Goal: Task Accomplishment & Management: Complete application form

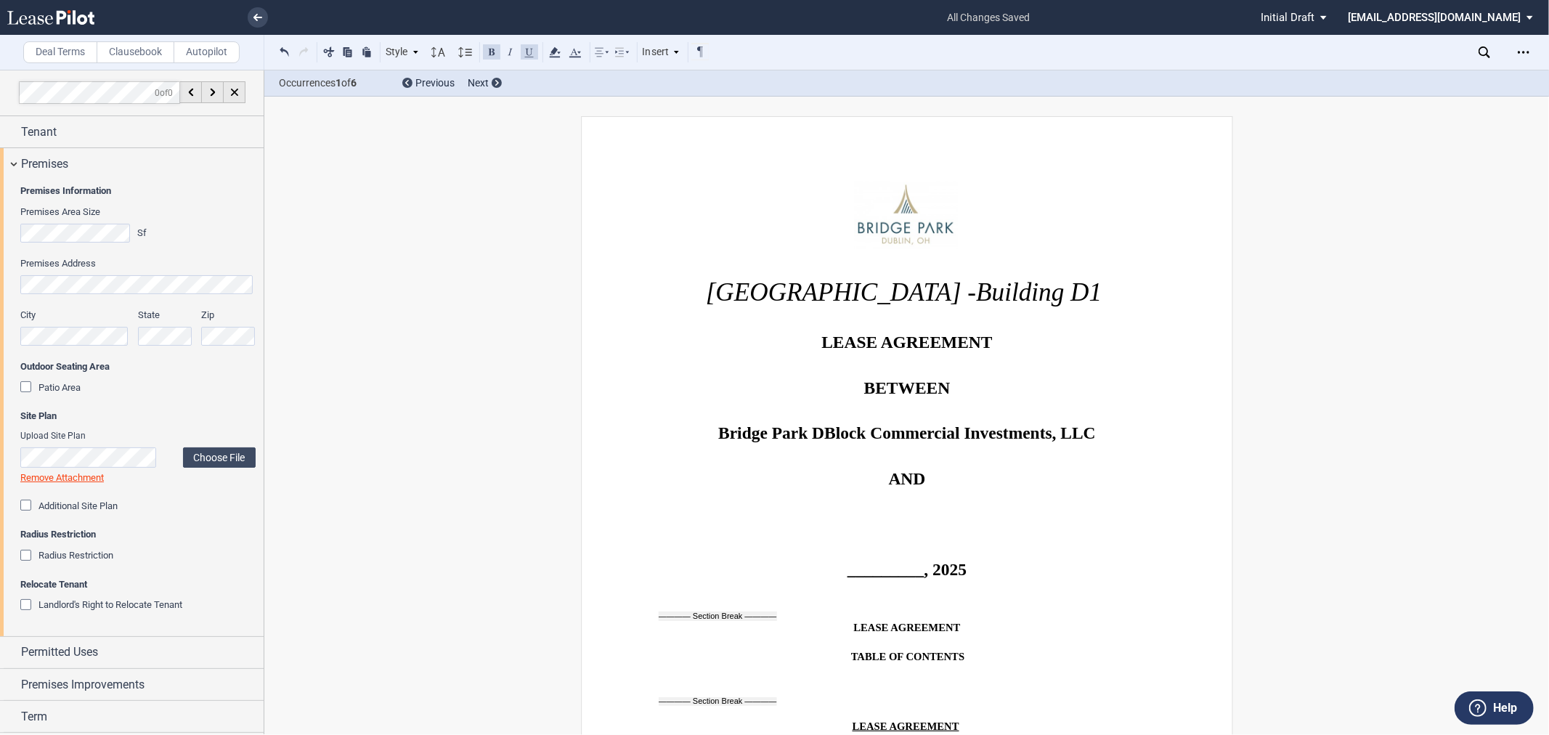
scroll to position [733, 0]
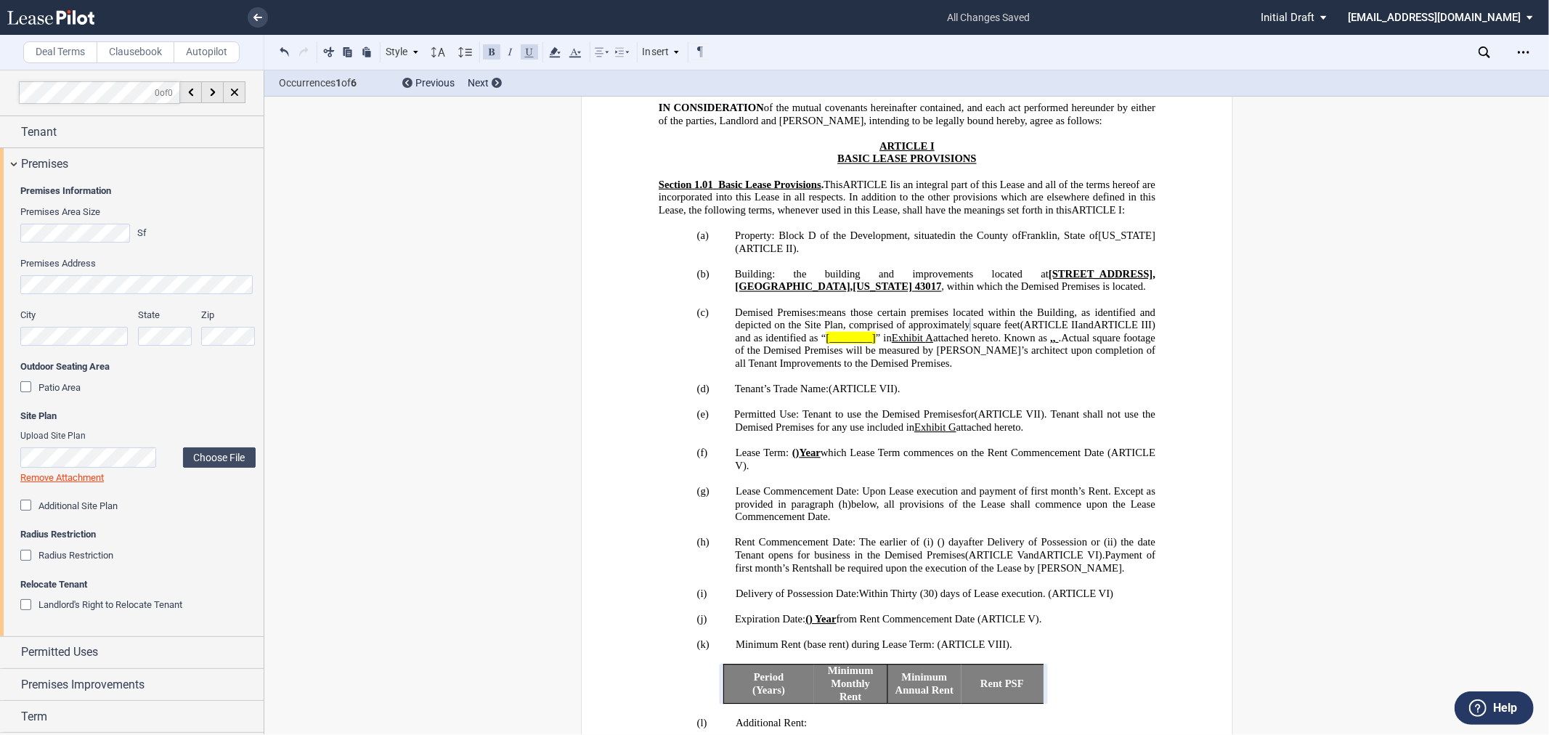
click at [1141, 306] on p "﻿" at bounding box center [906, 299] width 497 height 13
click at [865, 344] on span "[________]" at bounding box center [850, 338] width 49 height 12
click at [75, 383] on span "Patio Area" at bounding box center [59, 387] width 42 height 11
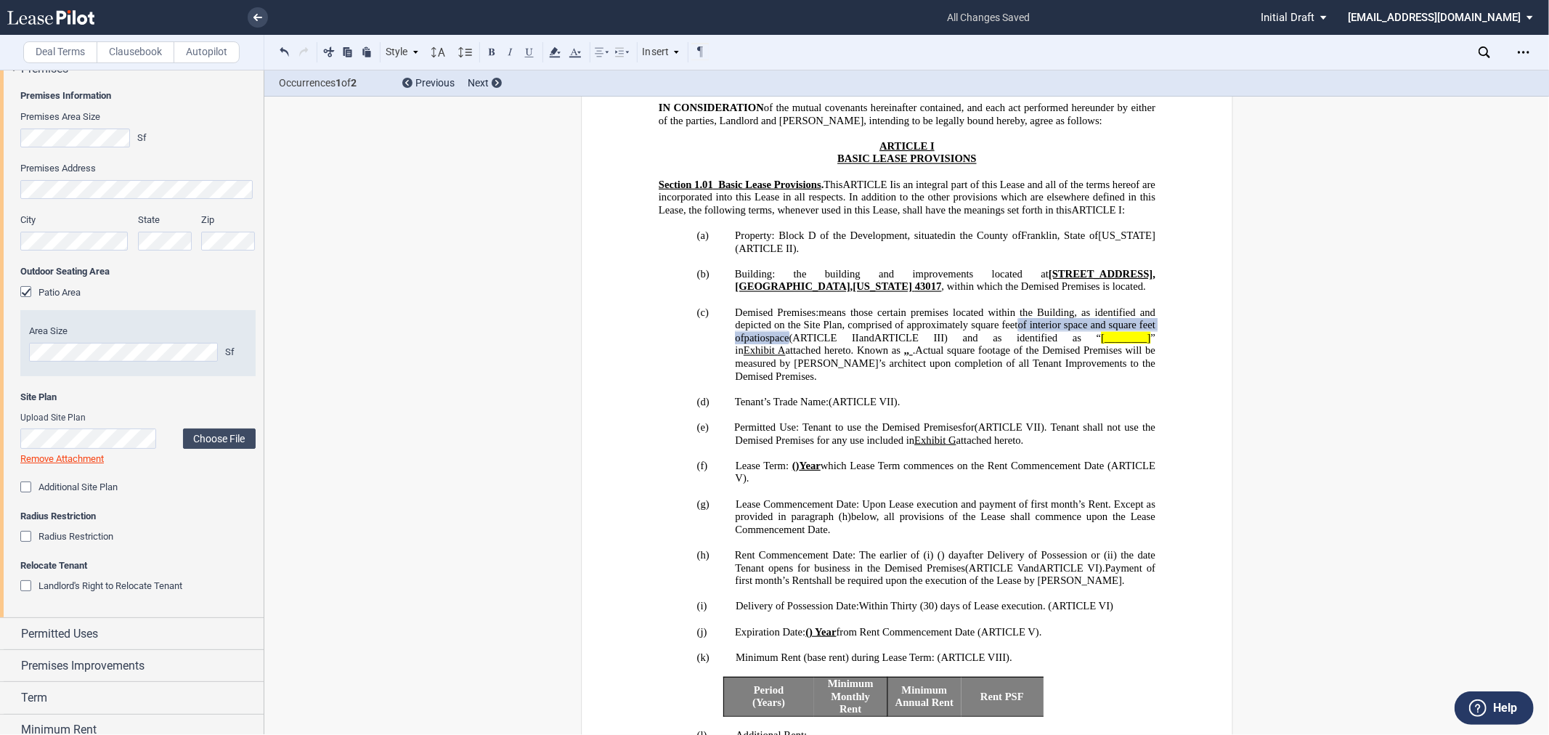
scroll to position [134, 0]
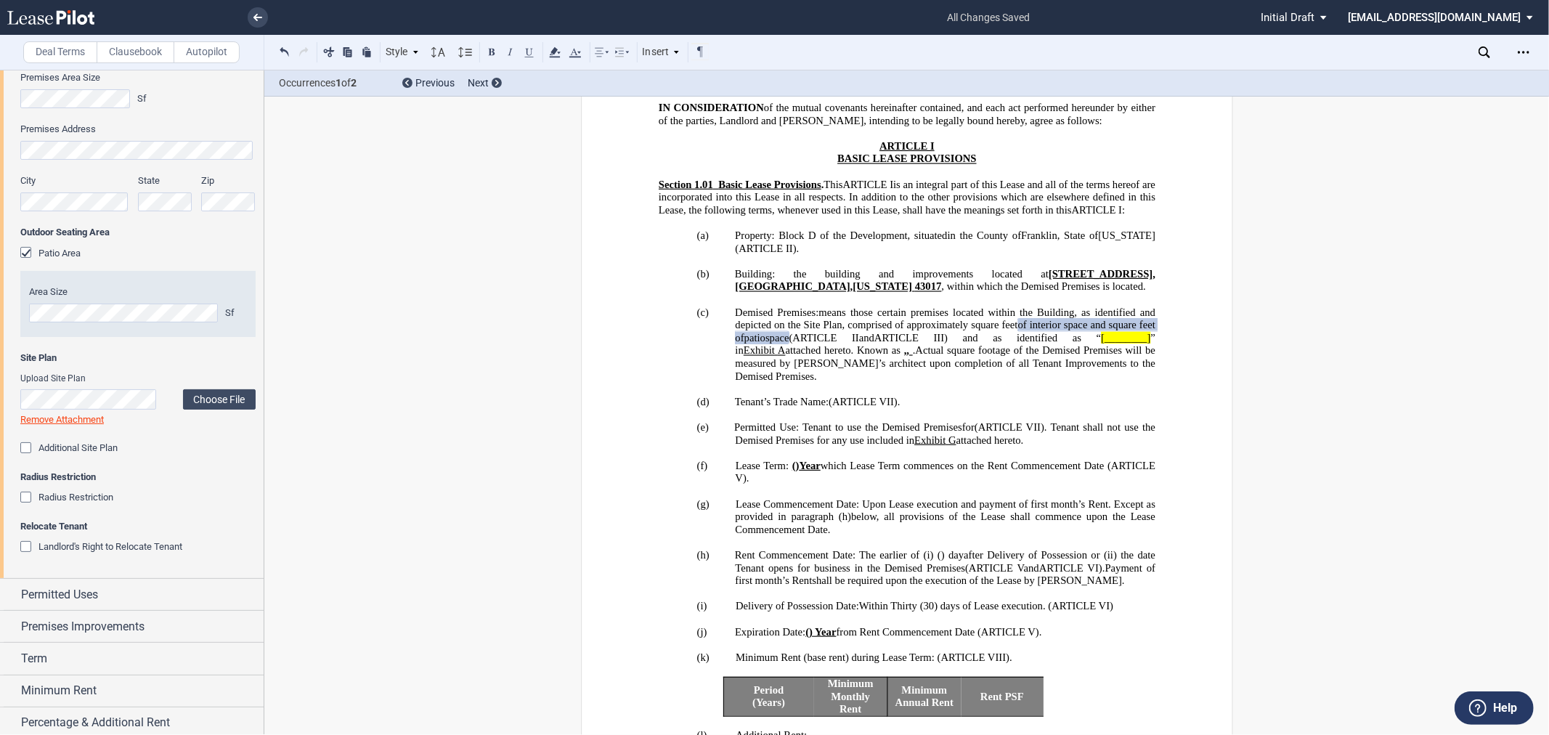
click at [213, 396] on label "Choose File" at bounding box center [219, 399] width 73 height 20
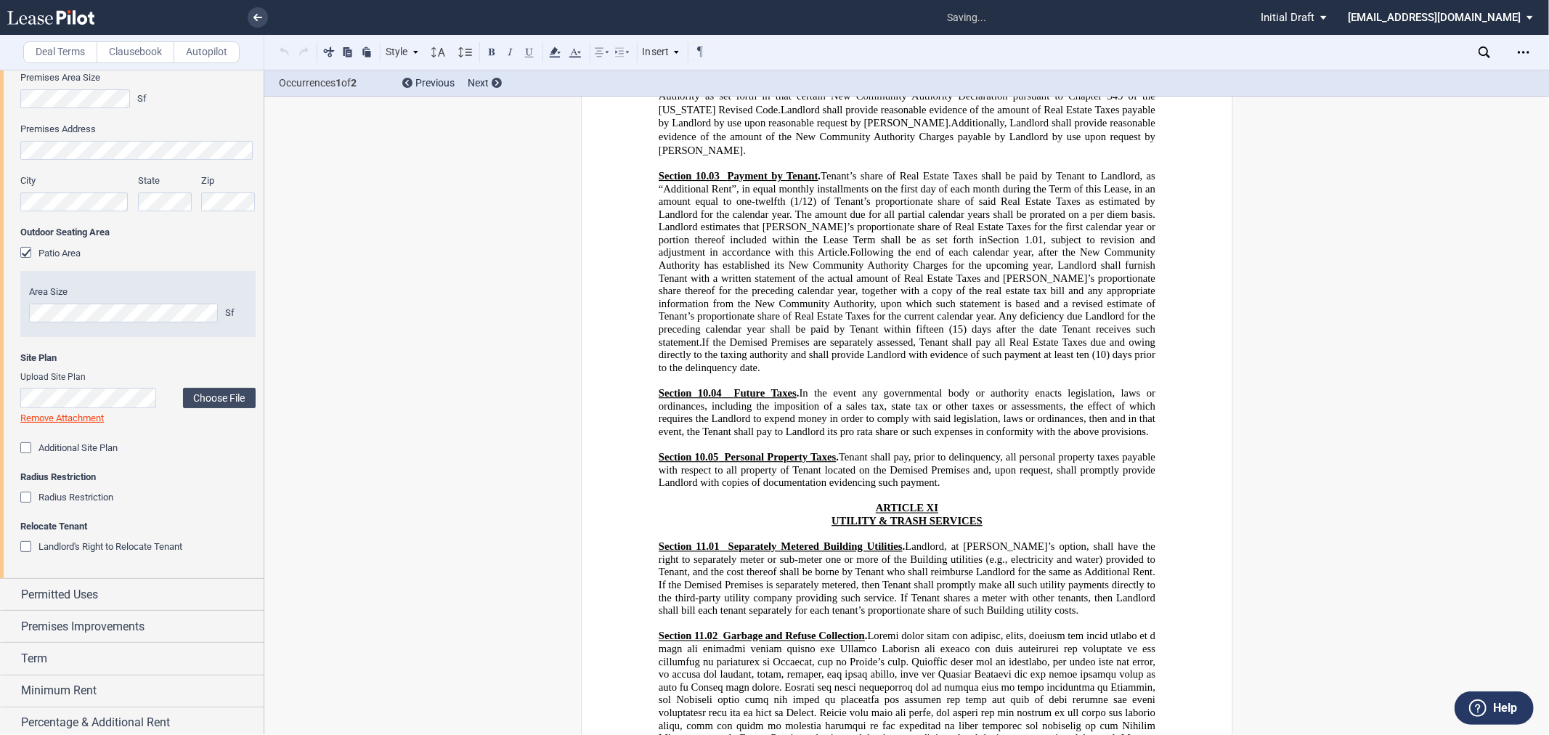
scroll to position [20961, 0]
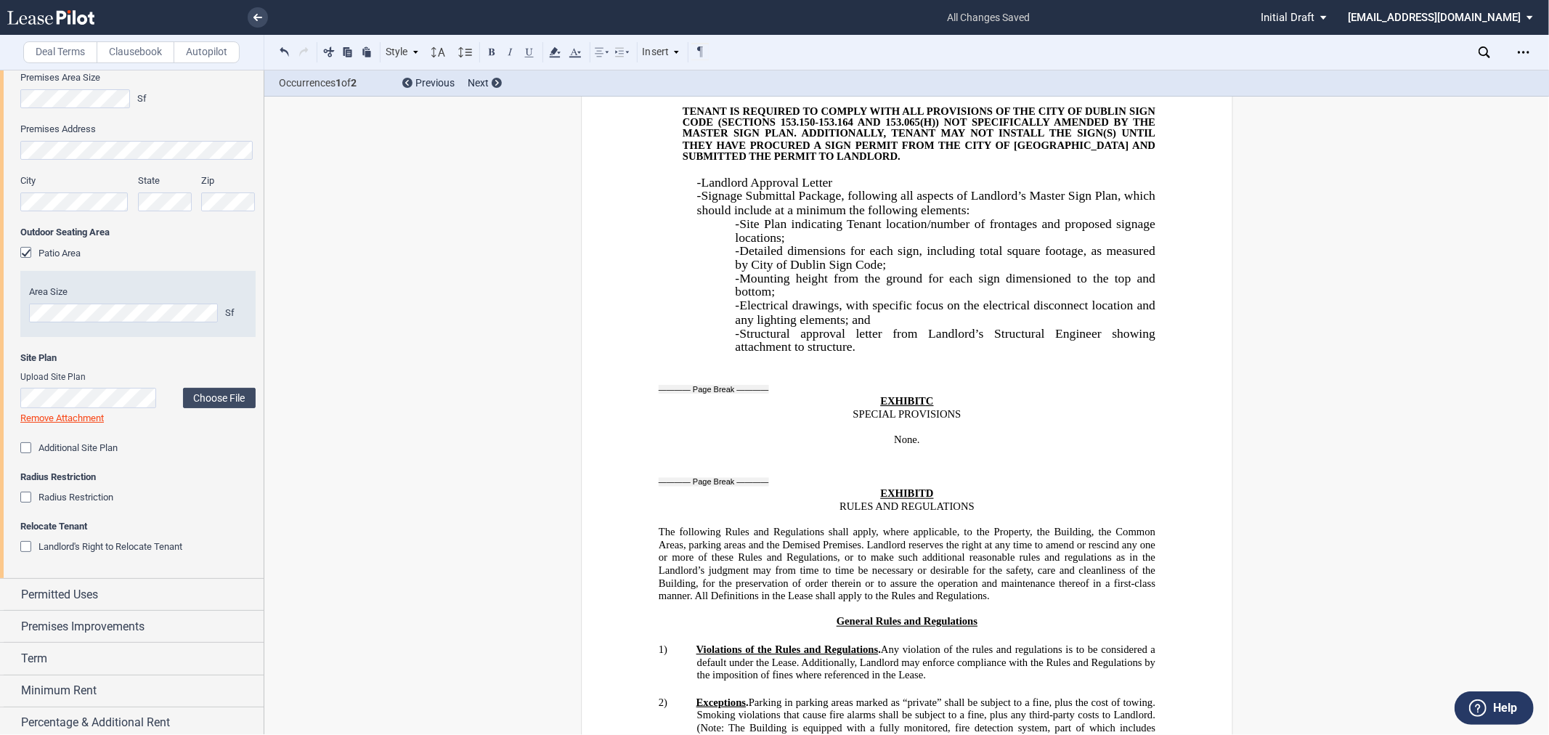
click at [52, 447] on span "Additional Site Plan" at bounding box center [77, 447] width 79 height 11
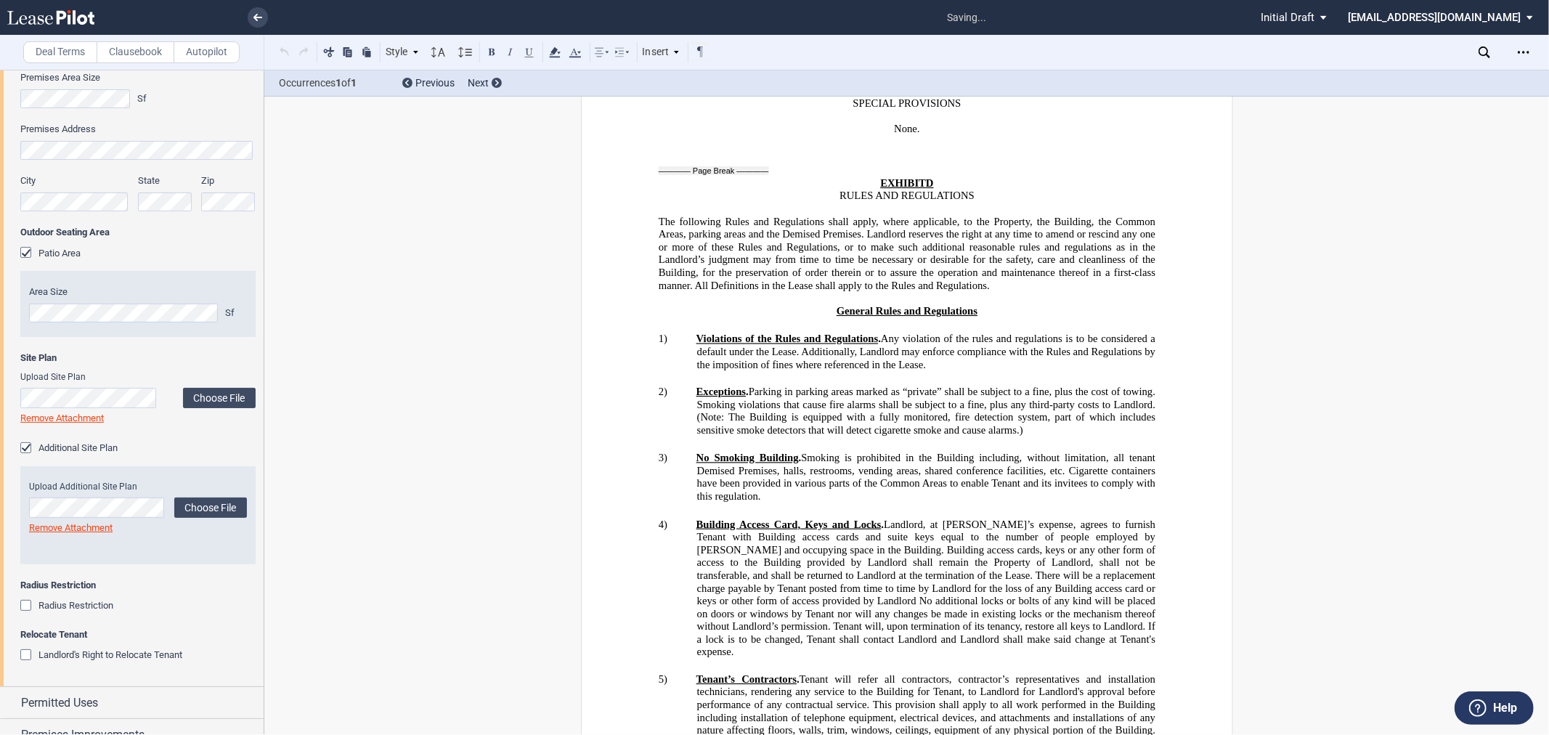
scroll to position [21336, 0]
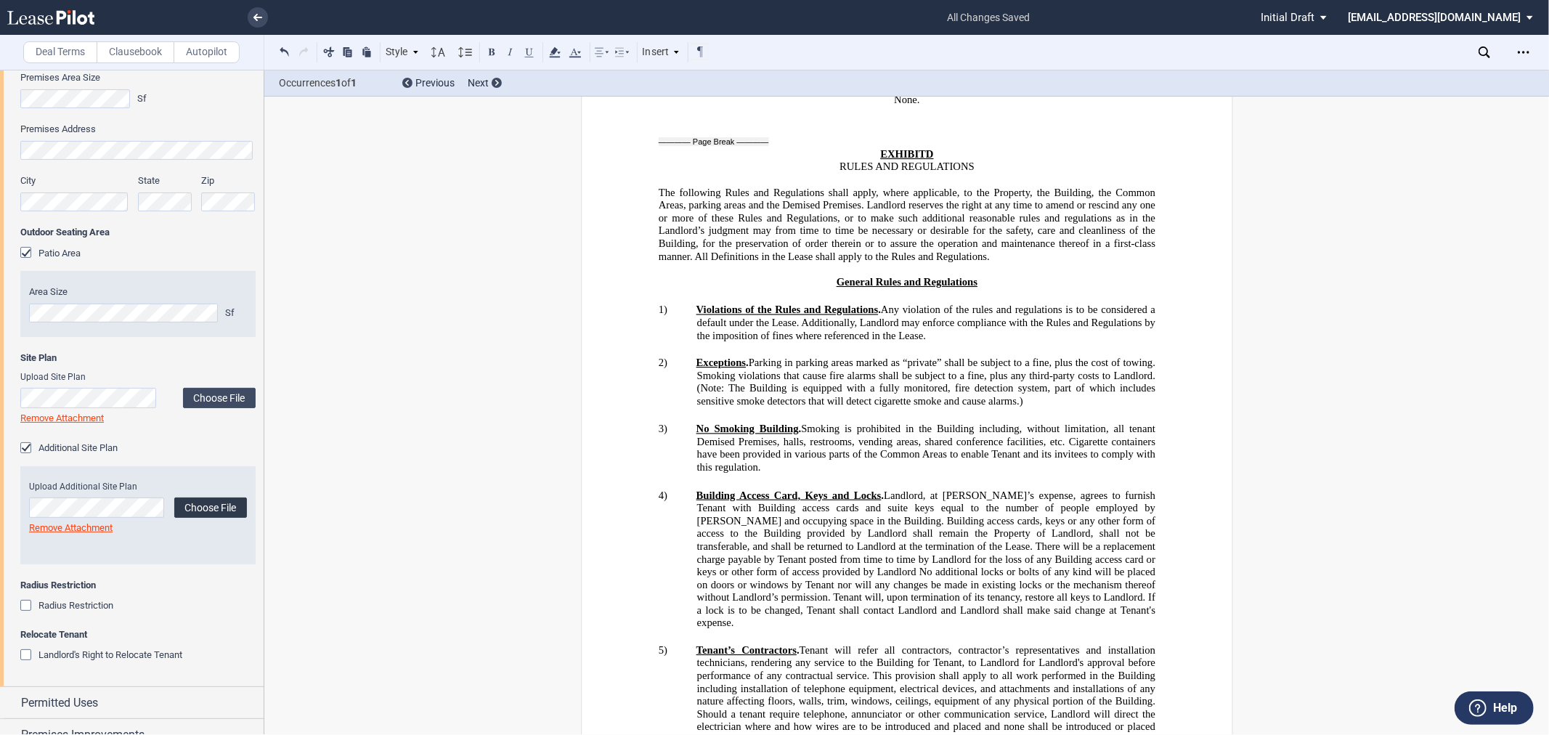
click at [214, 512] on label "Choose File" at bounding box center [210, 507] width 73 height 20
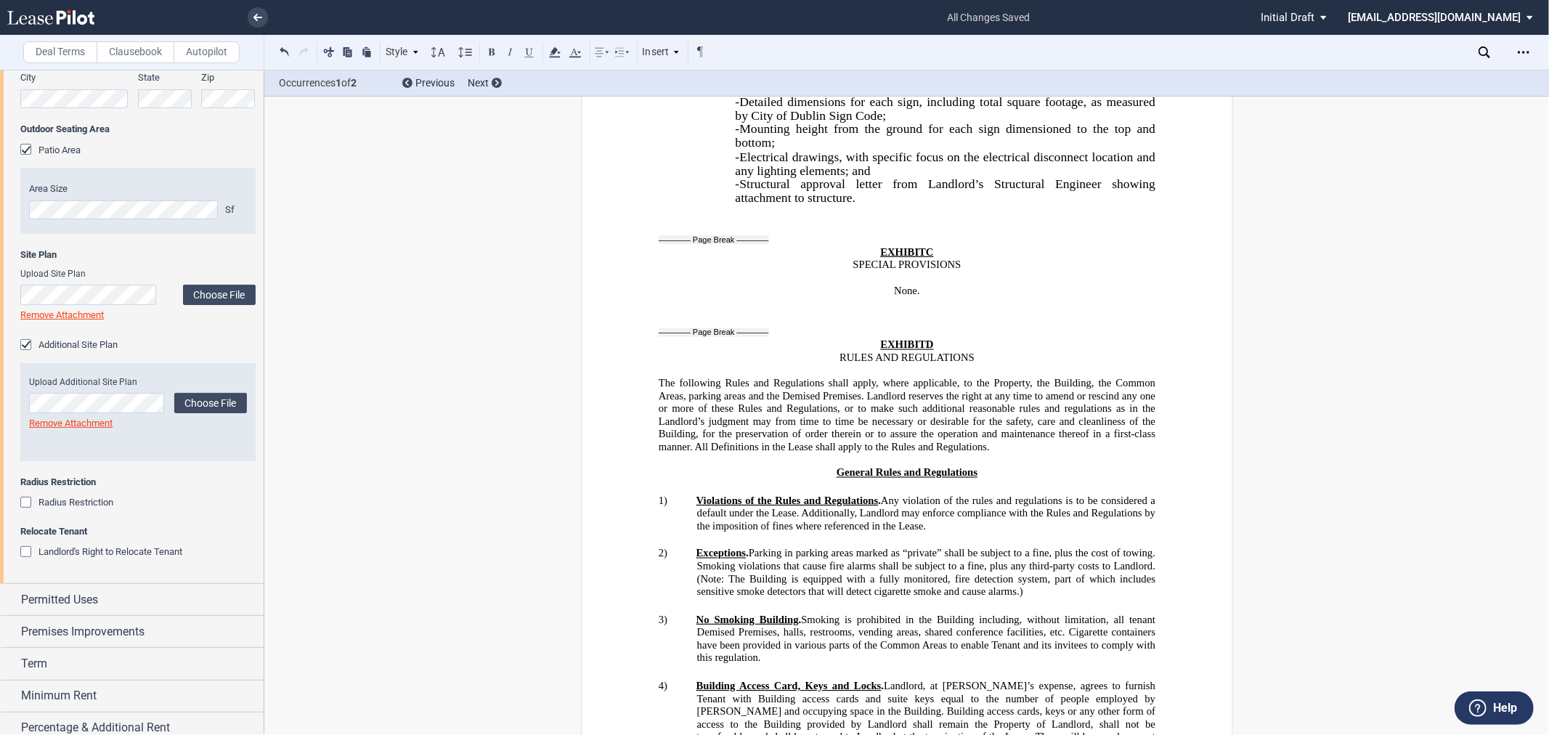
scroll to position [269, 0]
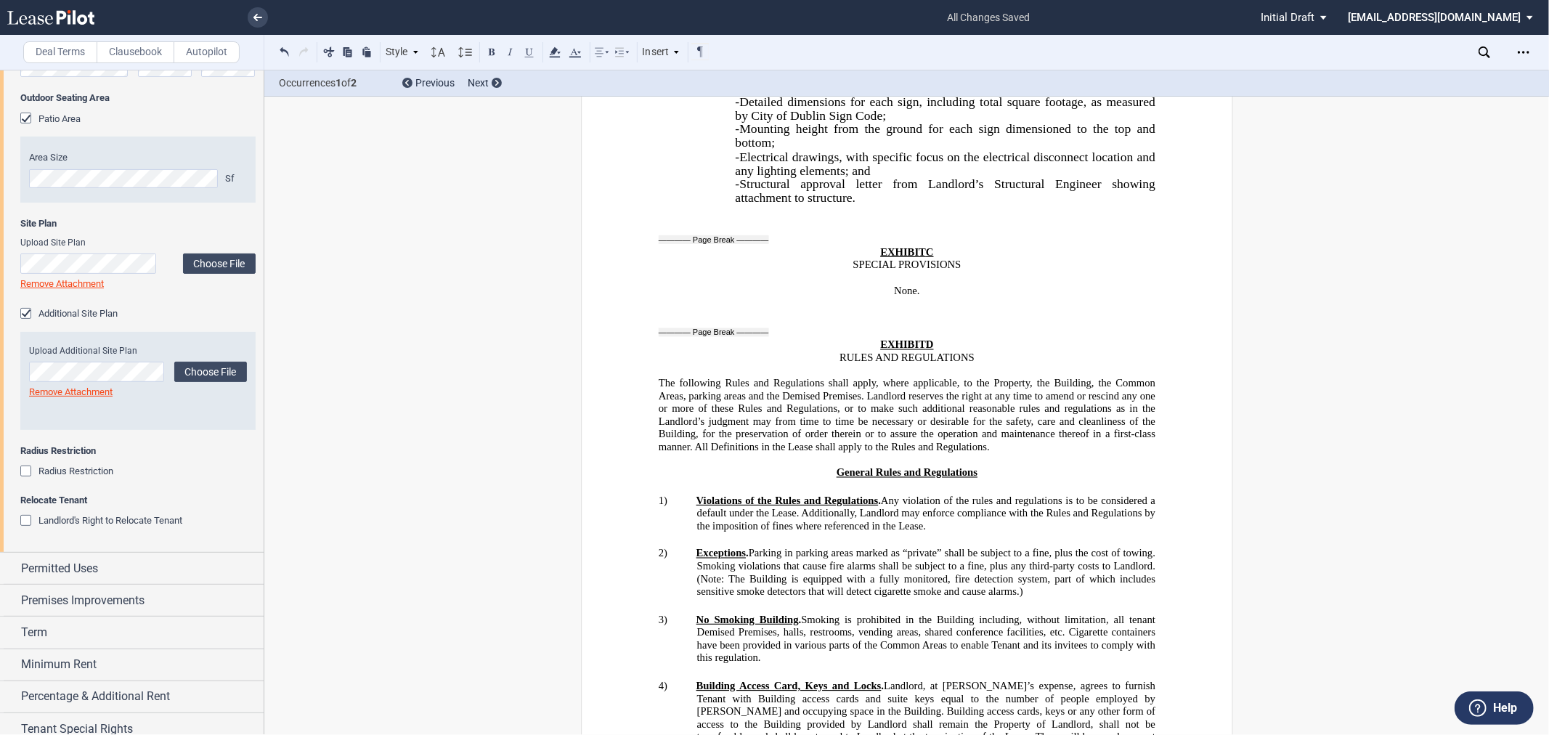
click at [89, 475] on span "Radius Restriction" at bounding box center [75, 470] width 75 height 11
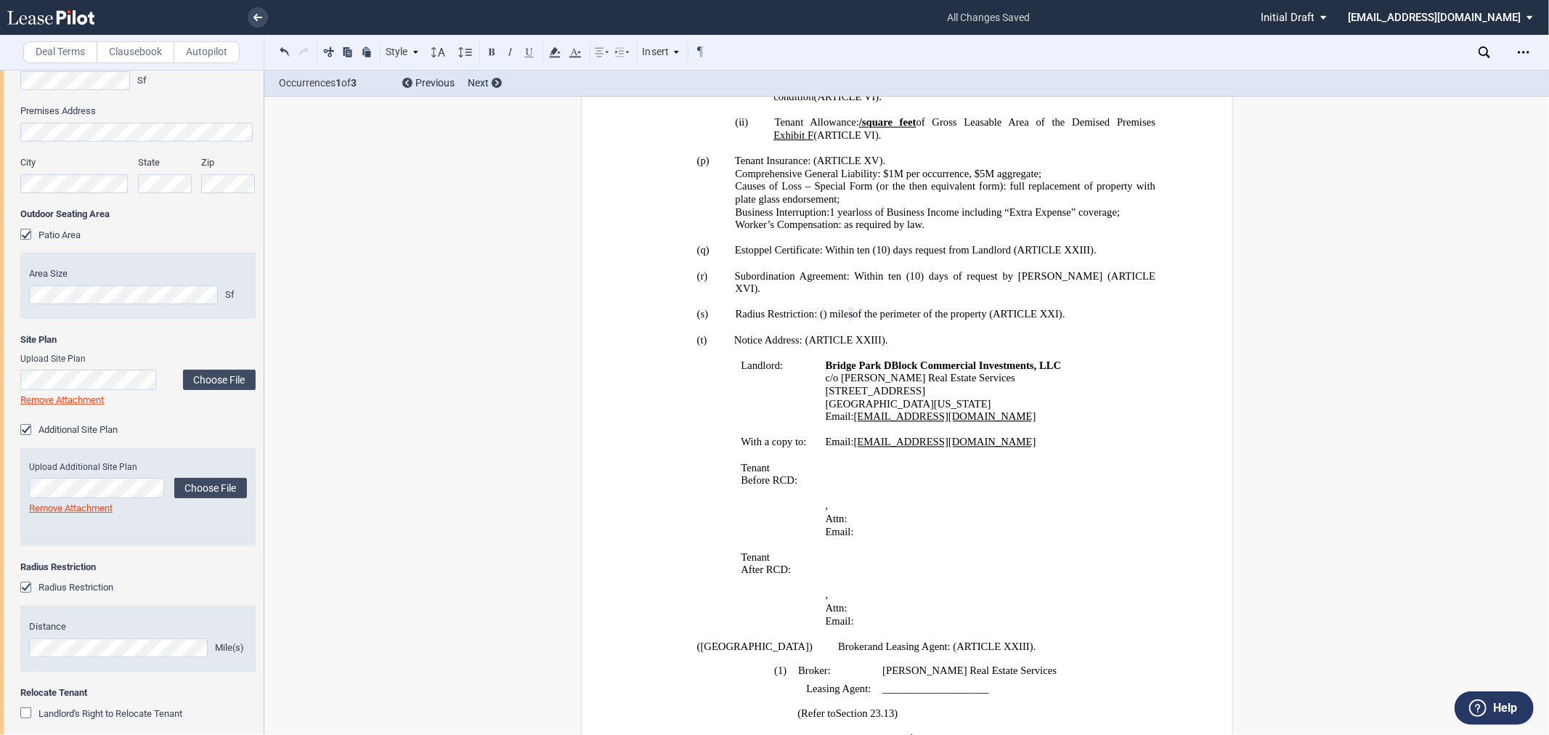
scroll to position [17, 0]
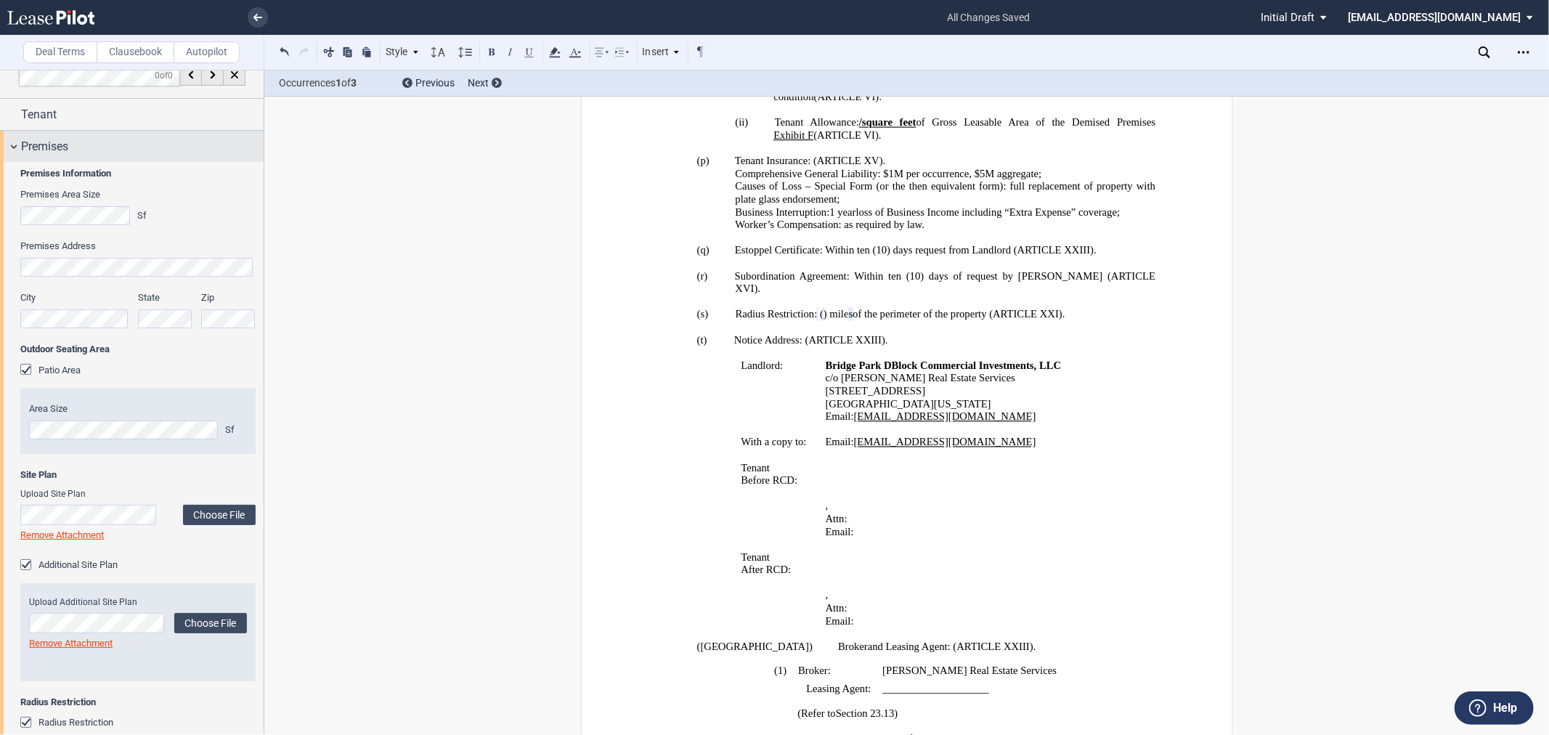
click at [70, 136] on div "Premises" at bounding box center [132, 146] width 264 height 31
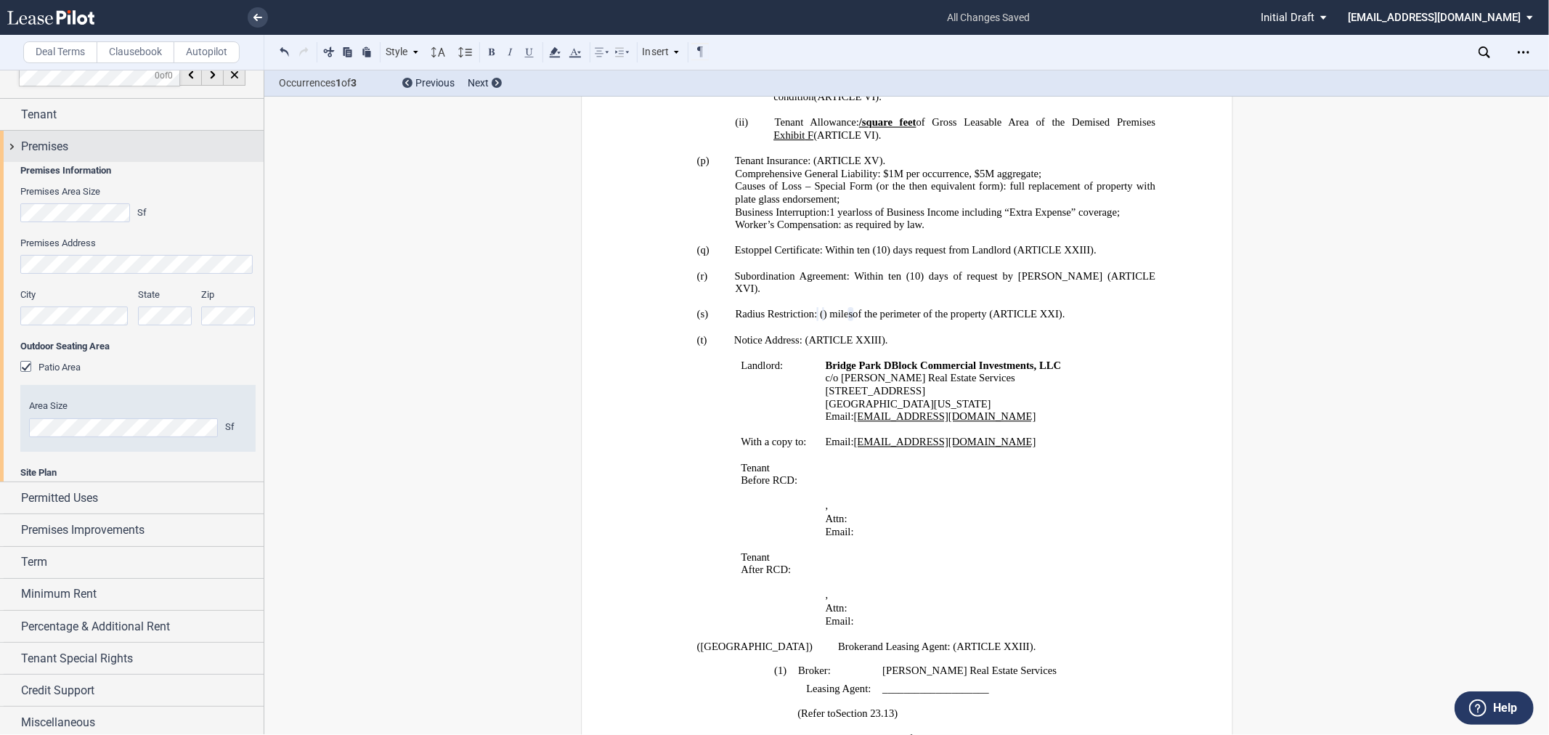
scroll to position [0, 0]
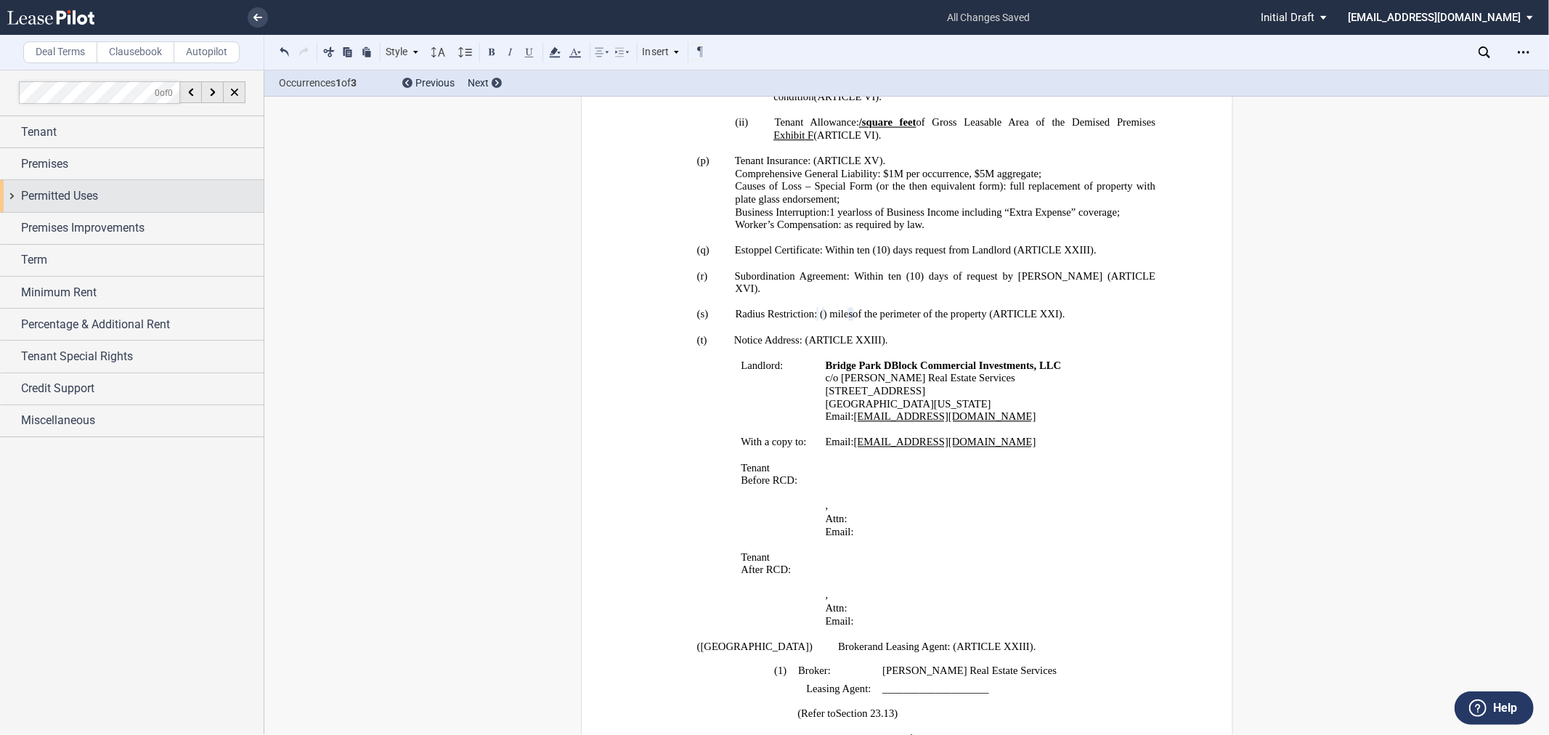
click at [68, 199] on span "Permitted Uses" at bounding box center [59, 195] width 77 height 17
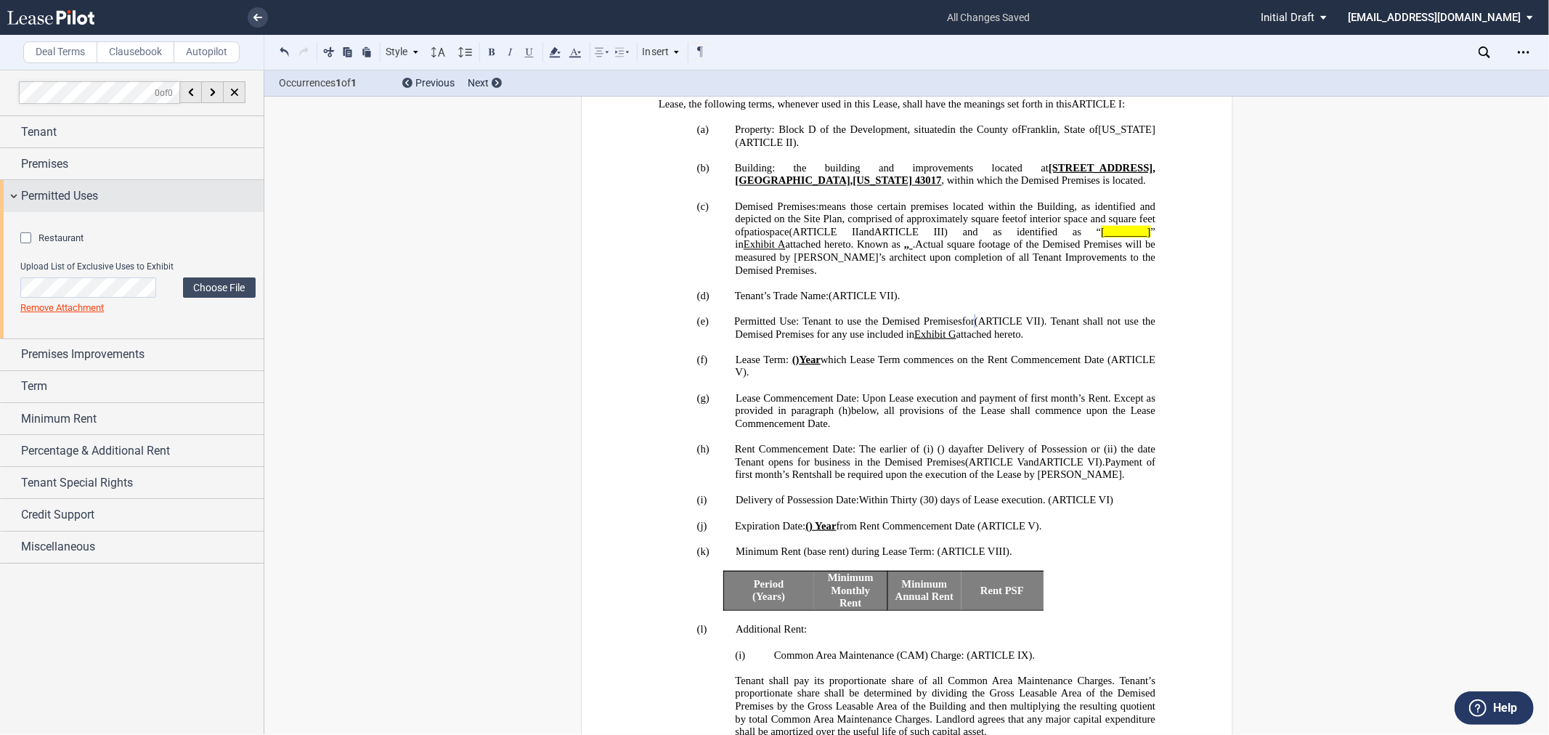
scroll to position [839, 0]
click at [46, 243] on span "Restaurant" at bounding box center [60, 237] width 45 height 11
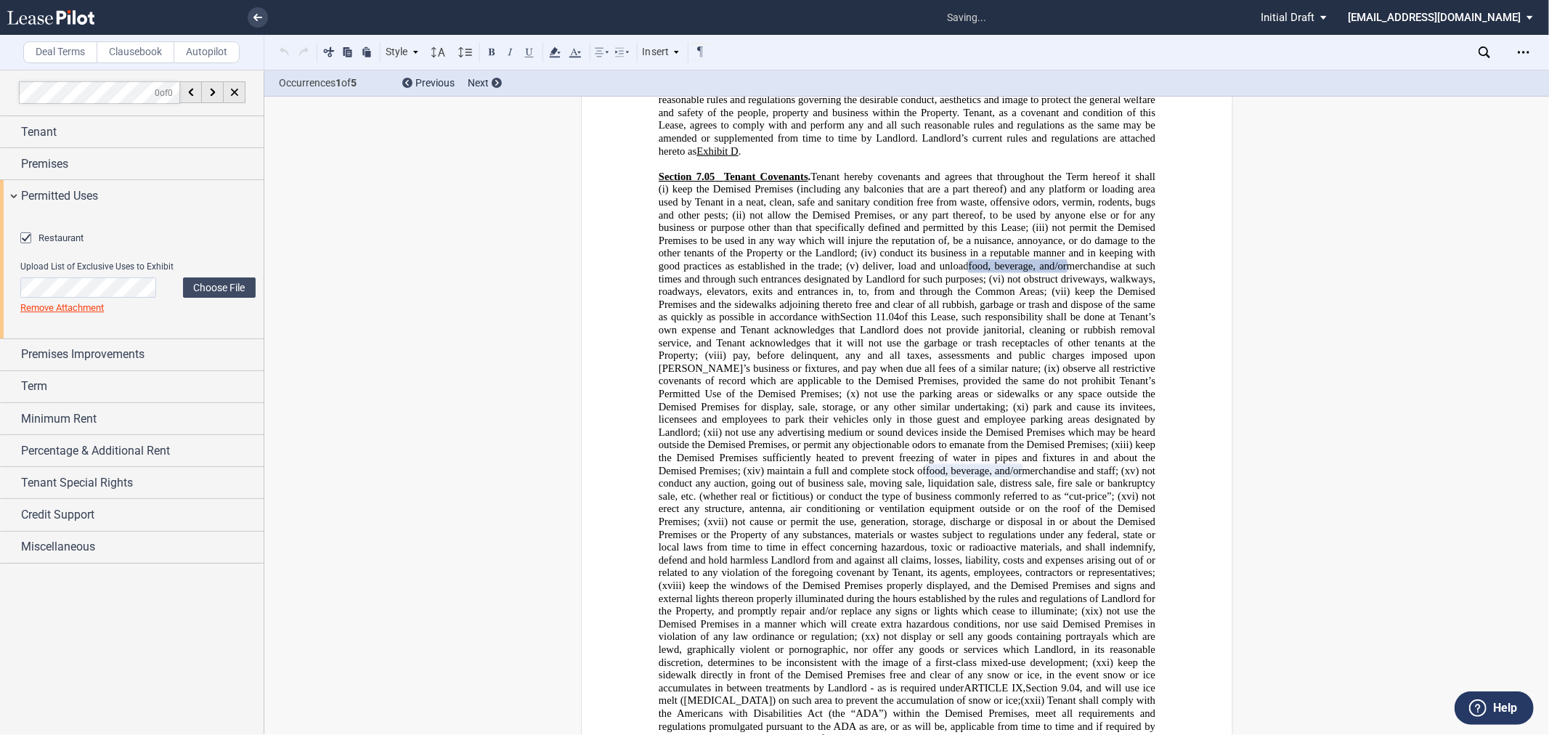
scroll to position [5604, 0]
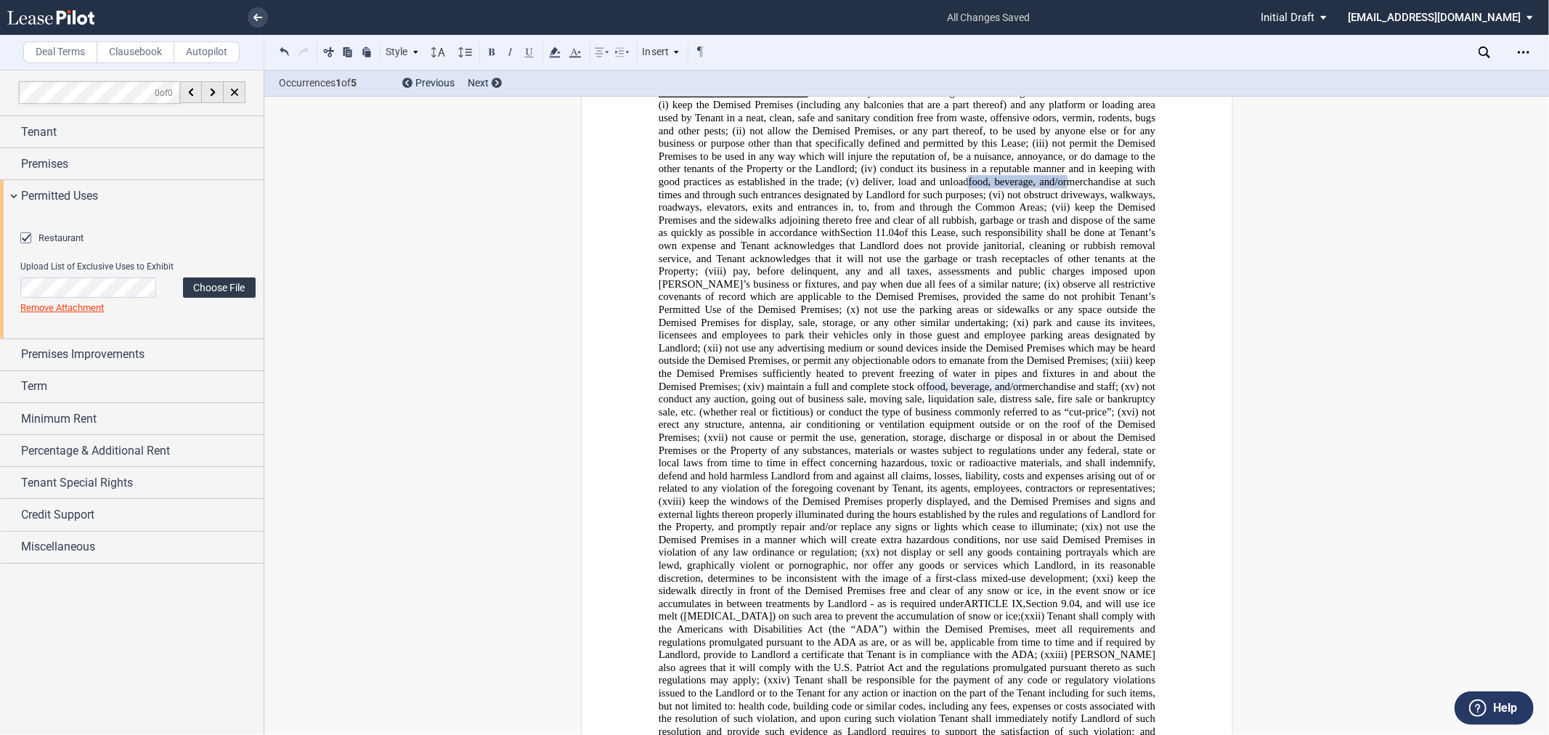
click at [211, 298] on label "Choose File" at bounding box center [219, 287] width 73 height 20
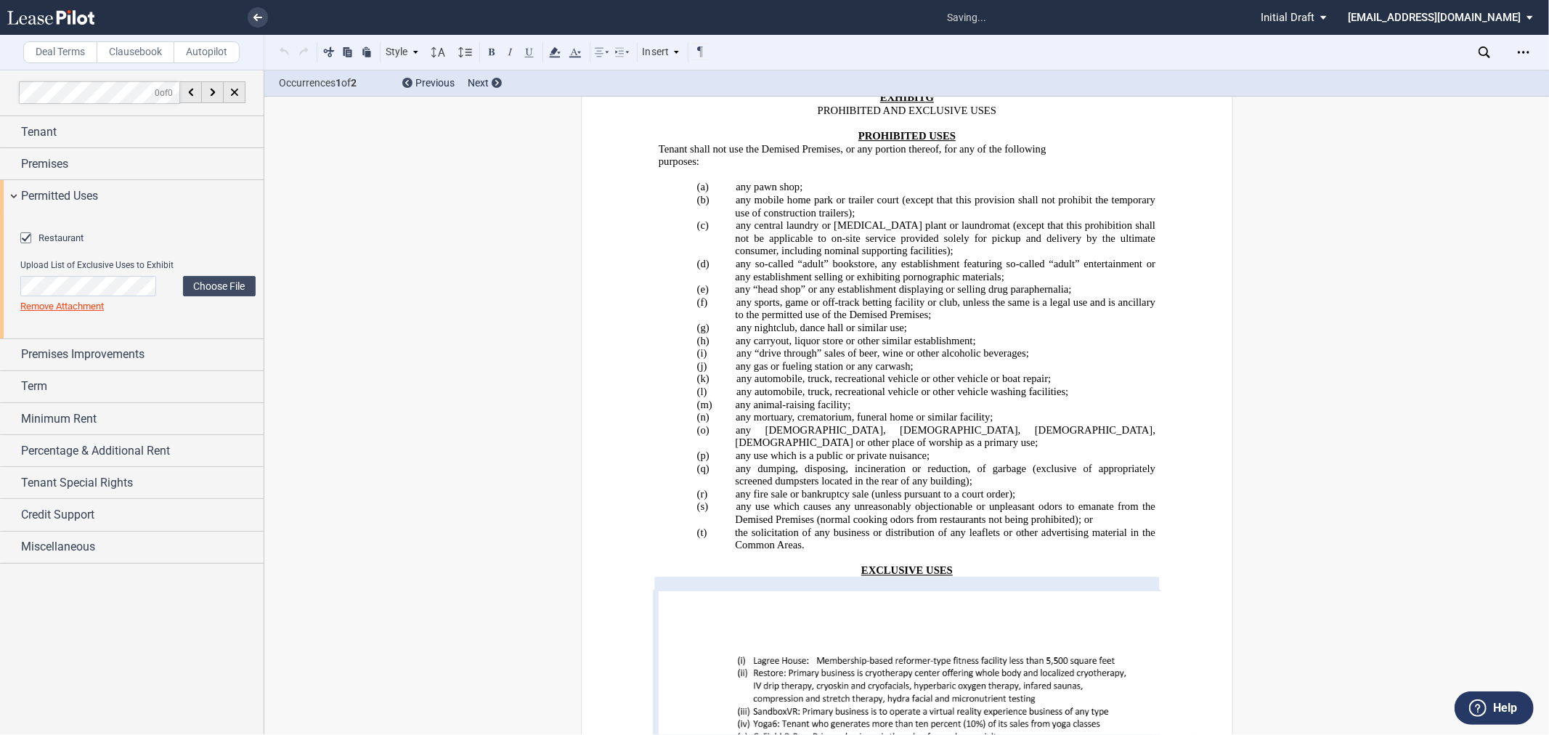
scroll to position [32176, 0]
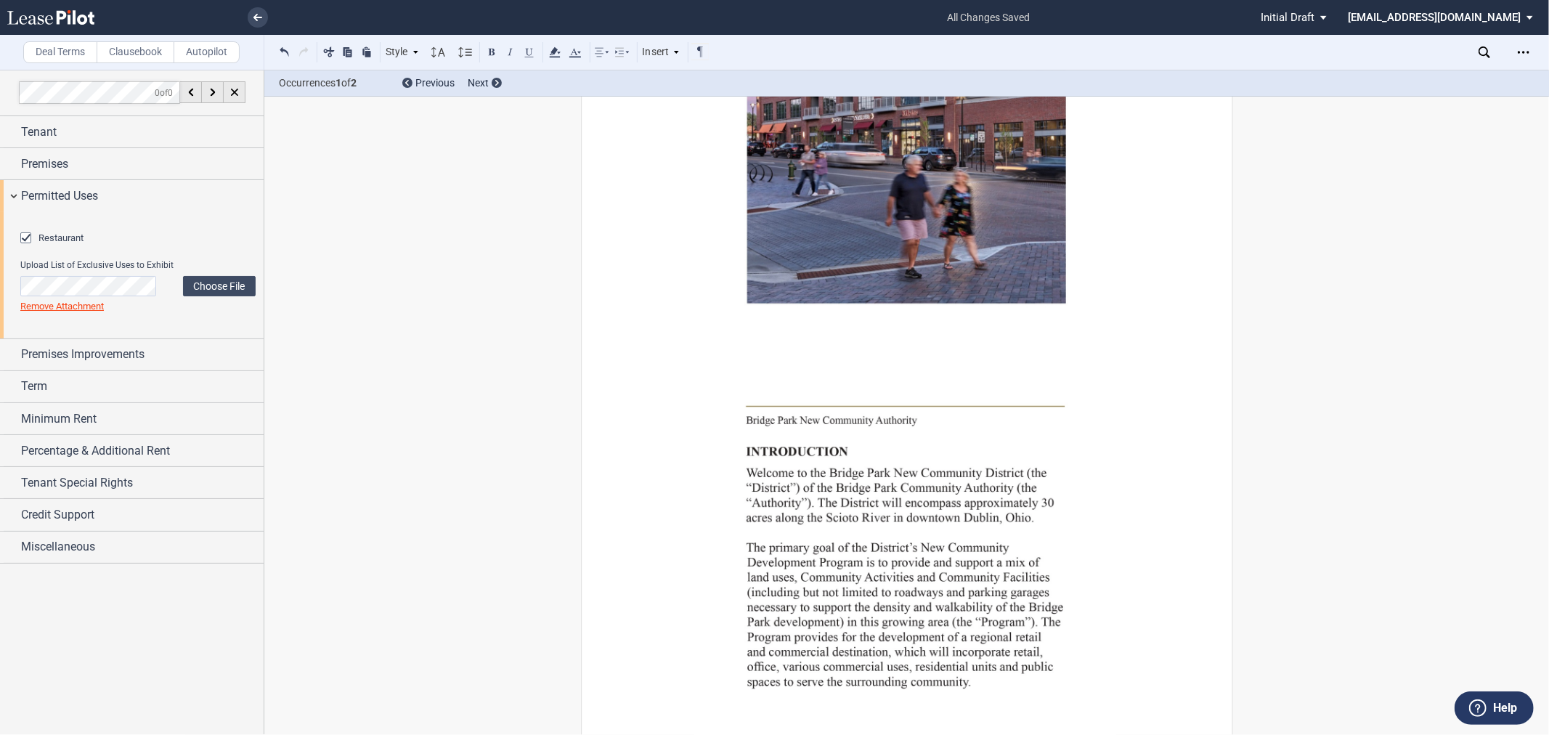
click at [92, 311] on link "Remove Attachment" at bounding box center [62, 306] width 84 height 11
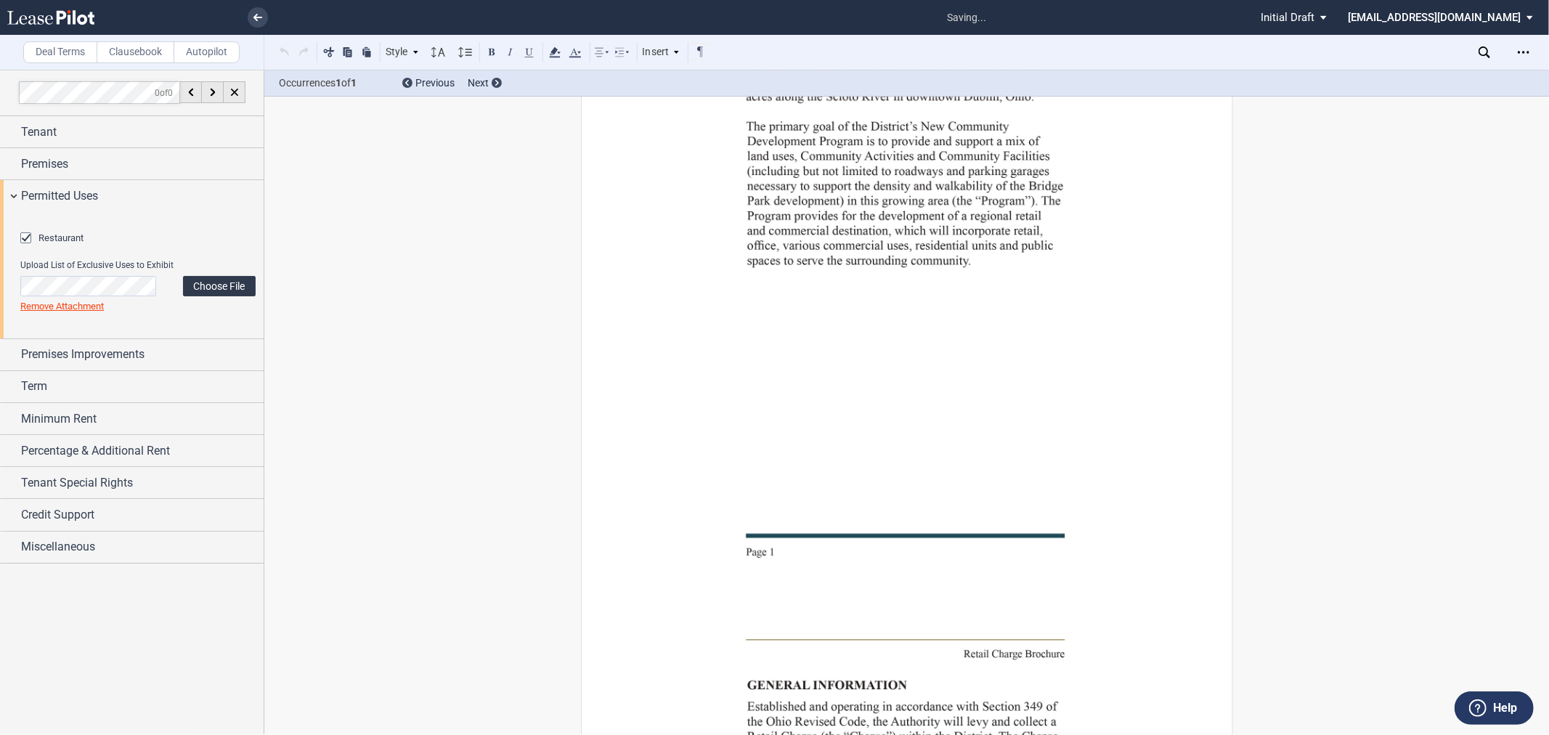
scroll to position [31908, 0]
click at [211, 296] on label "Choose File" at bounding box center [219, 286] width 73 height 20
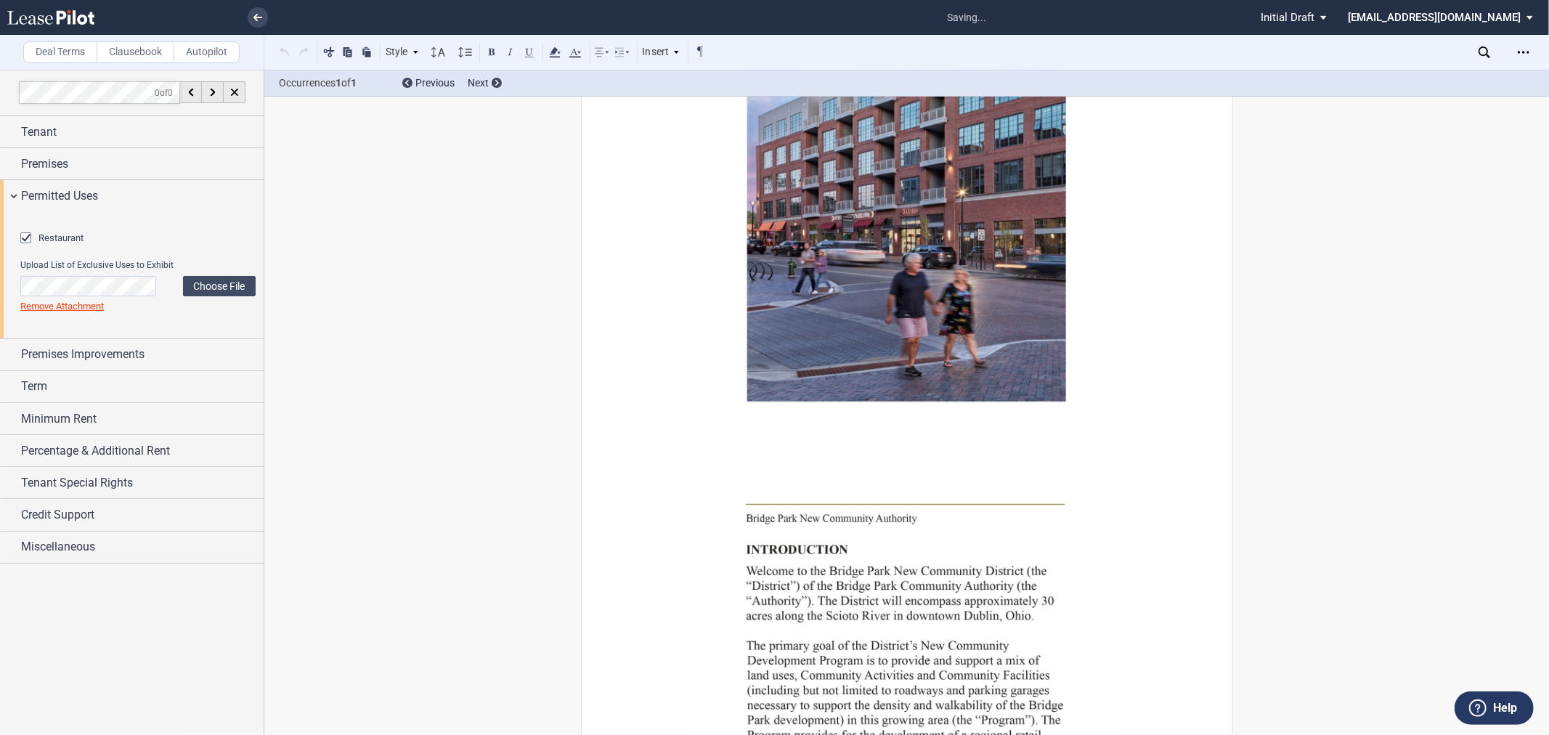
scroll to position [31907, 0]
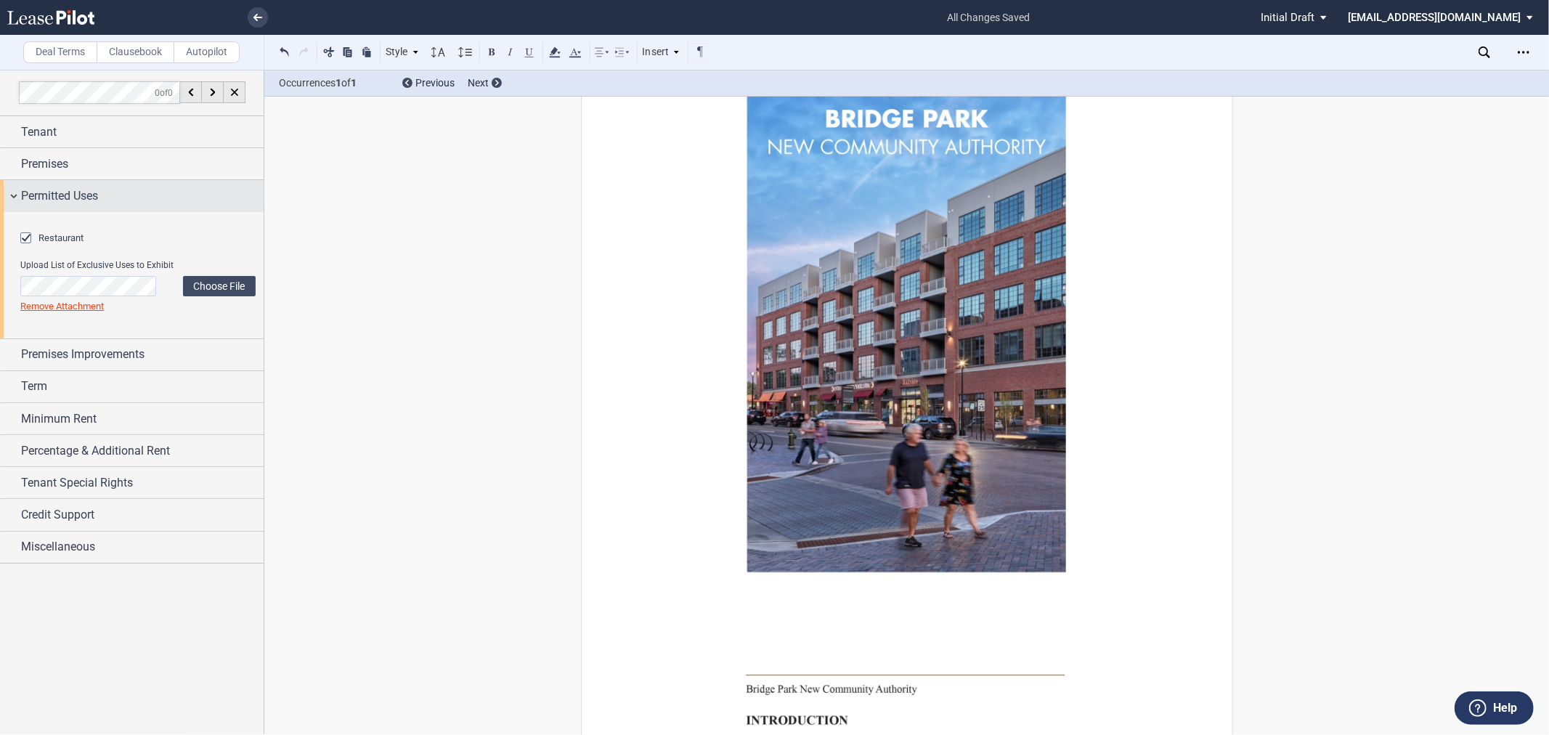
click at [100, 200] on div "Permitted Uses" at bounding box center [142, 195] width 243 height 17
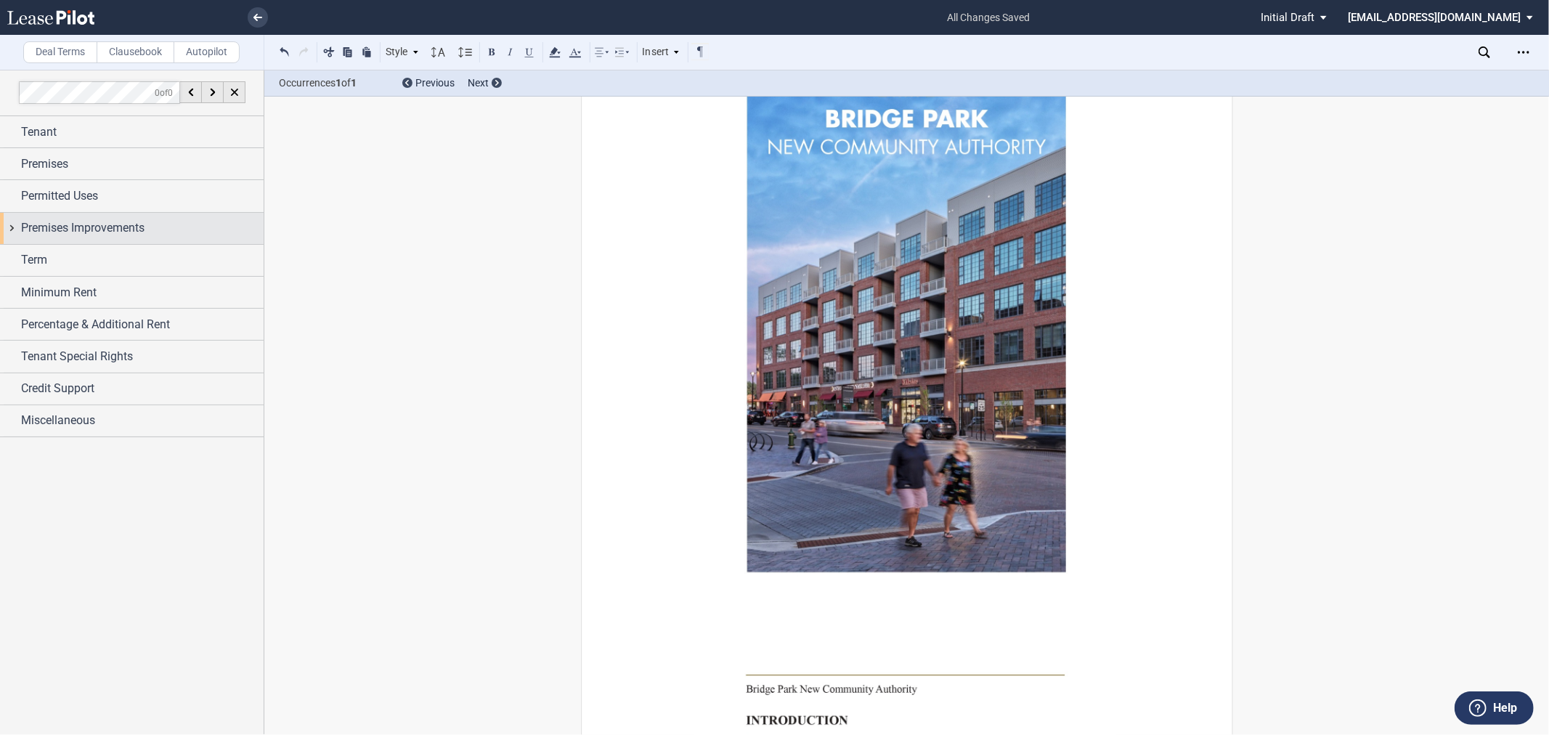
click at [114, 227] on span "Premises Improvements" at bounding box center [82, 227] width 123 height 17
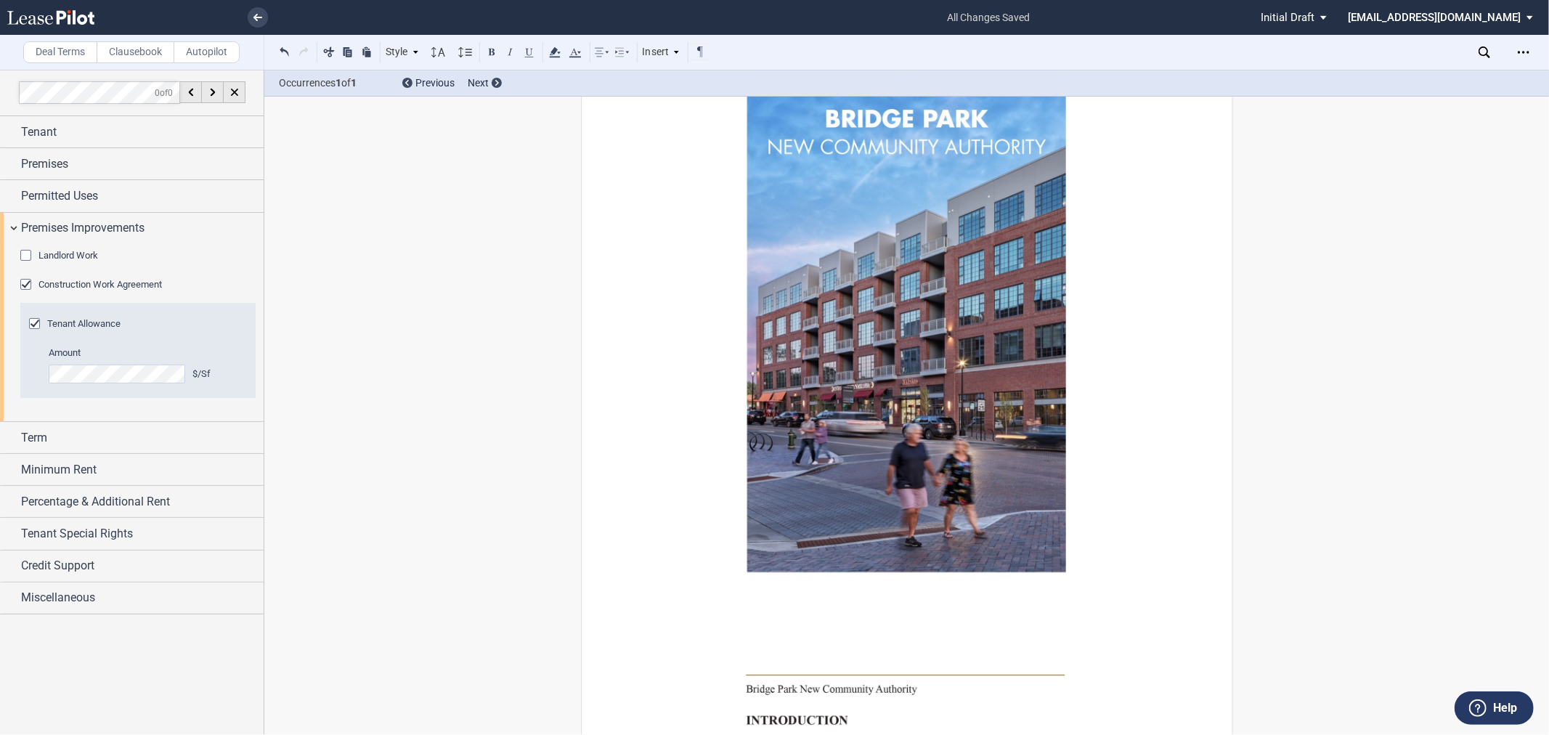
click at [49, 322] on span "Tenant Allowance" at bounding box center [83, 323] width 73 height 11
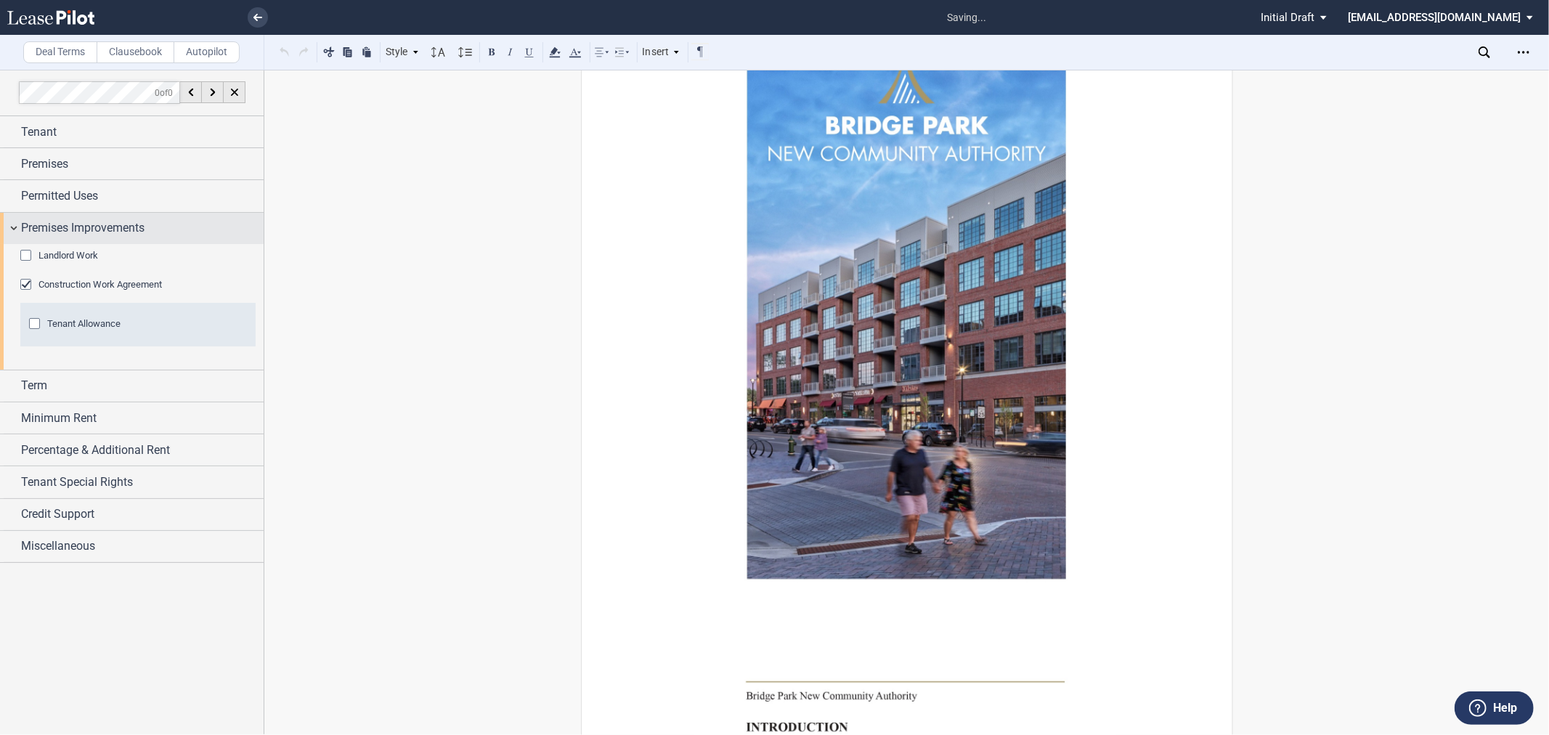
click at [42, 223] on span "Premises Improvements" at bounding box center [82, 227] width 123 height 17
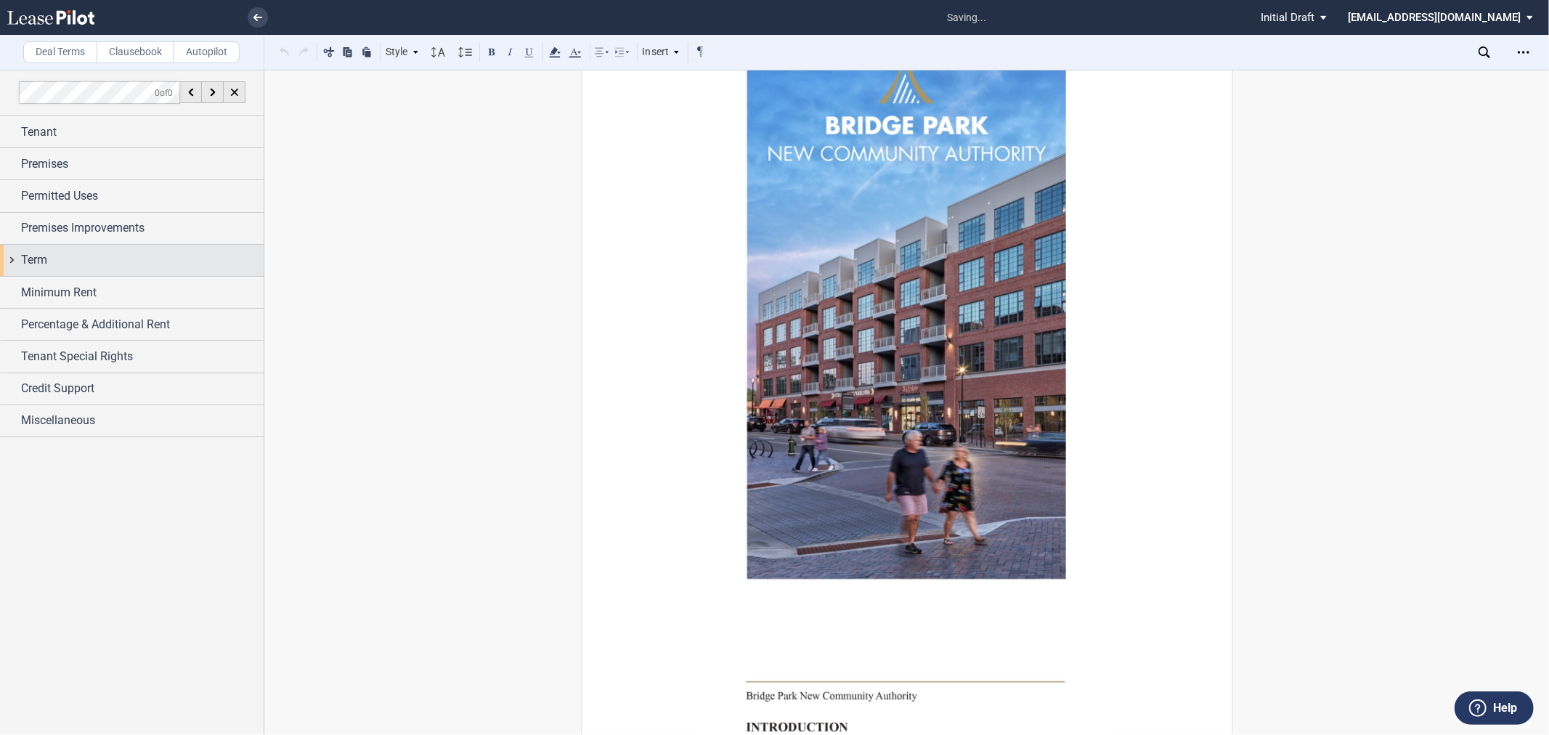
click at [62, 261] on div "Term" at bounding box center [142, 259] width 243 height 17
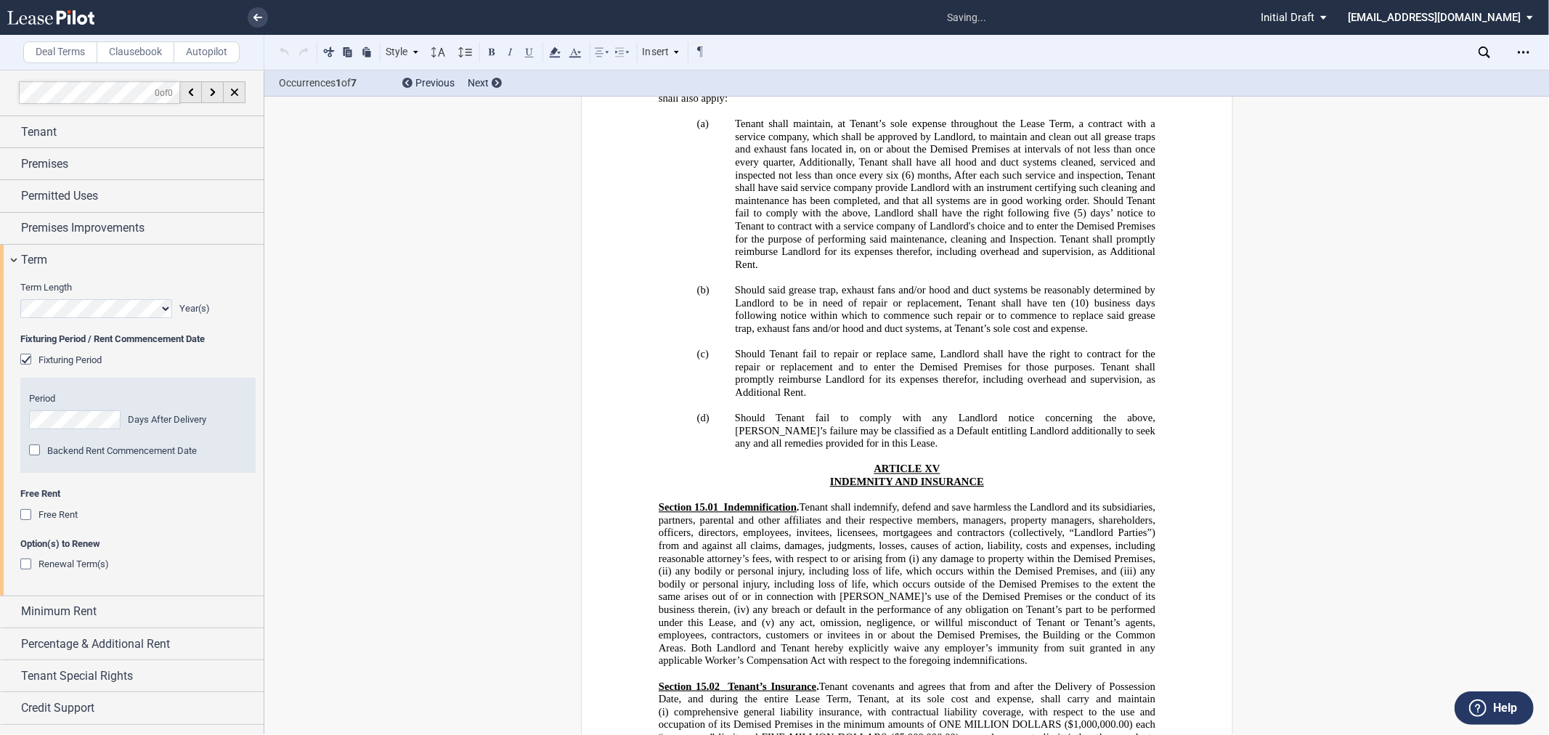
scroll to position [893, 0]
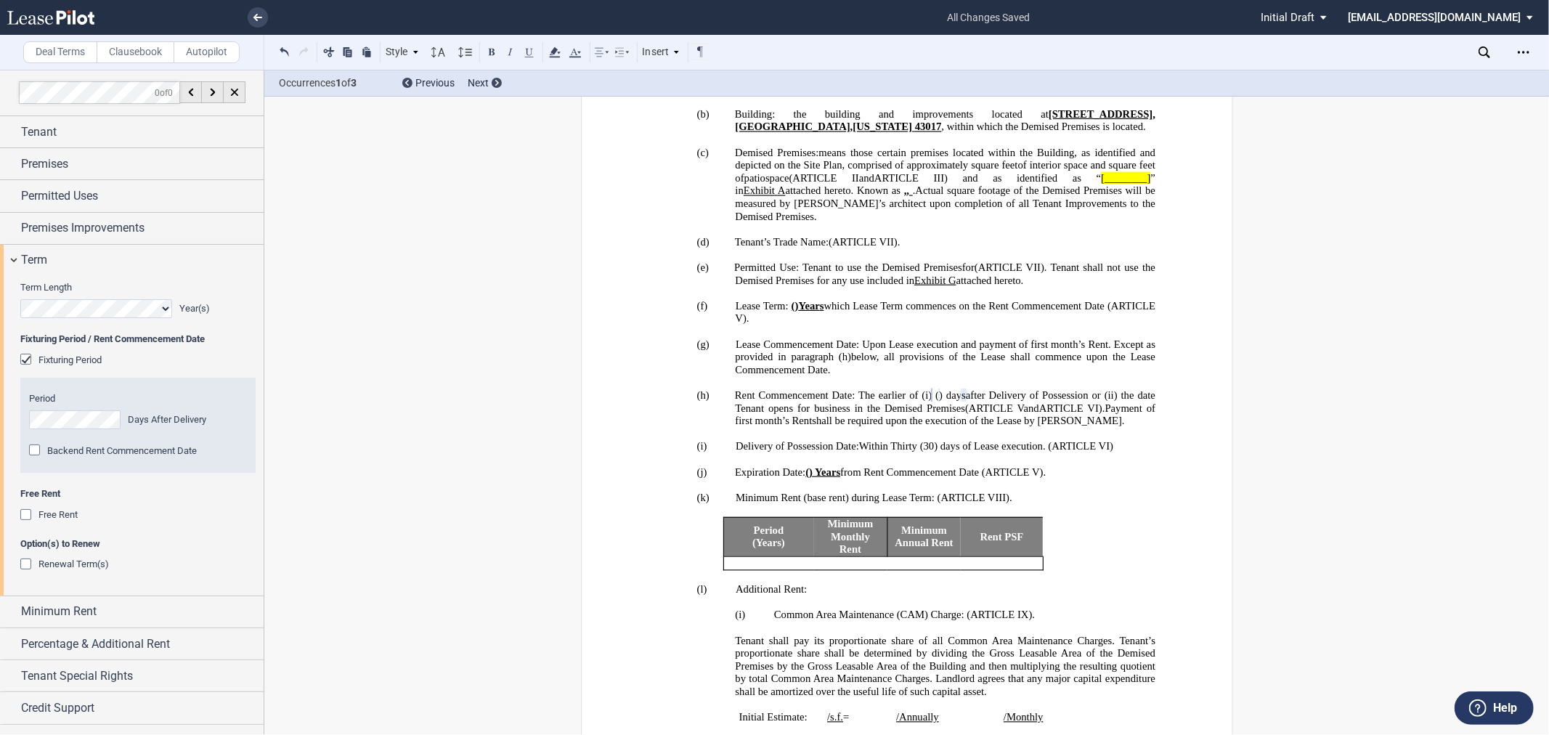
click at [61, 518] on span "Free Rent" at bounding box center [57, 514] width 39 height 11
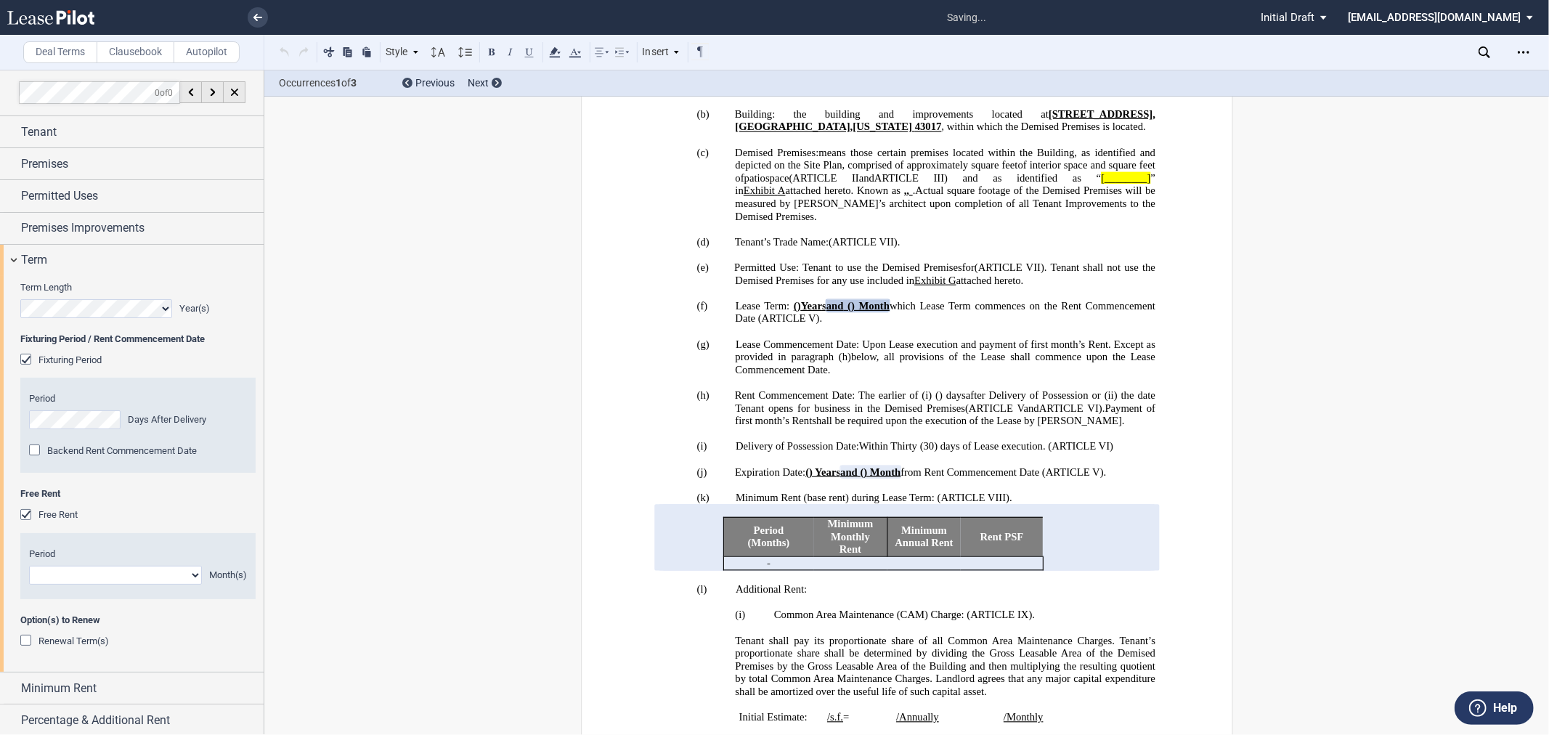
click at [58, 579] on select "1 2 3 4 5 6 7 8 9 10 11" at bounding box center [115, 575] width 173 height 19
select select "number:3"
click at [29, 566] on select "1 2 3 4 5 6 7 8 9 10 11" at bounding box center [115, 575] width 173 height 19
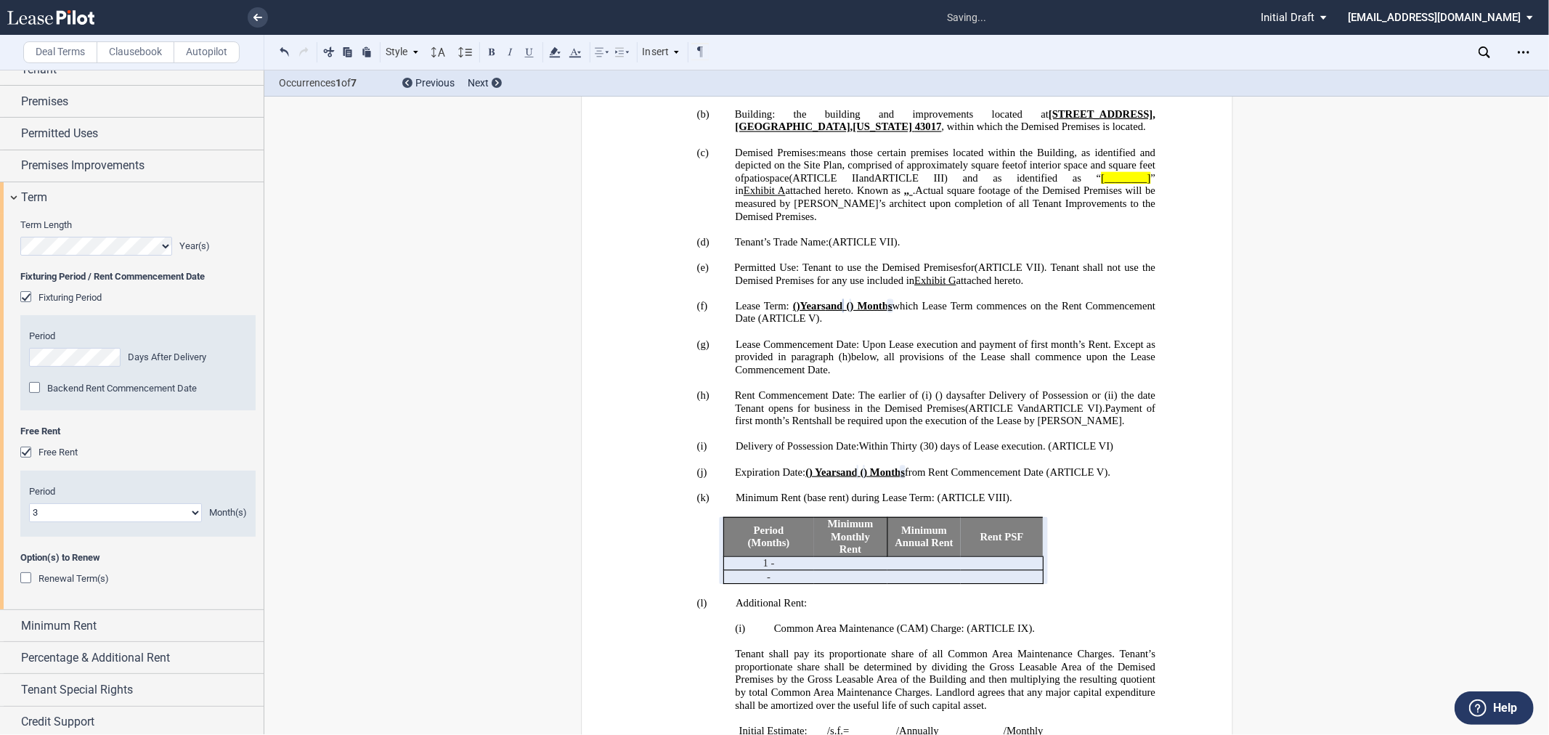
scroll to position [99, 0]
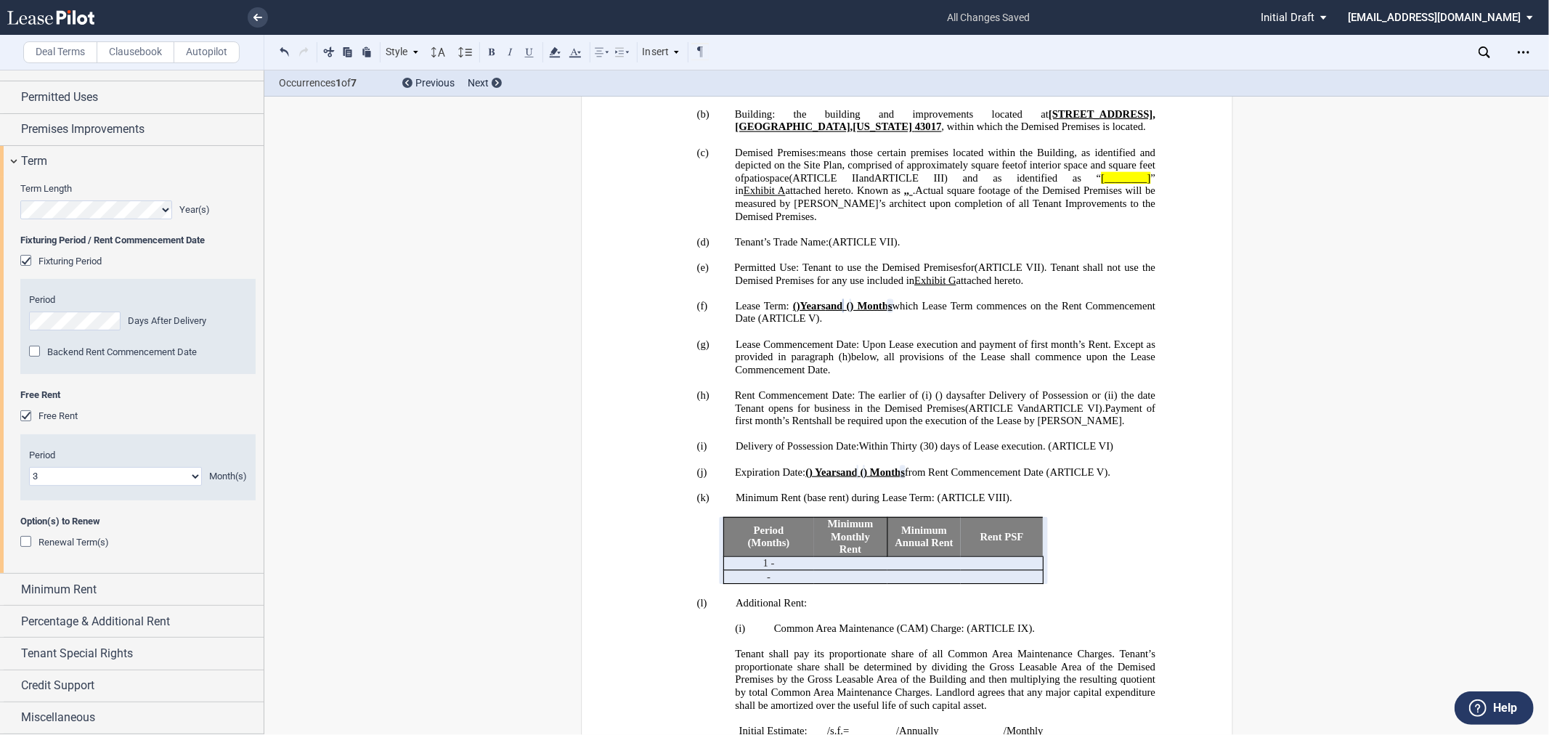
click at [73, 532] on div "Option(s) to Renew Renewal Term(s) Number of Renewal Terms One Two Renewal Term…" at bounding box center [137, 539] width 235 height 49
click at [73, 546] on span "Renewal Term(s)" at bounding box center [73, 542] width 70 height 11
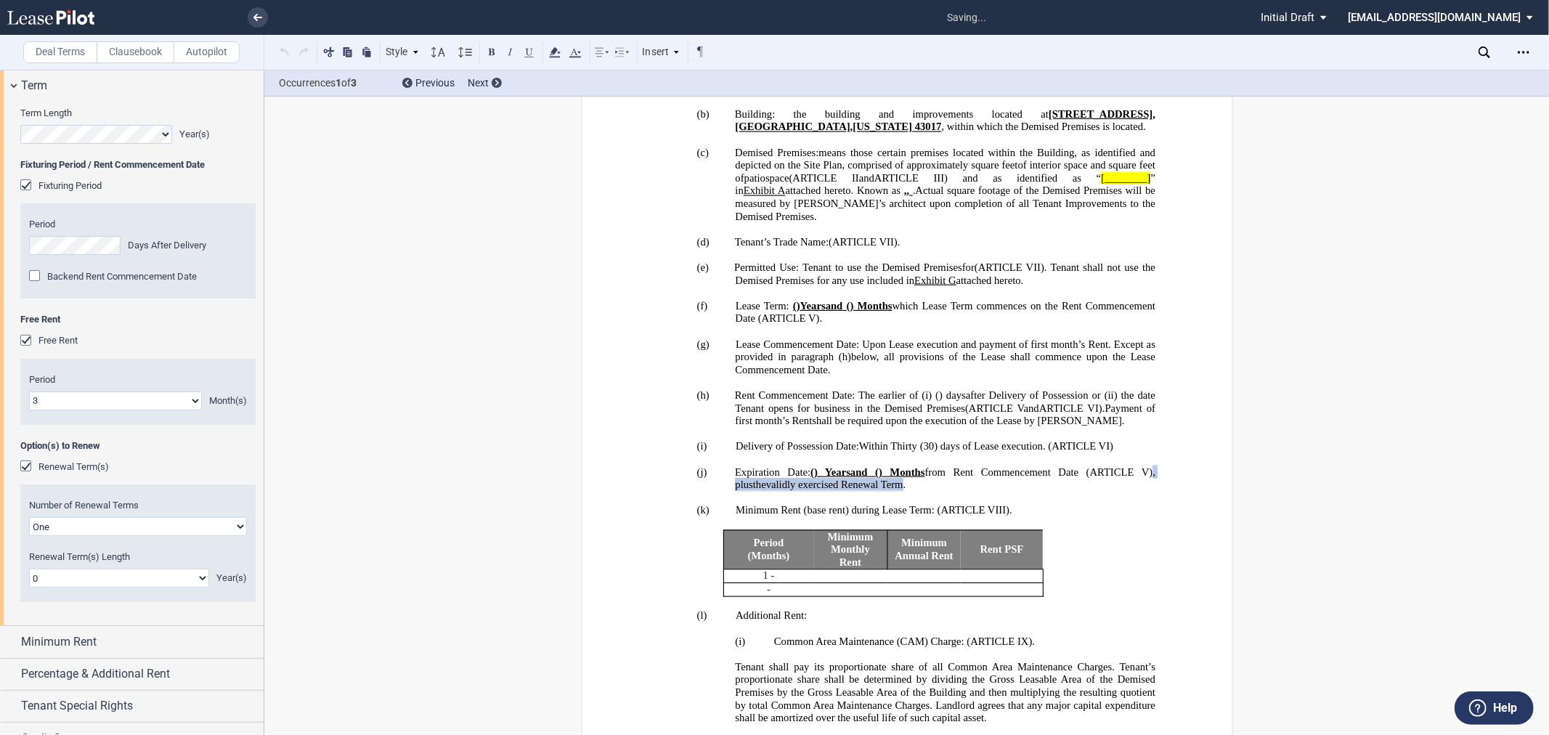
scroll to position [227, 0]
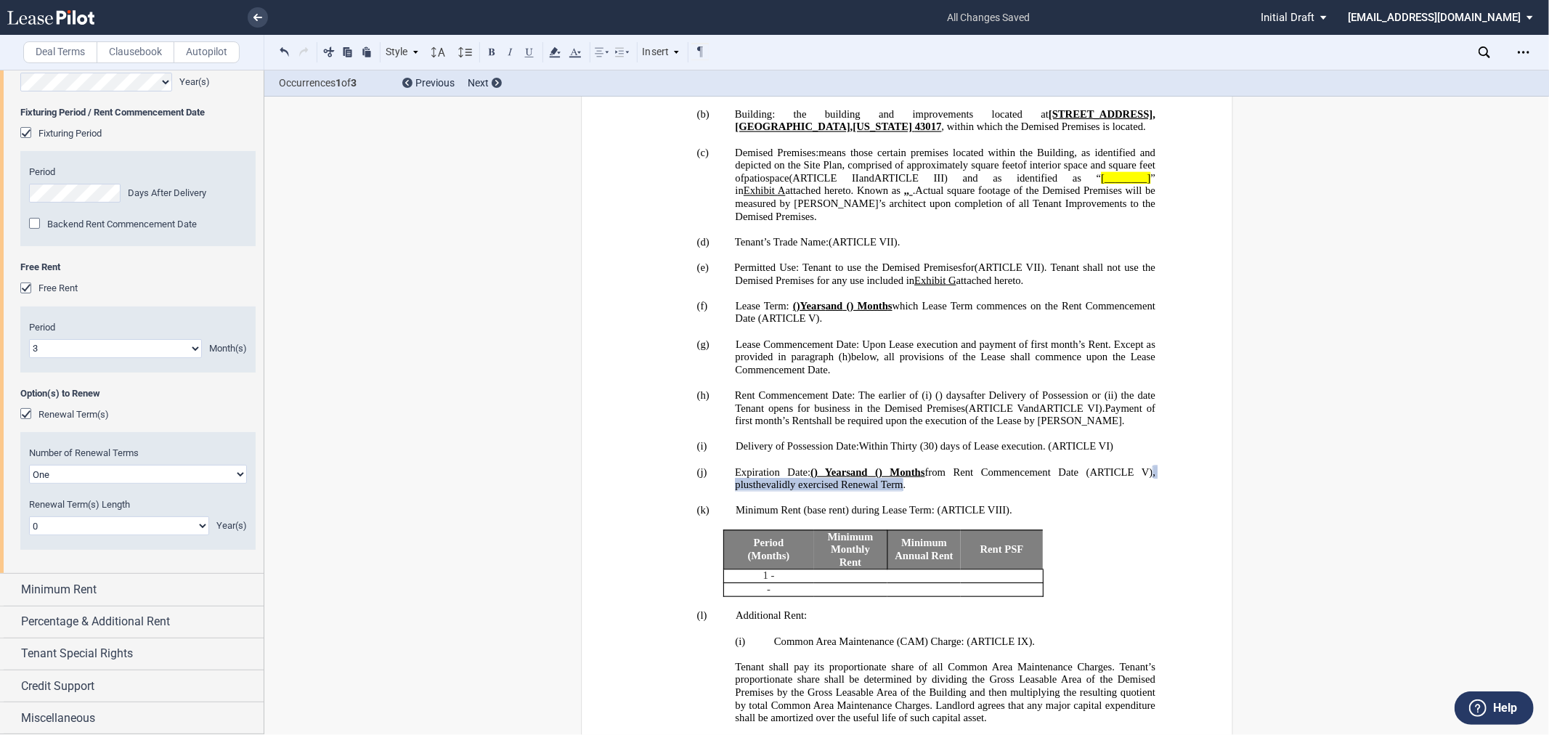
click at [155, 527] on select "0 1 2 3 4 5 6 7 8 9 10 11 12 13 14 15 16 17 18 19 20" at bounding box center [119, 525] width 180 height 19
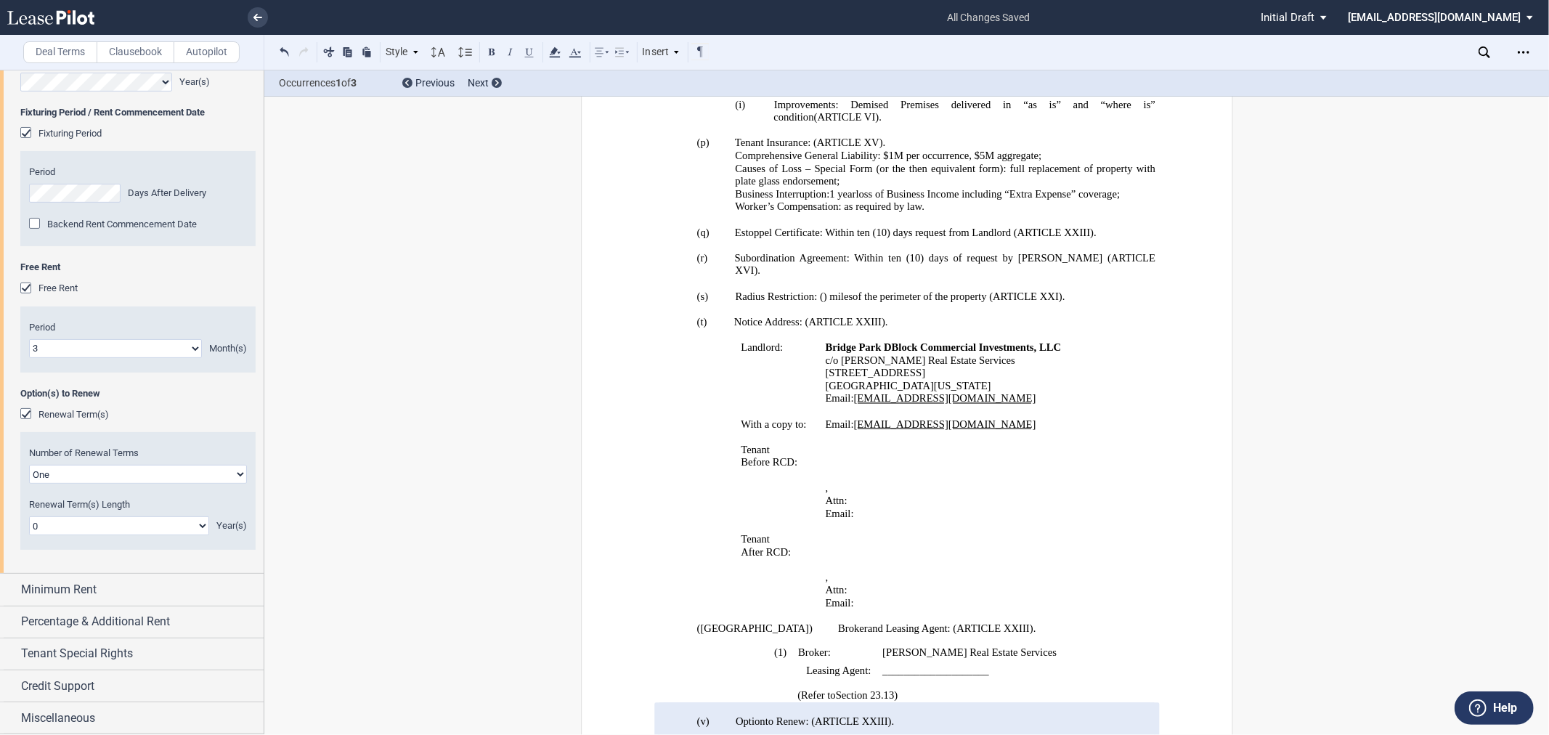
scroll to position [2103, 0]
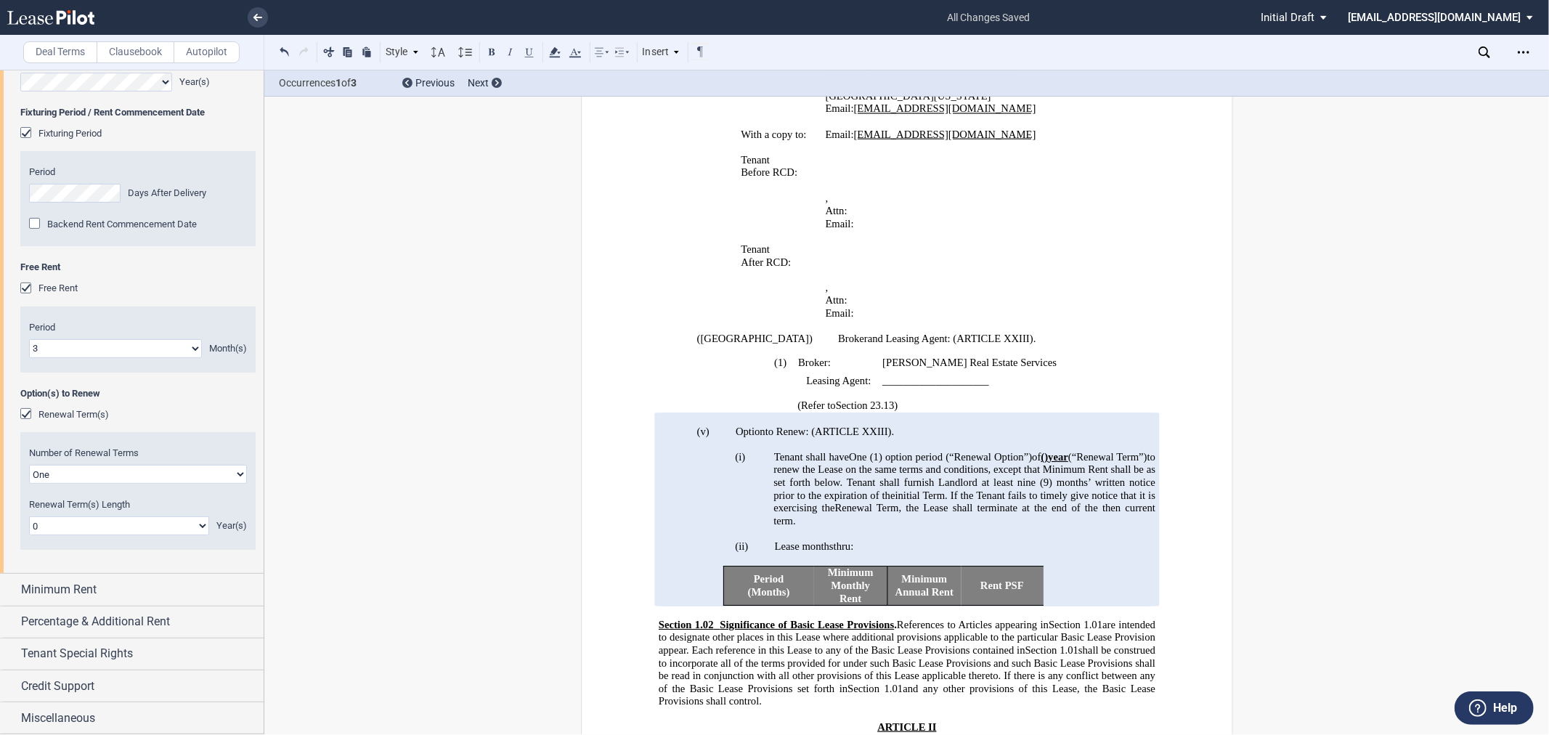
click at [25, 411] on div "Renewal Term(s)" at bounding box center [27, 415] width 15 height 15
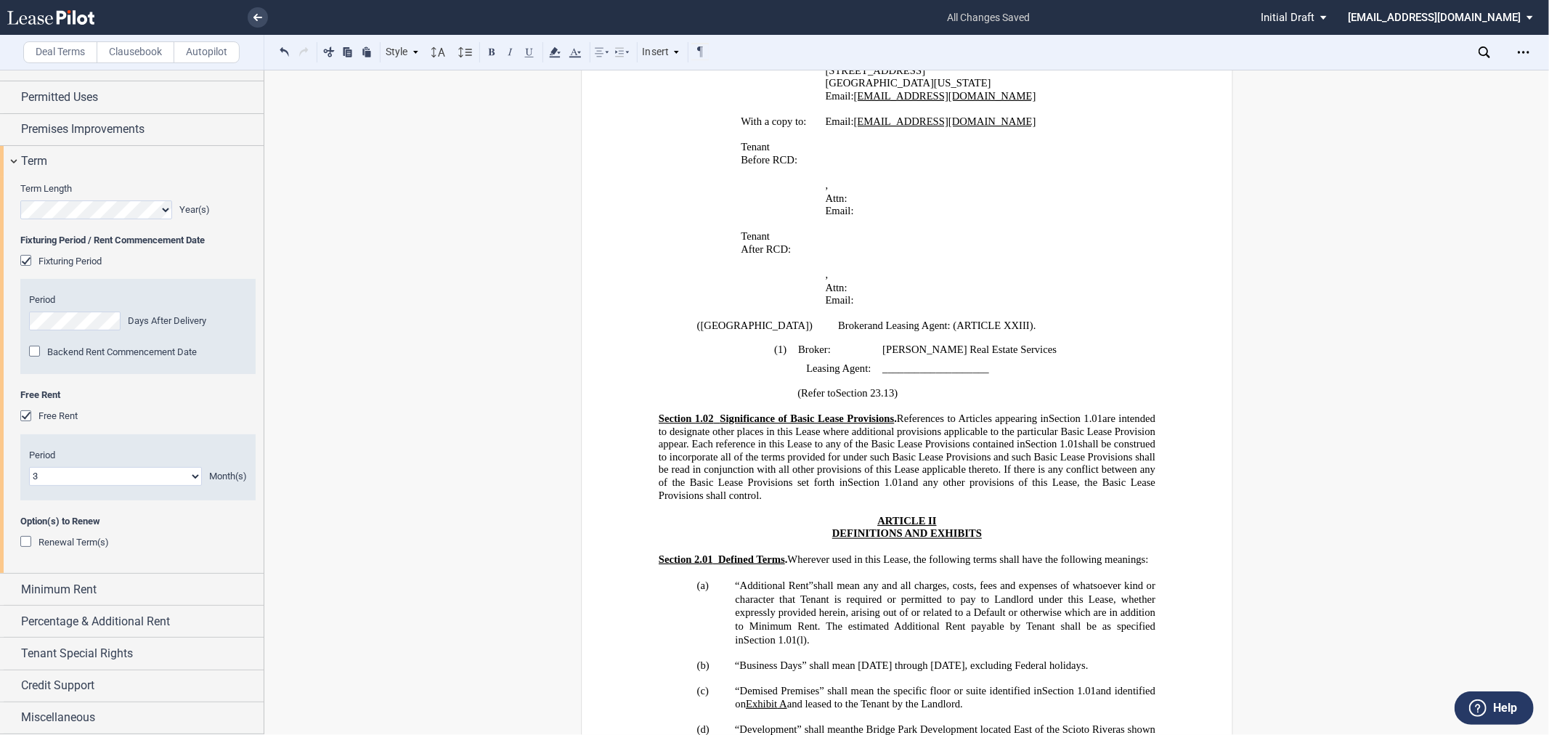
scroll to position [99, 0]
click at [90, 146] on div "Term" at bounding box center [132, 161] width 264 height 31
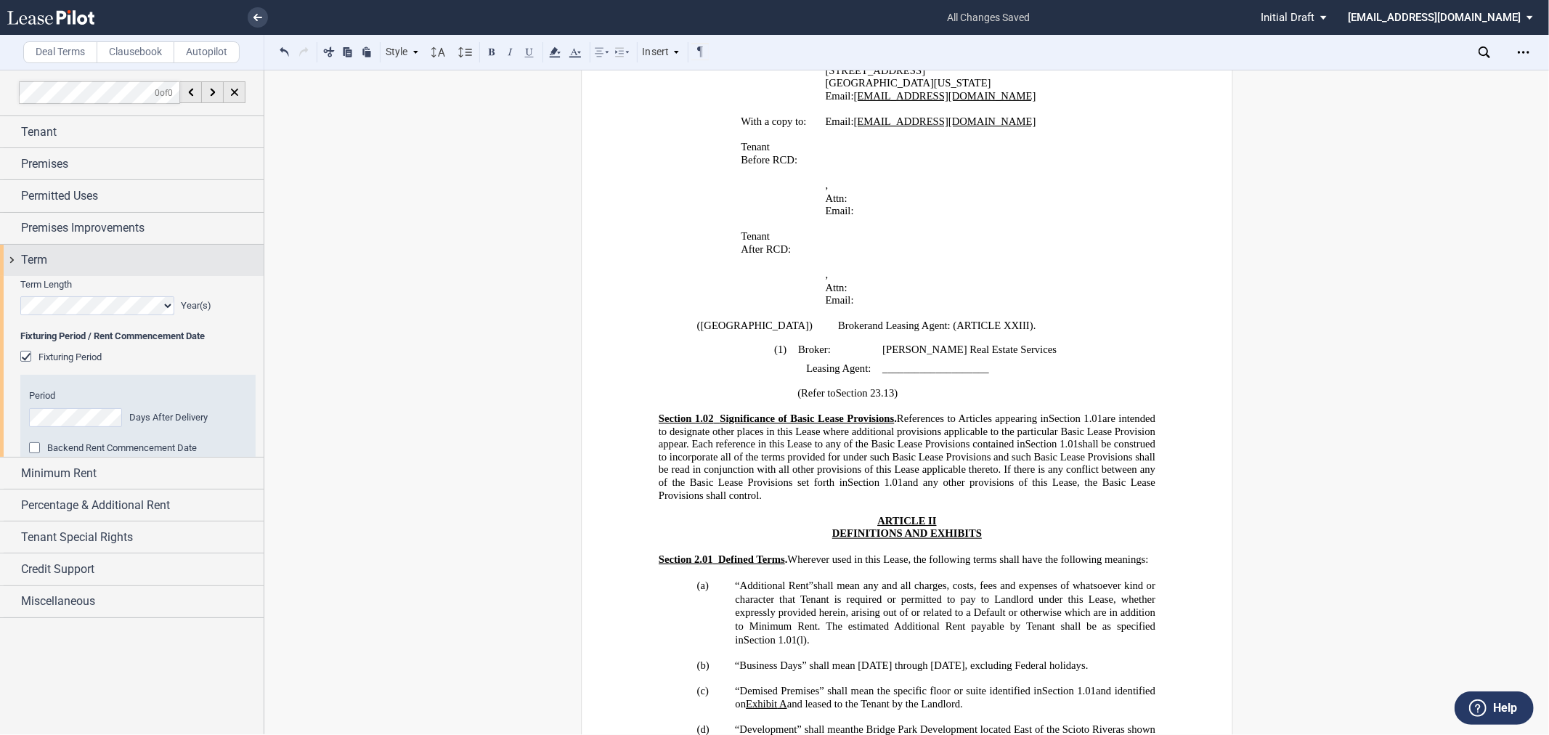
scroll to position [0, 0]
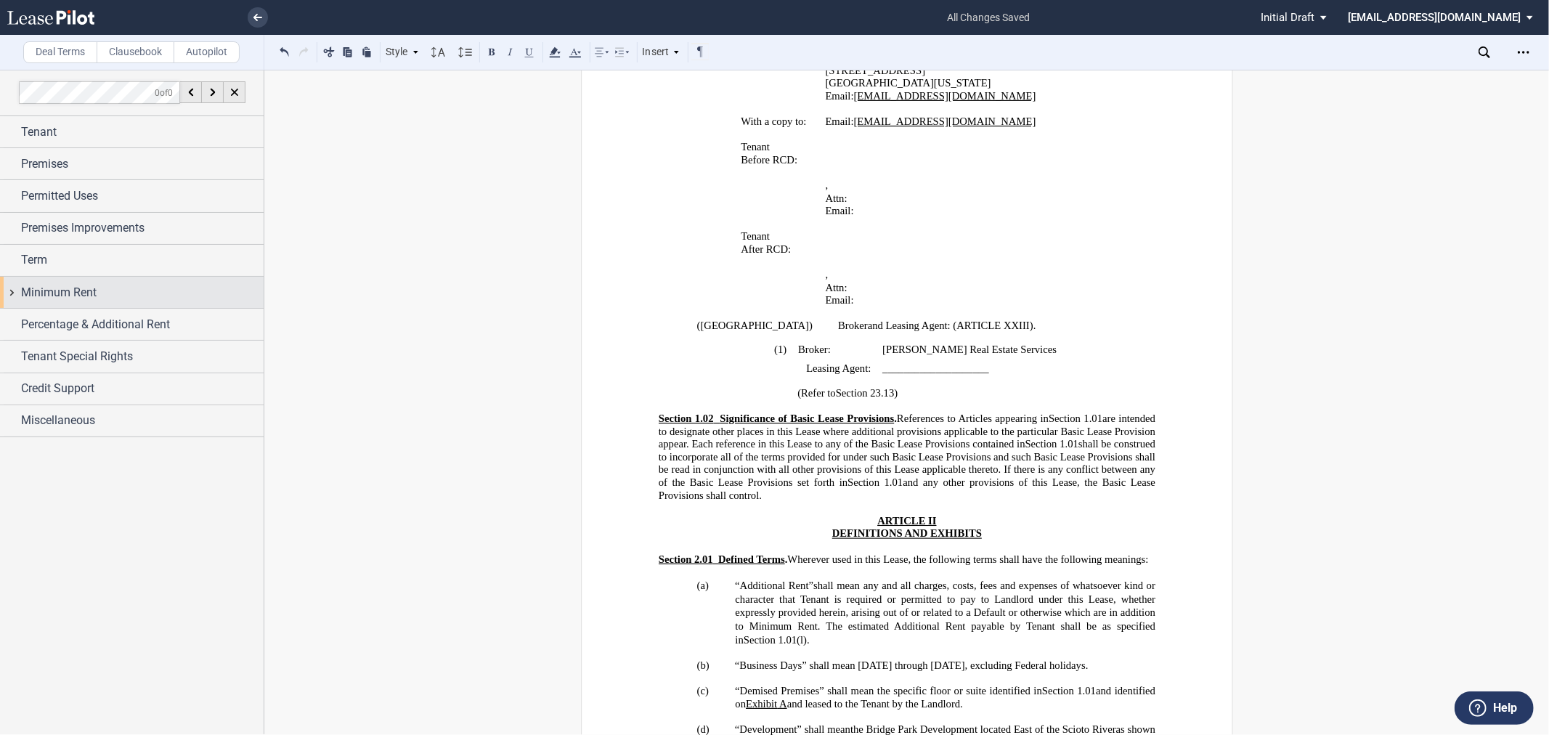
click at [55, 302] on div "Minimum Rent" at bounding box center [132, 292] width 264 height 31
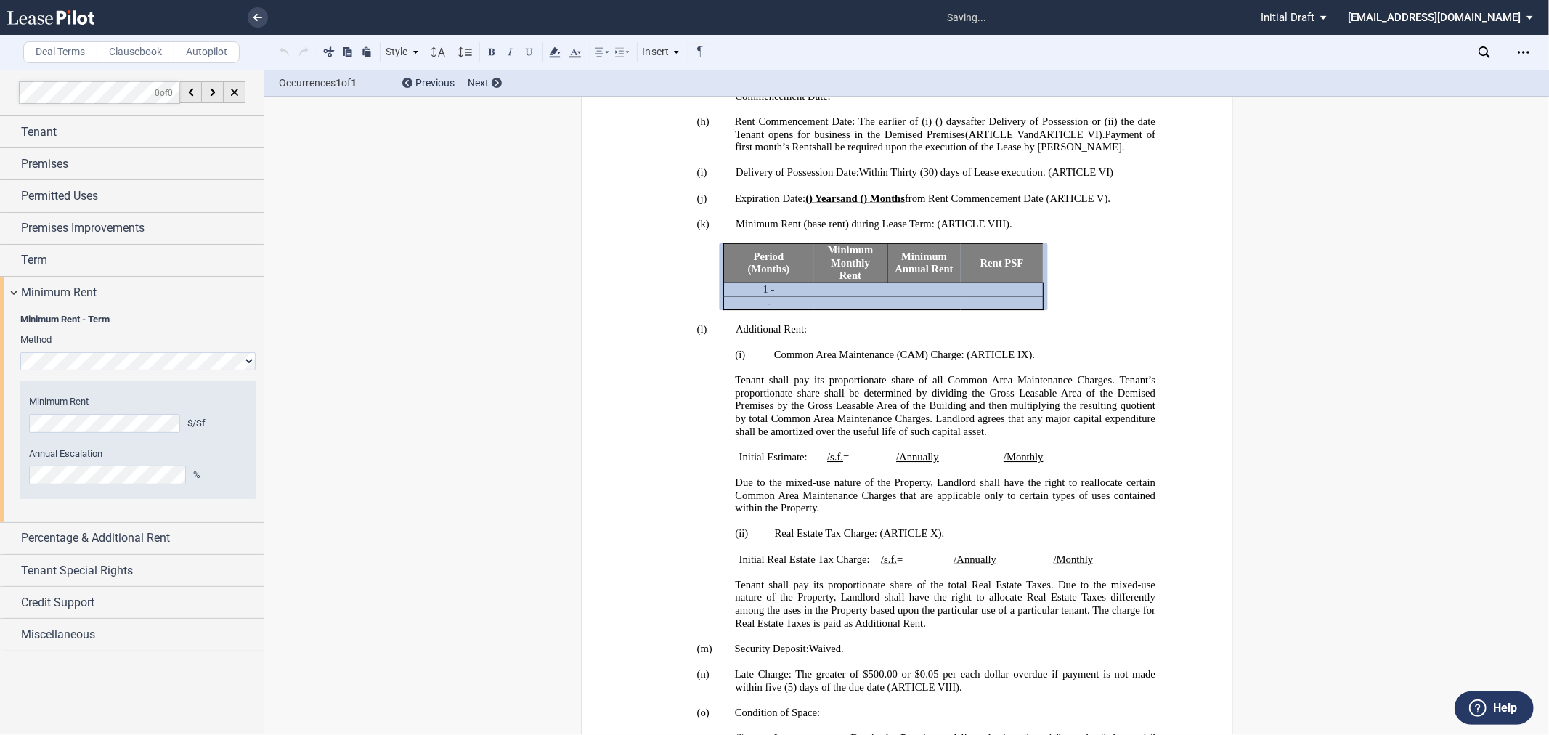
scroll to position [1166, 0]
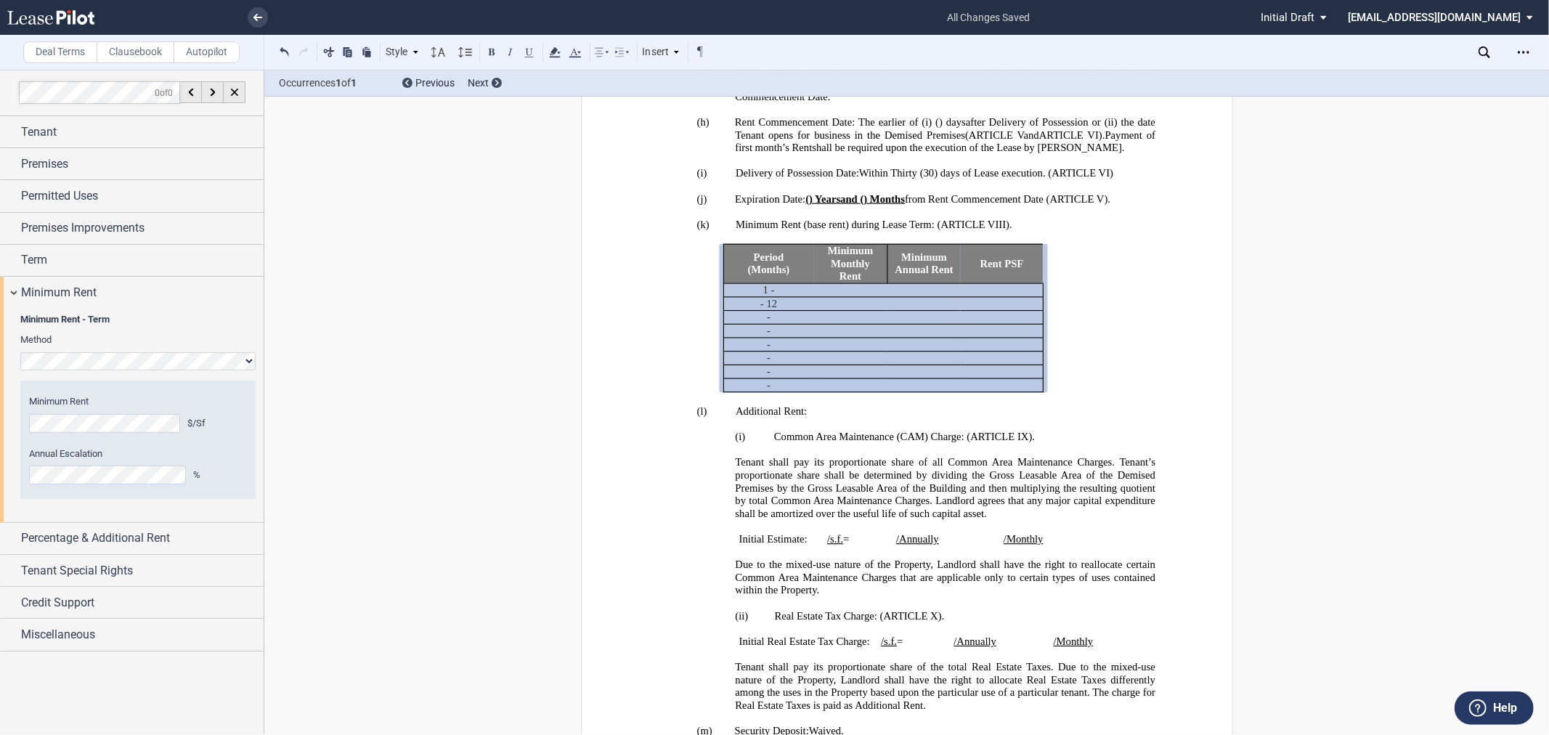
click at [898, 179] on span "Within Thirty" at bounding box center [887, 173] width 58 height 12
drag, startPoint x: 1450, startPoint y: 372, endPoint x: 1462, endPoint y: 357, distance: 19.2
drag, startPoint x: 1475, startPoint y: 343, endPoint x: 1458, endPoint y: 364, distance: 26.8
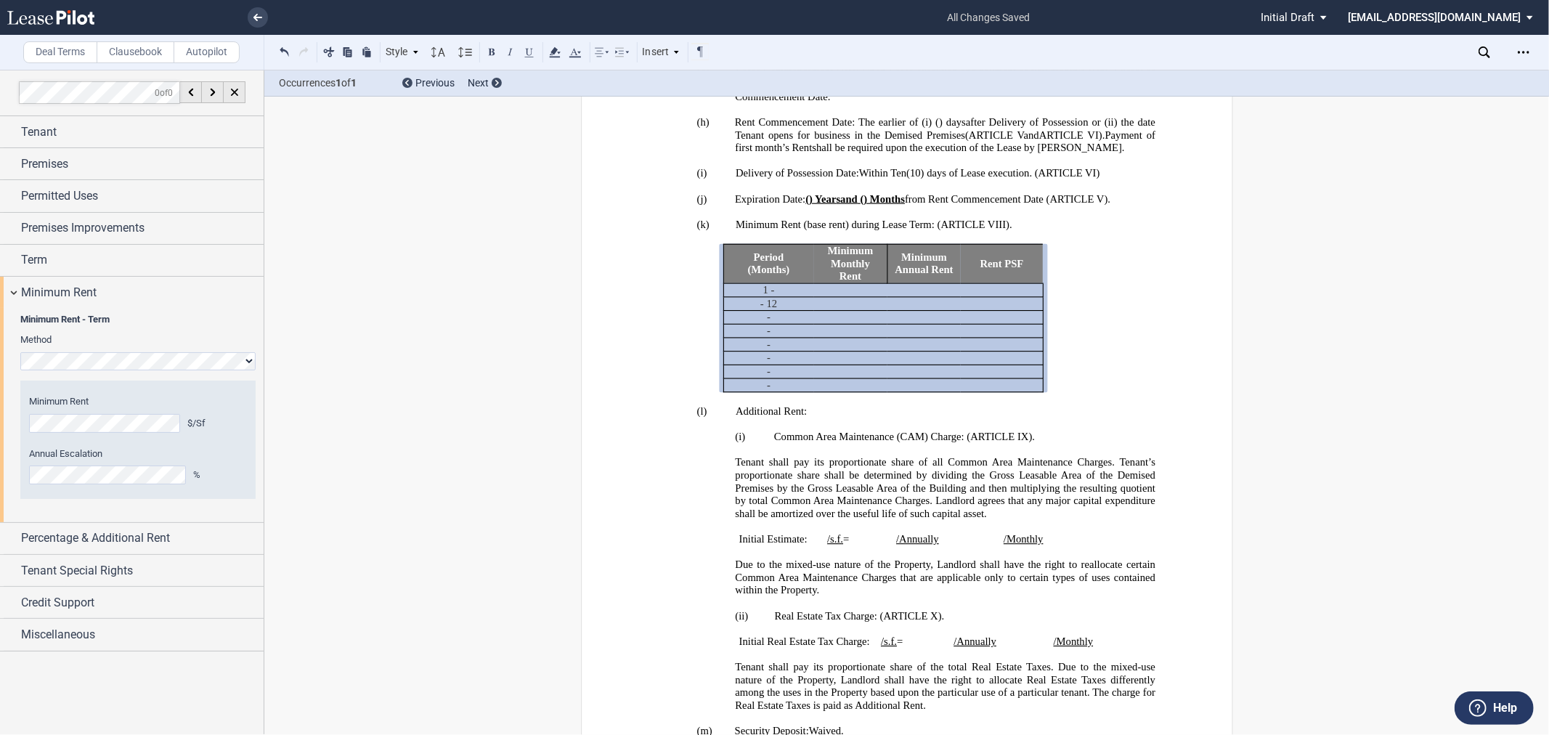
click at [1147, 393] on generate-table "Period (Months) Minimum Monthly Rent Minimum Annual Rent Rent PSF 1 - ﻿ ﻿ 1 - 1…" at bounding box center [906, 318] width 497 height 149
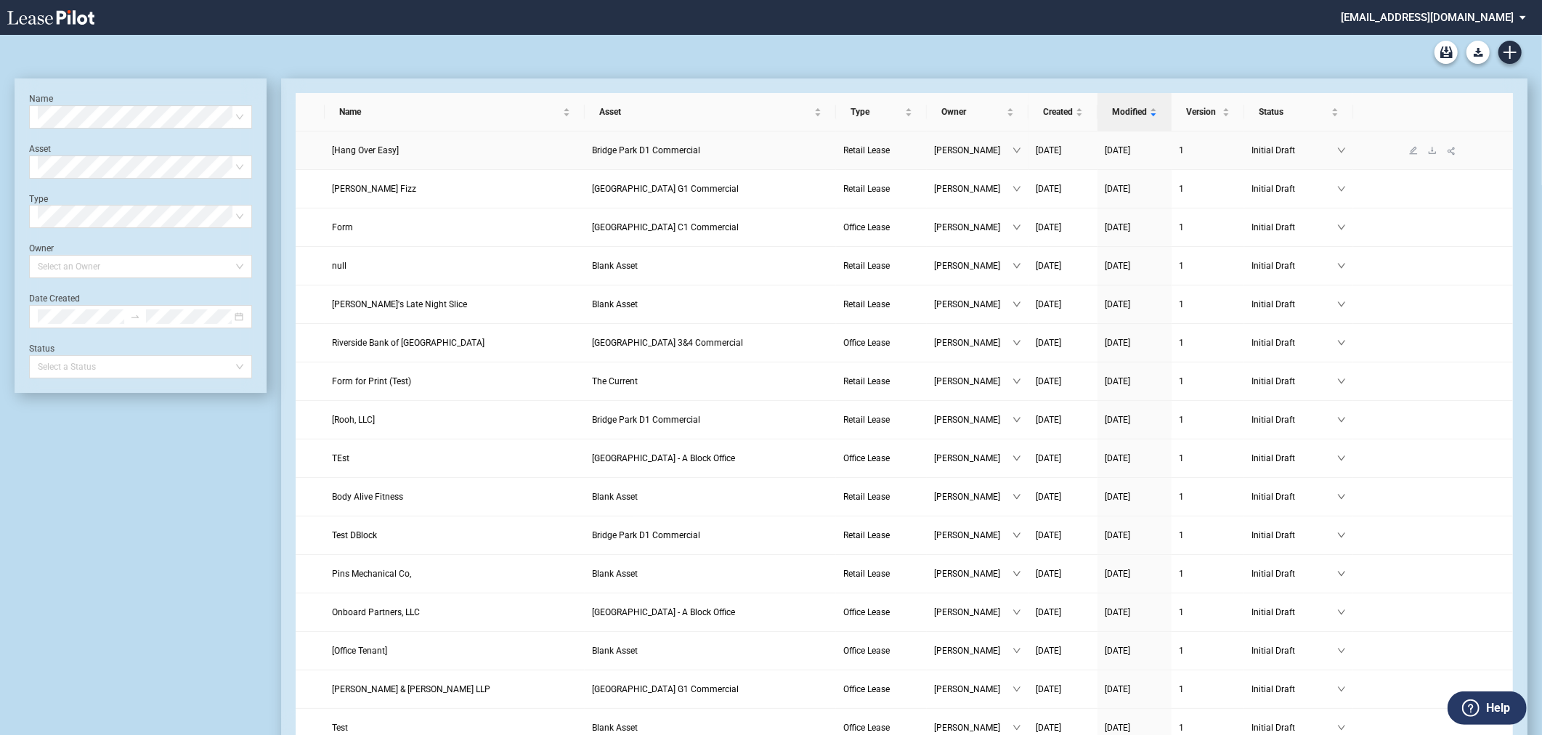
click at [774, 150] on link "Bridge Park D1 Commercial" at bounding box center [710, 150] width 237 height 15
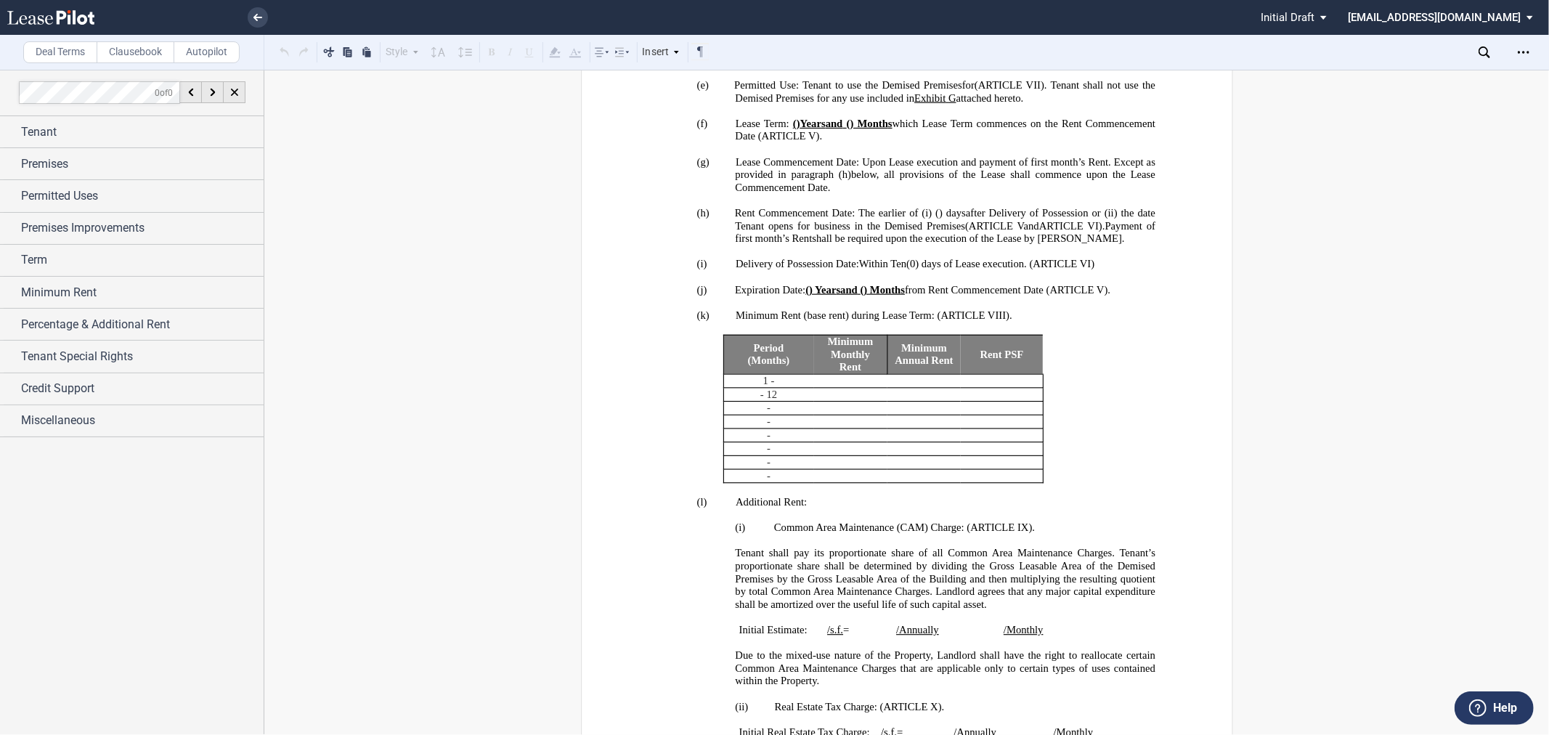
scroll to position [1210, 0]
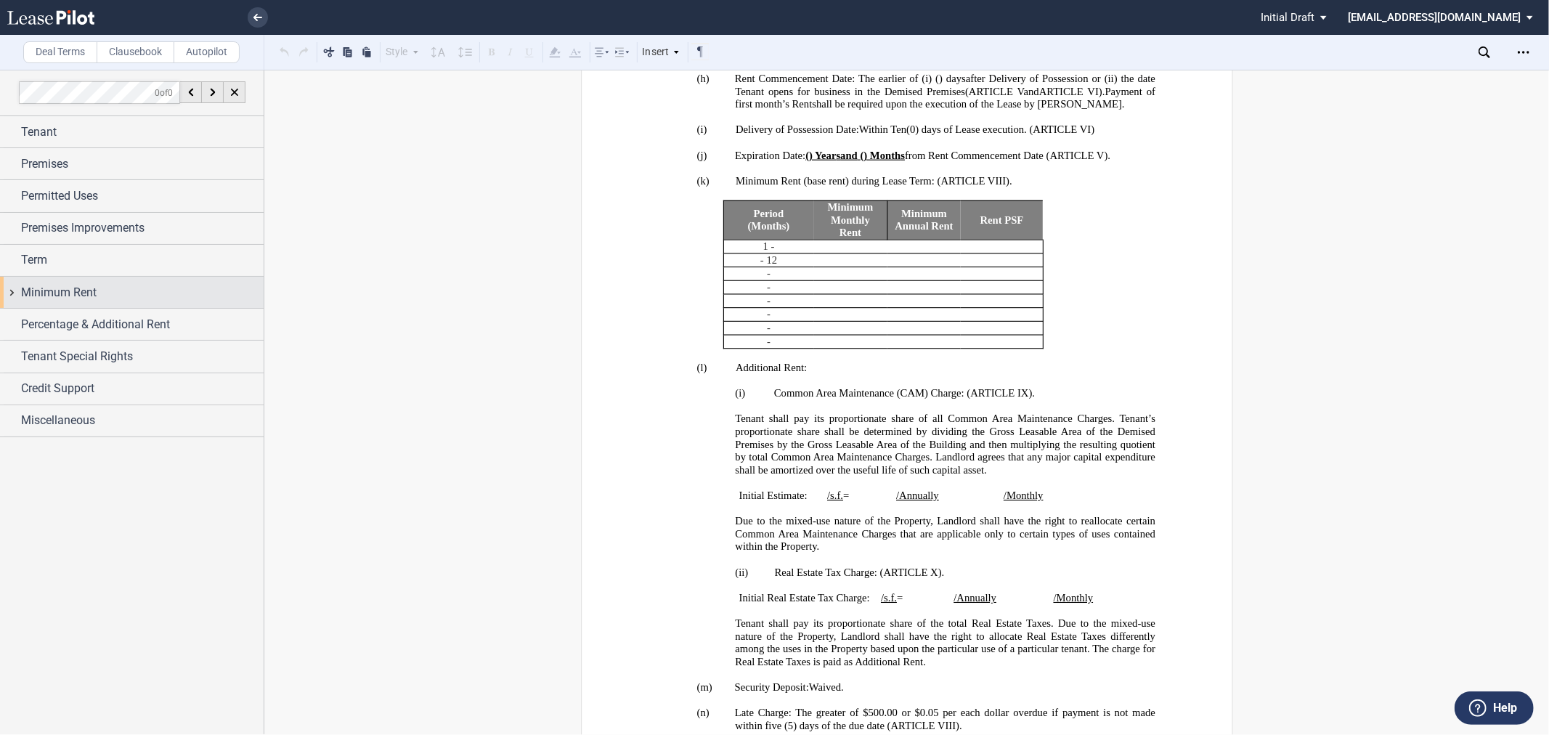
click at [104, 293] on div "Minimum Rent" at bounding box center [142, 292] width 243 height 17
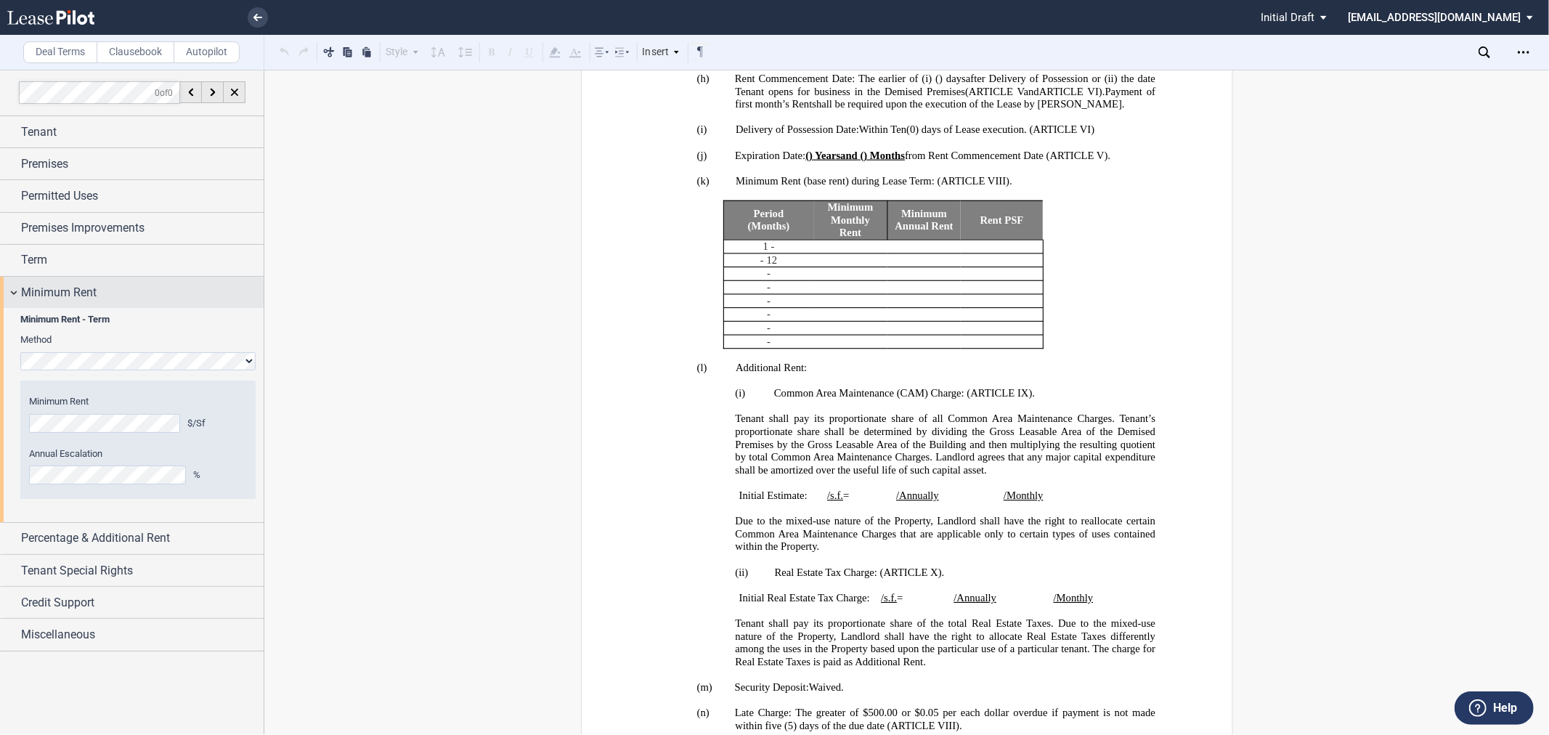
click at [104, 293] on div "Minimum Rent" at bounding box center [142, 292] width 243 height 17
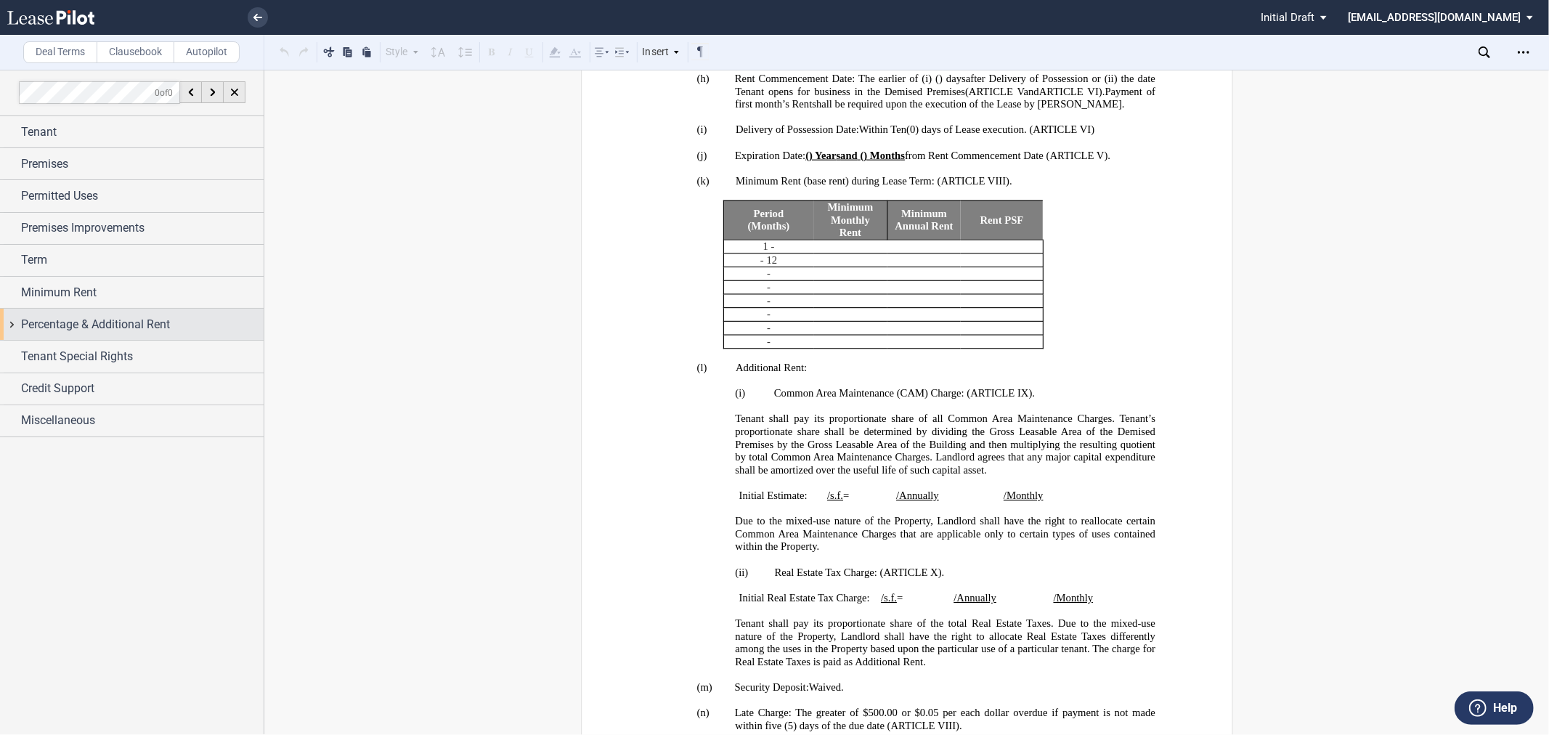
click at [107, 327] on span "Percentage & Additional Rent" at bounding box center [95, 324] width 149 height 17
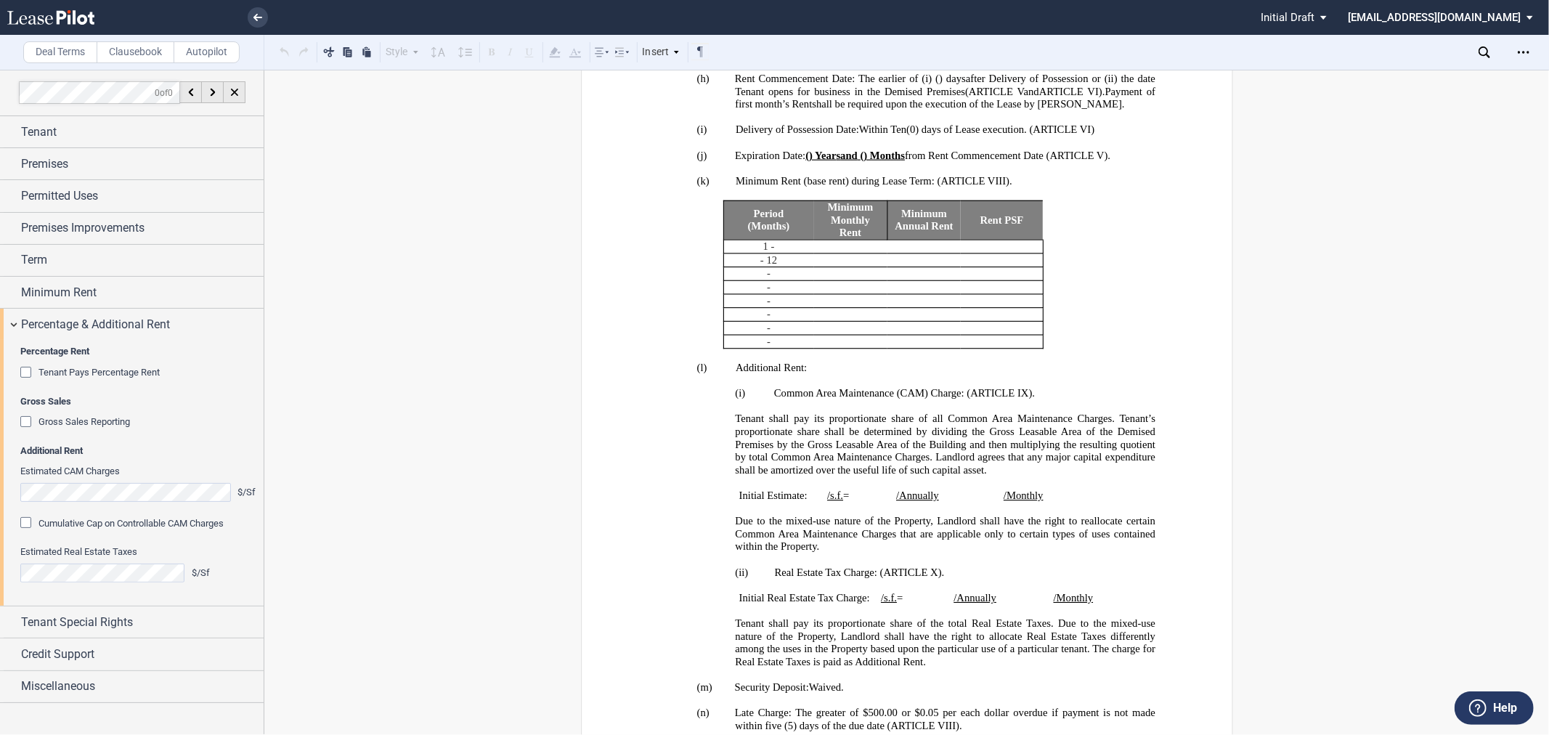
click at [110, 372] on span "Tenant Pays Percentage Rent" at bounding box center [98, 372] width 121 height 11
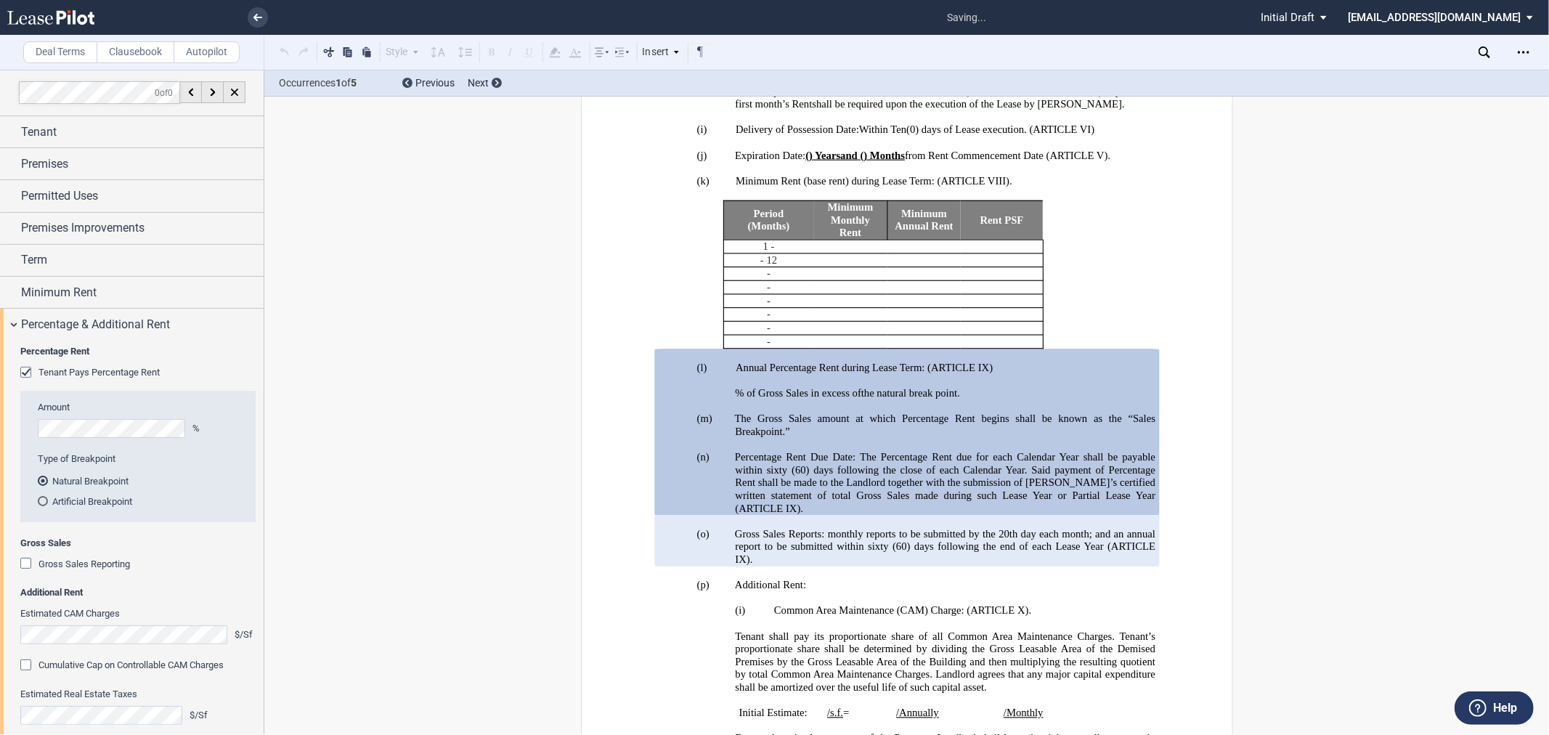
click at [102, 509] on div "Type of Breakpoint Natural Breakpoint Artificial Breakpoint" at bounding box center [142, 487] width 209 height 70
click at [102, 503] on md-radio-button "Artificial Breakpoint" at bounding box center [142, 500] width 209 height 13
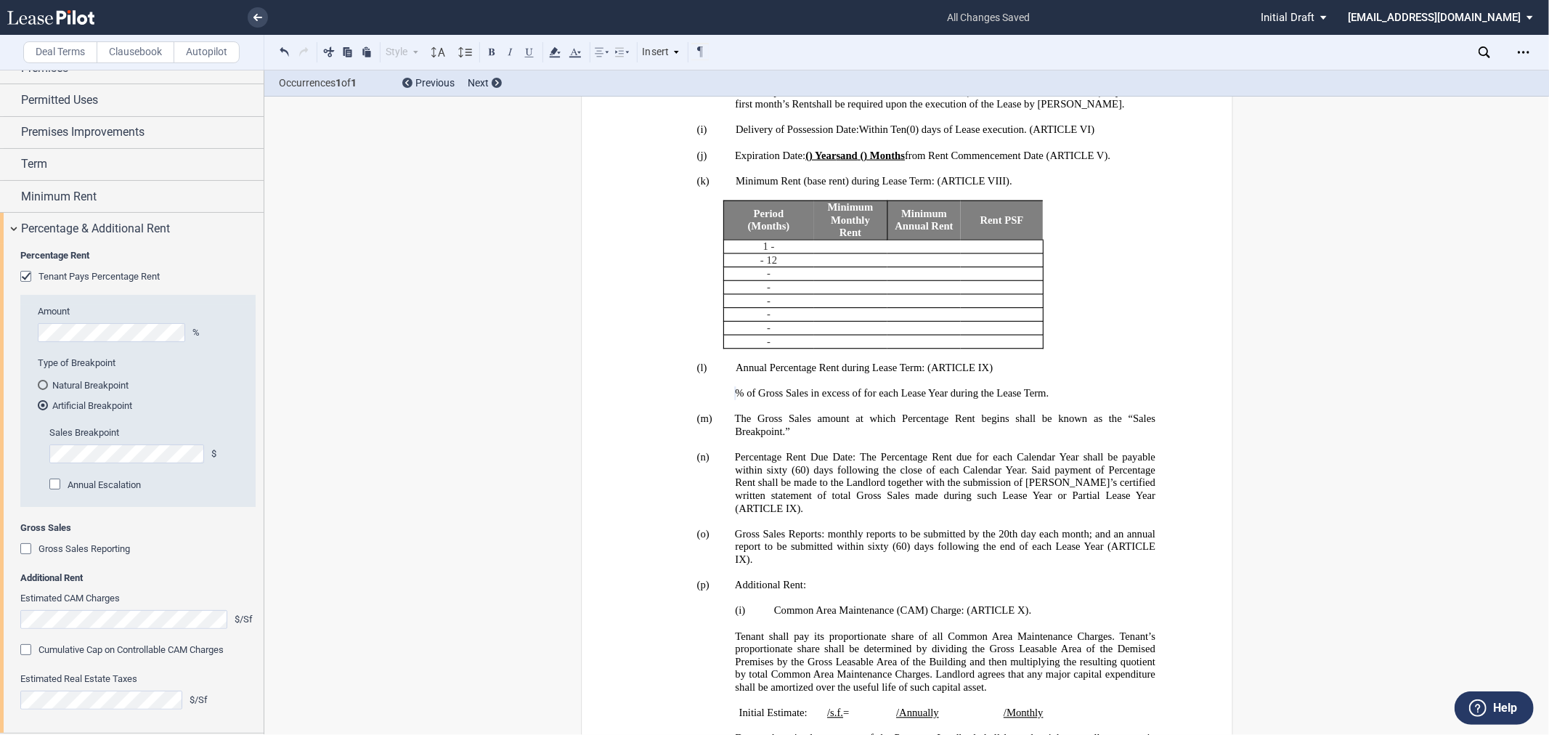
scroll to position [134, 0]
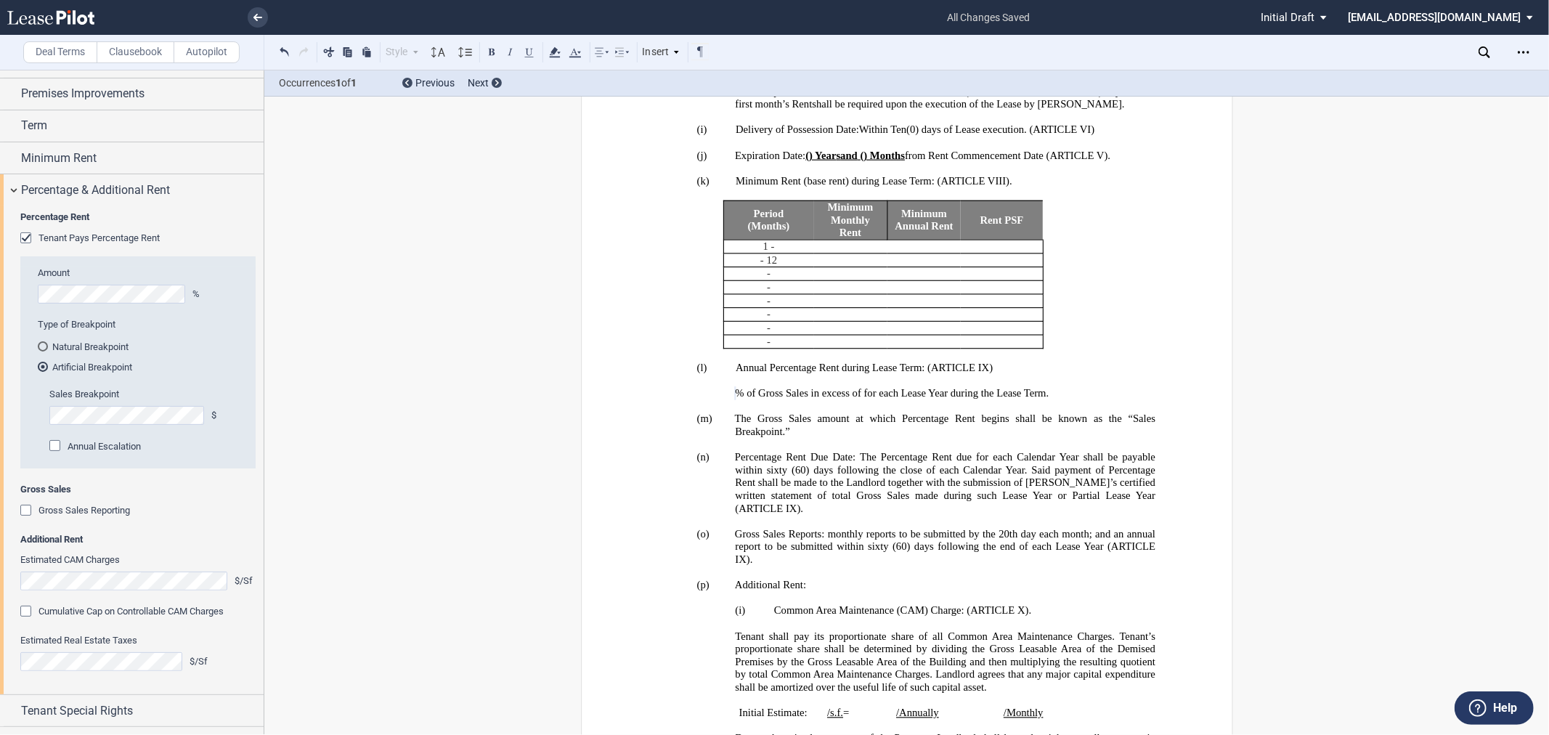
click at [81, 516] on span "Gross Sales Reporting" at bounding box center [83, 510] width 91 height 11
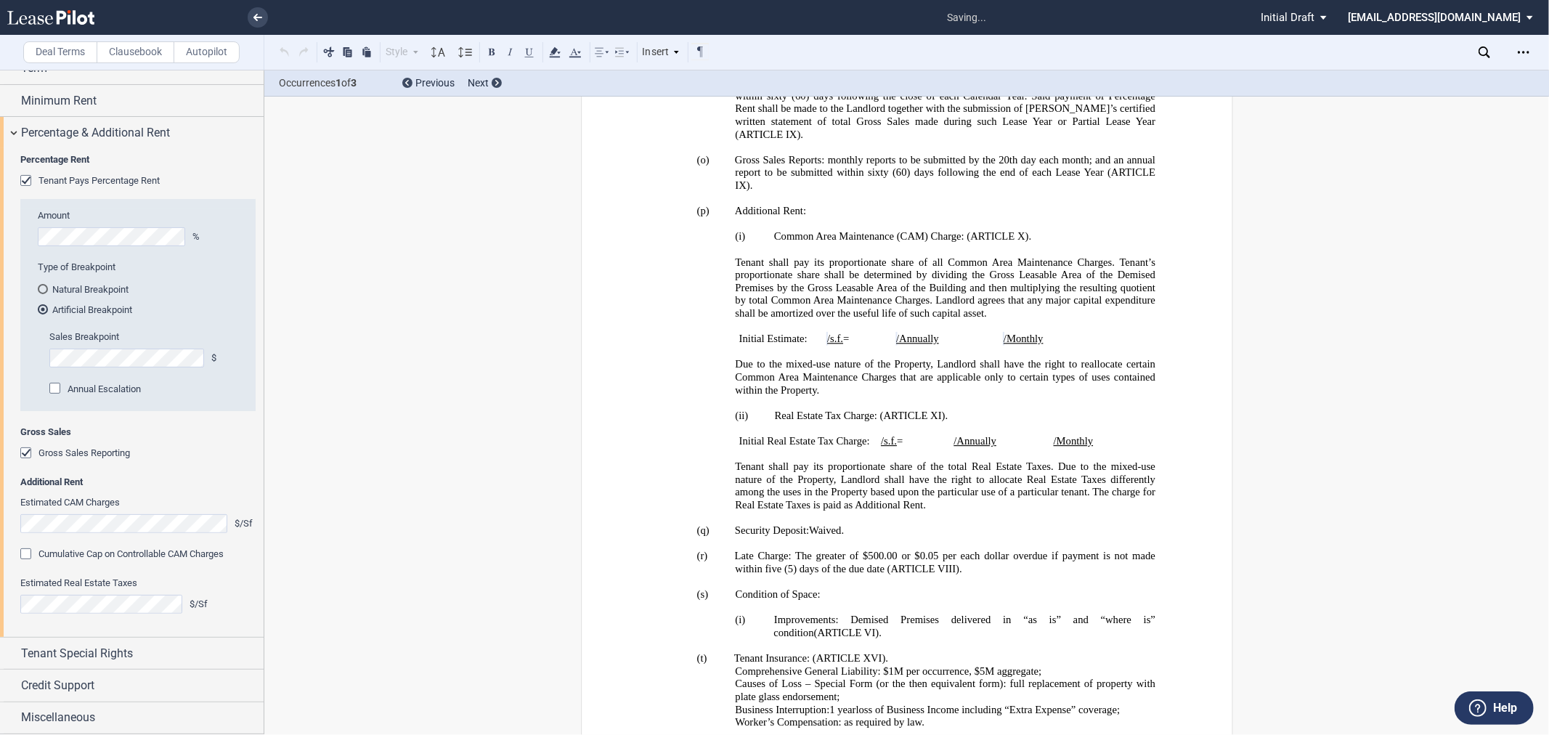
scroll to position [1647, 0]
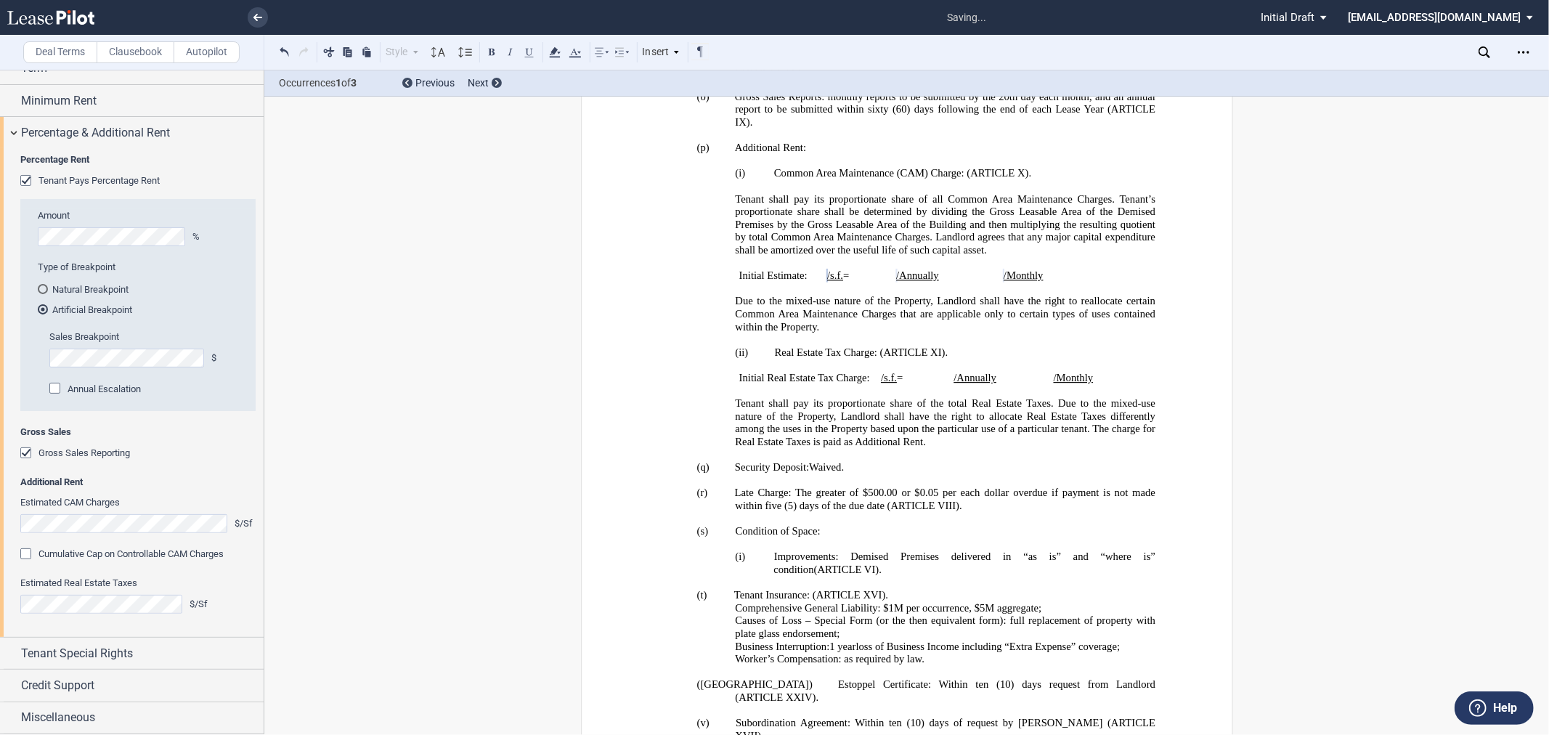
click at [55, 553] on span "Cumulative Cap on Controllable CAM Charges" at bounding box center [130, 553] width 185 height 11
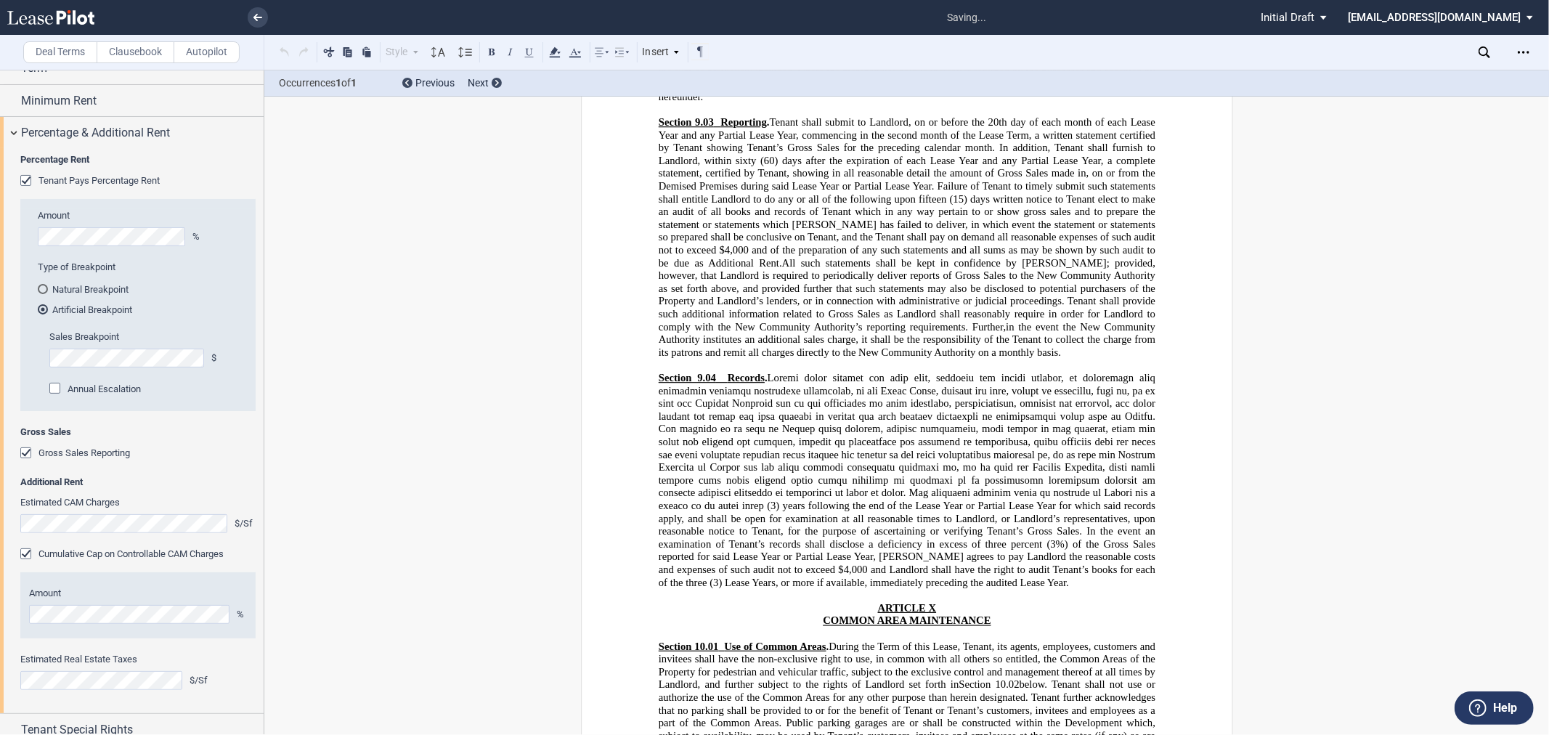
scroll to position [8540, 0]
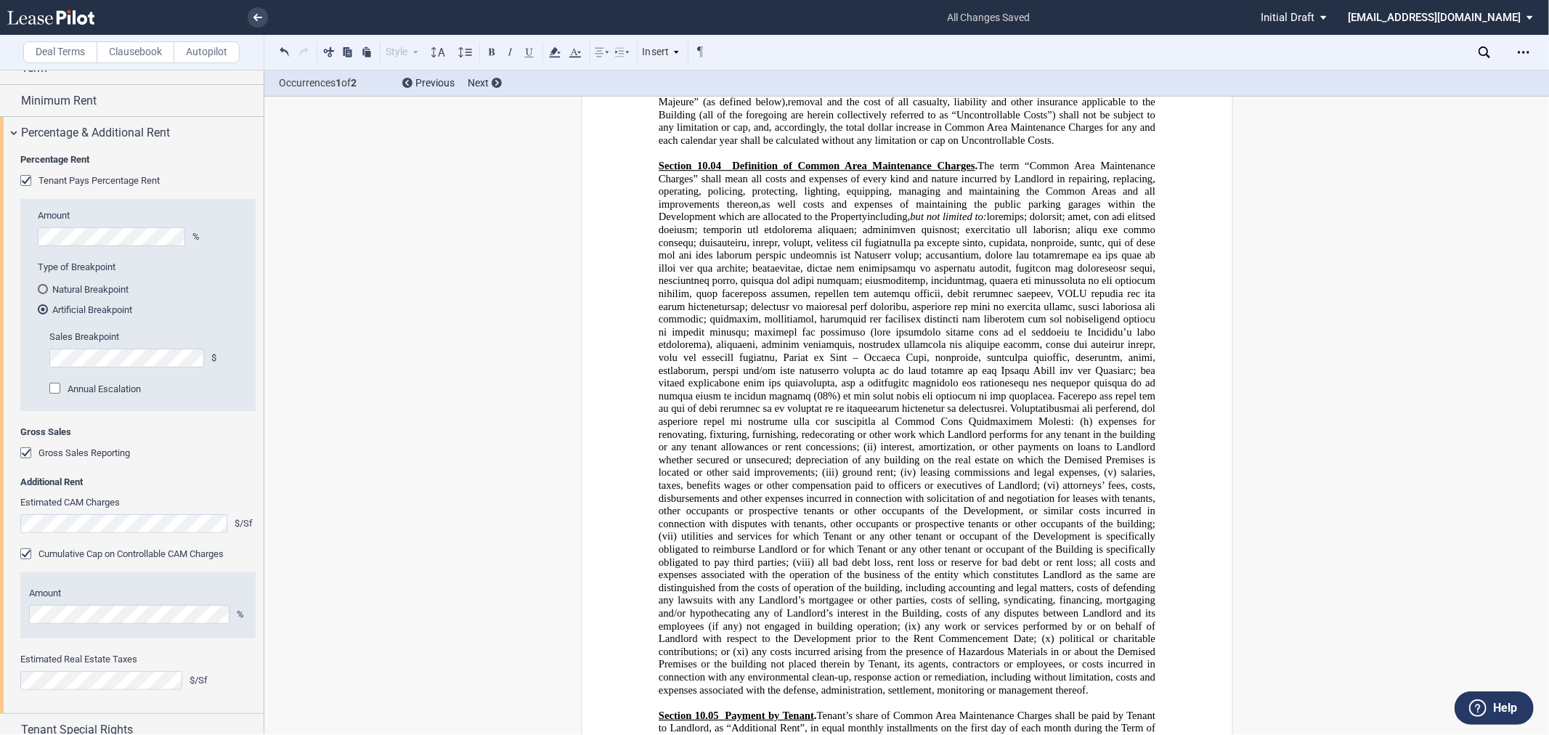
click at [789, 31] on span "Notwithstanding the foregoing, at the end of the second full calendar year afte…" at bounding box center [908, 12] width 500 height 38
click at [784, 31] on span "Notwithstanding the foregoing, at the end of the second full calendar year afte…" at bounding box center [908, 12] width 500 height 38
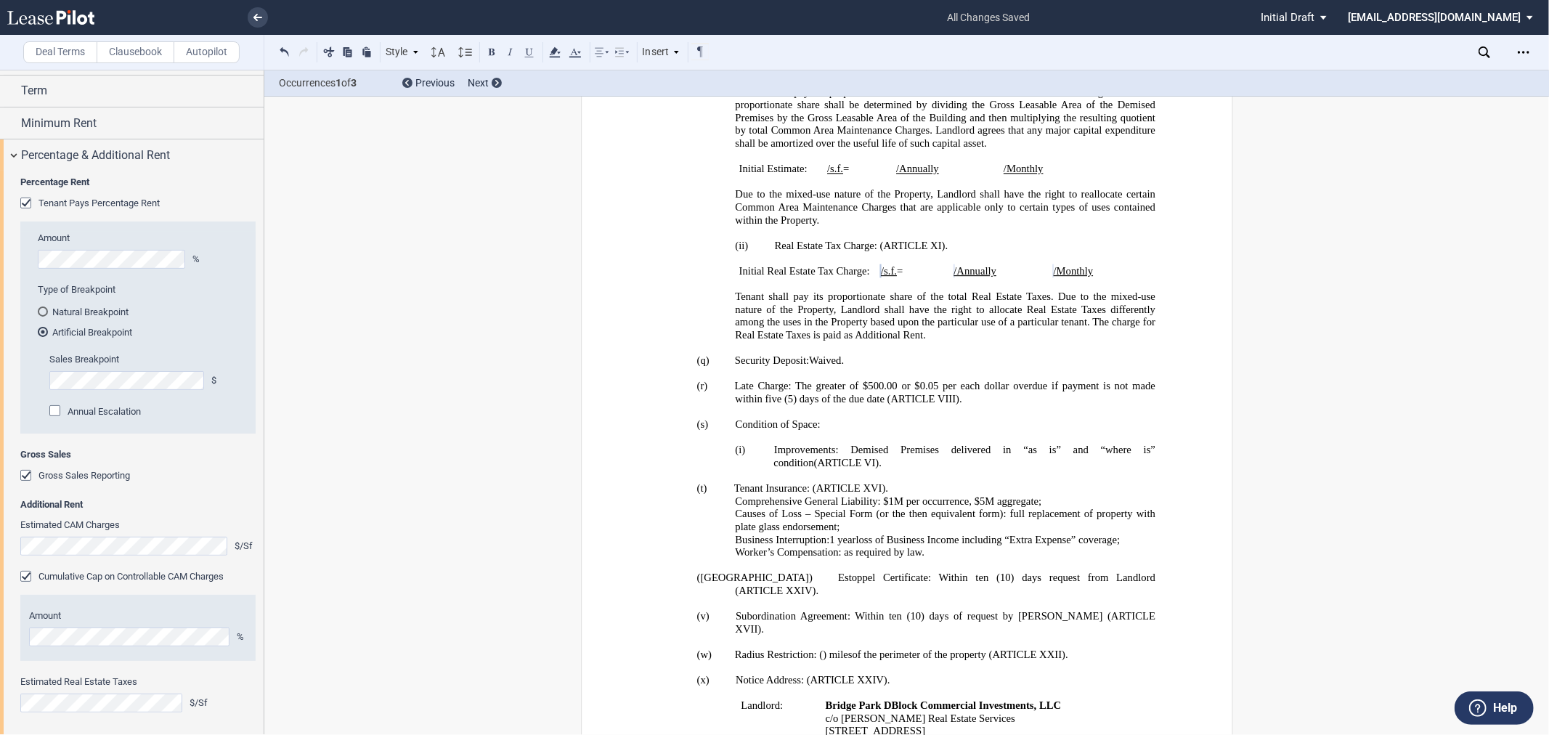
scroll to position [133, 0]
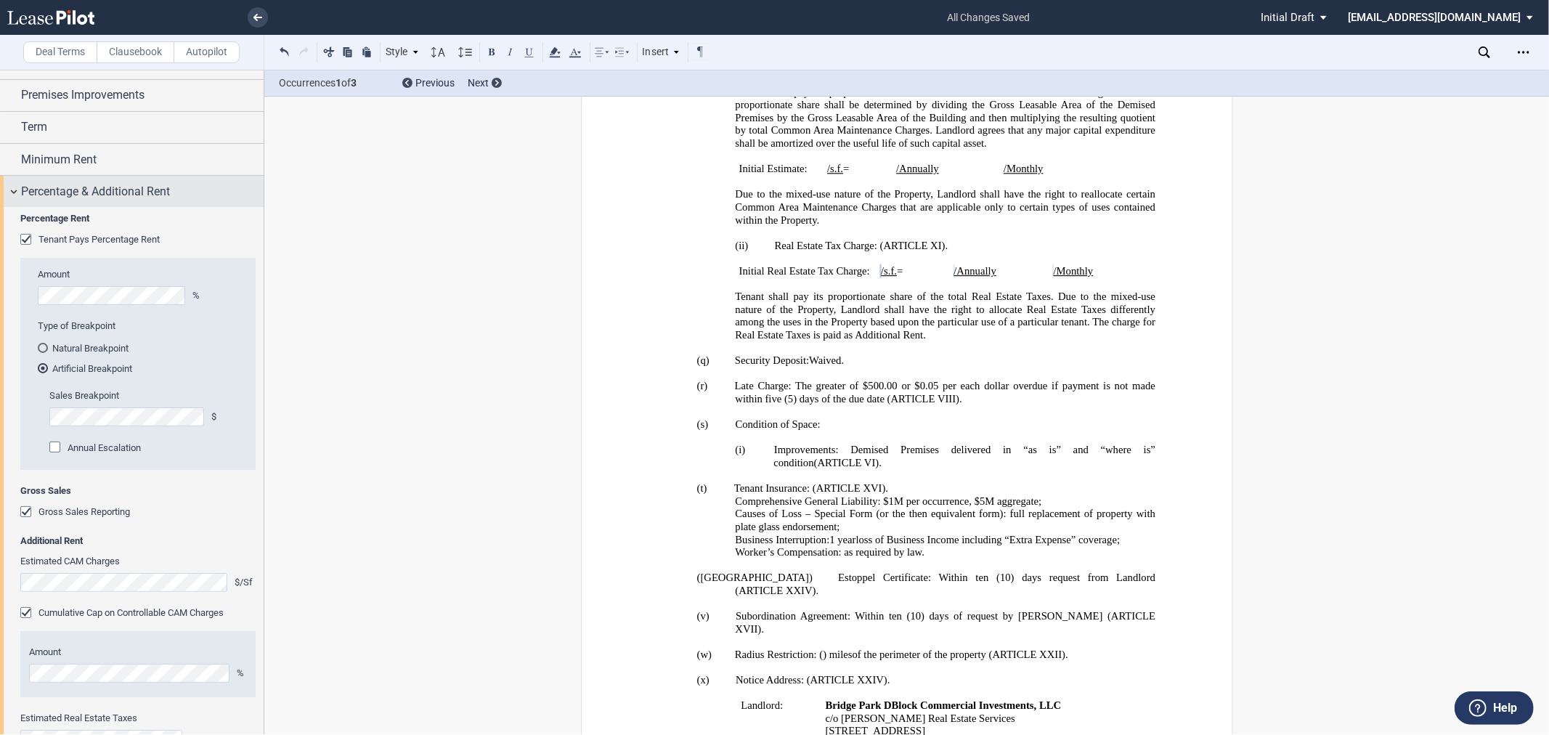
click at [66, 190] on span "Percentage & Additional Rent" at bounding box center [95, 191] width 149 height 17
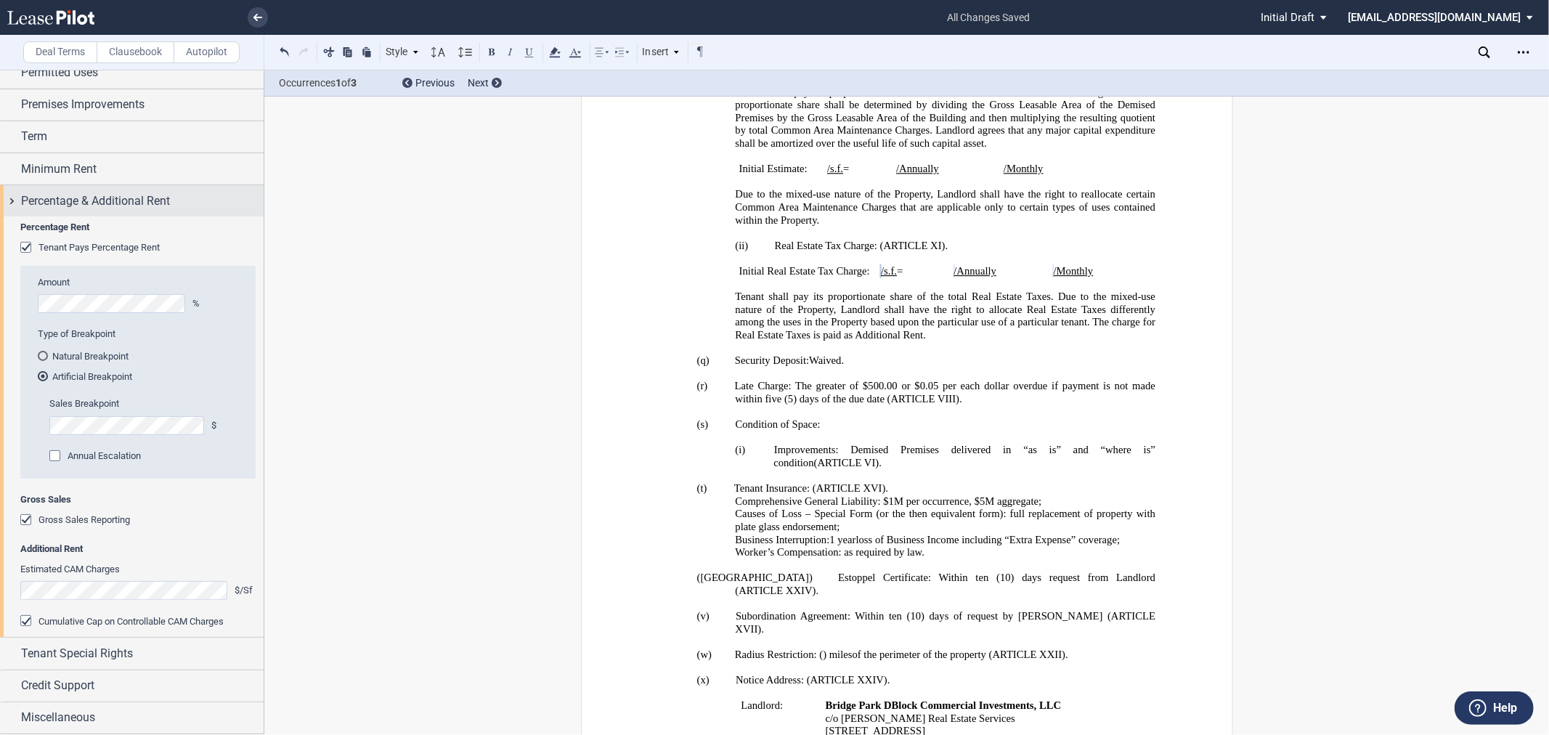
scroll to position [0, 0]
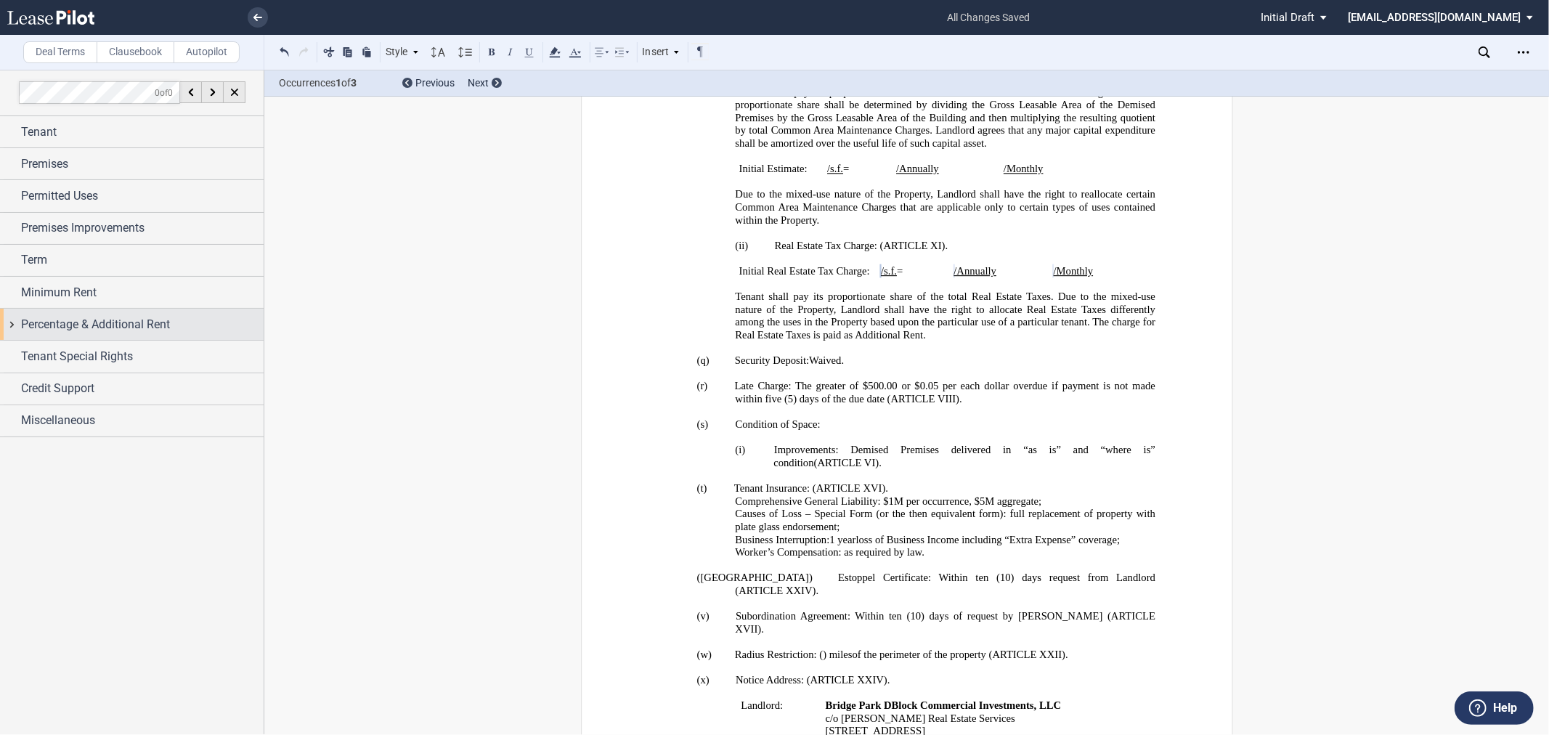
click at [113, 333] on span "Percentage & Additional Rent" at bounding box center [95, 324] width 149 height 17
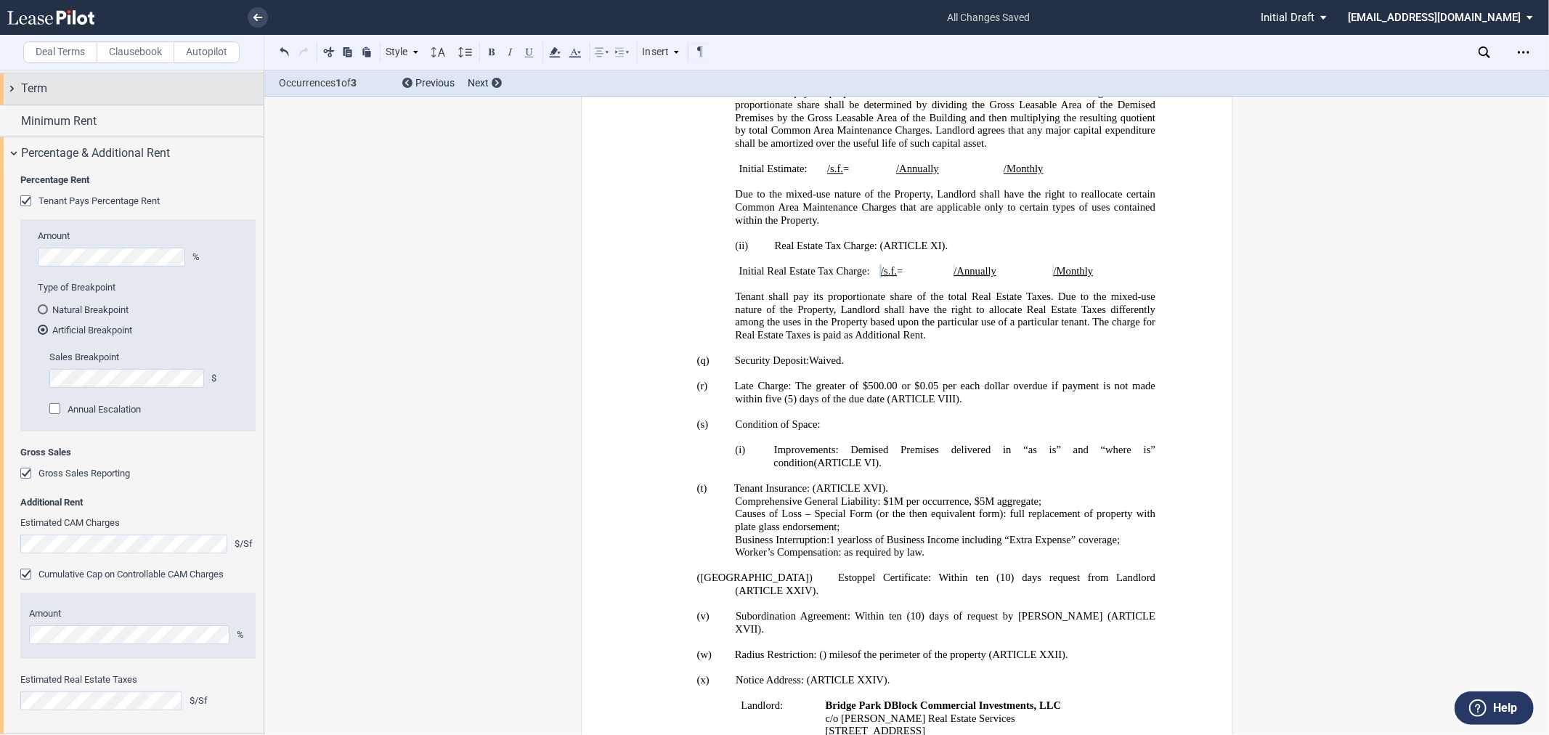
scroll to position [133, 0]
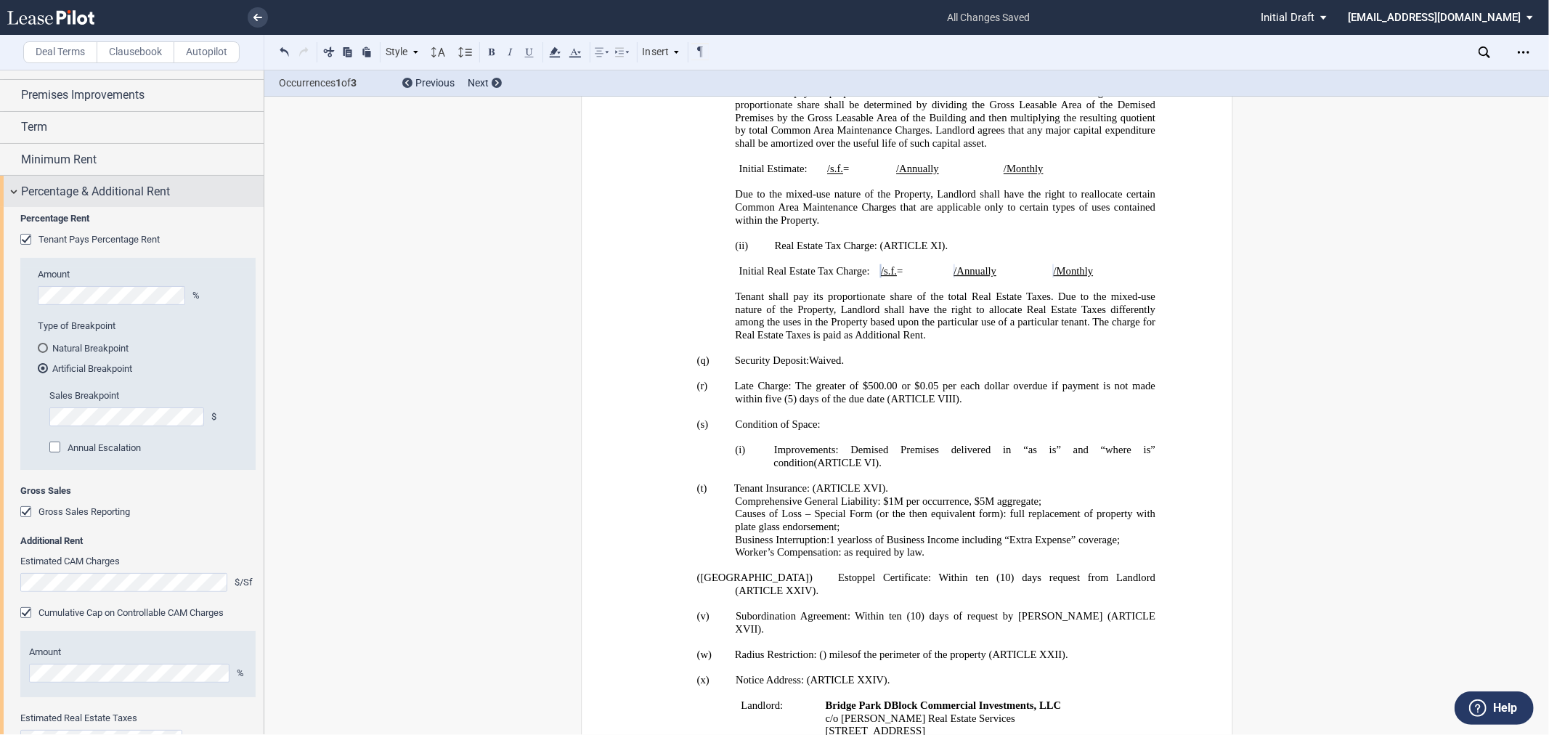
click at [107, 189] on span "Percentage & Additional Rent" at bounding box center [95, 191] width 149 height 17
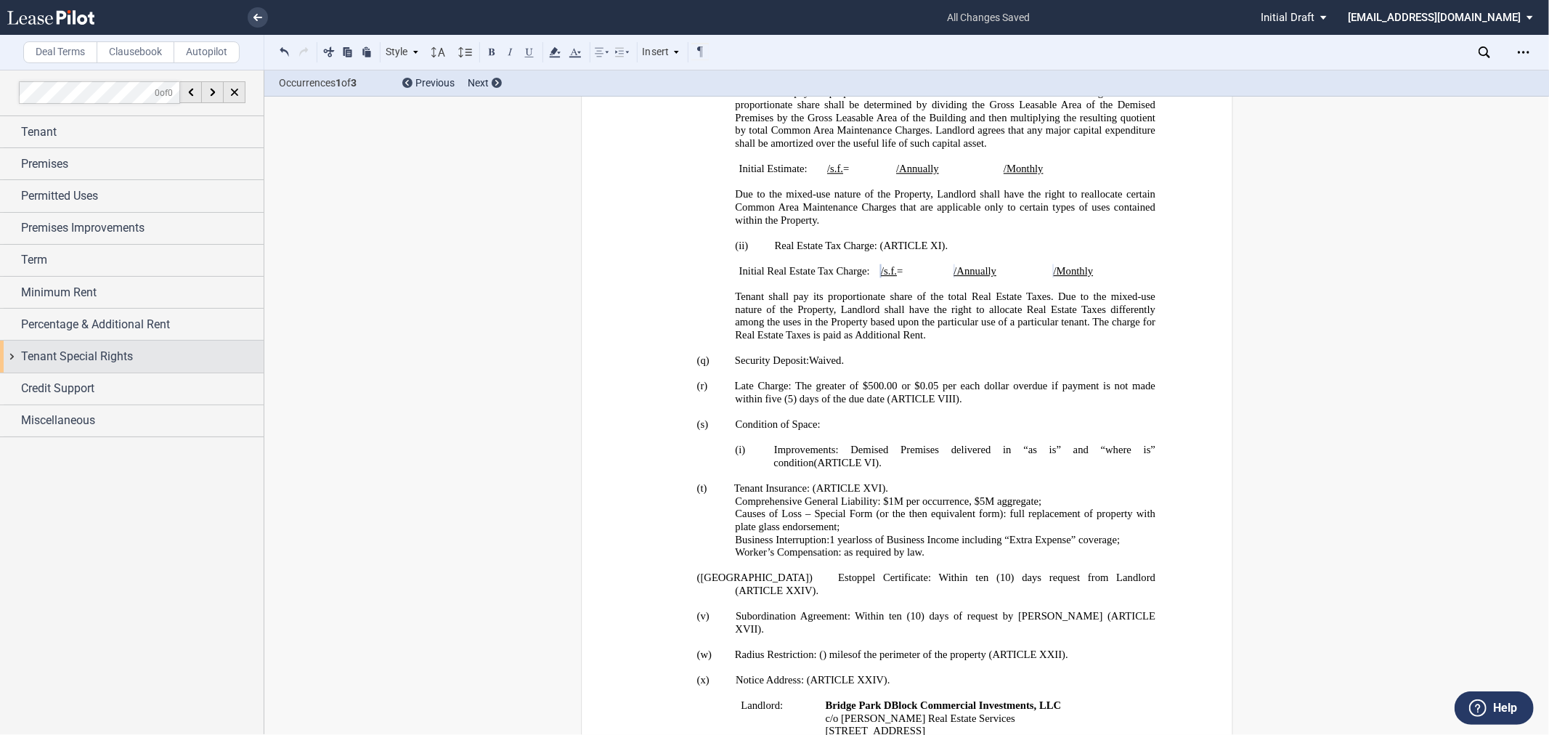
click at [110, 357] on span "Tenant Special Rights" at bounding box center [77, 356] width 112 height 17
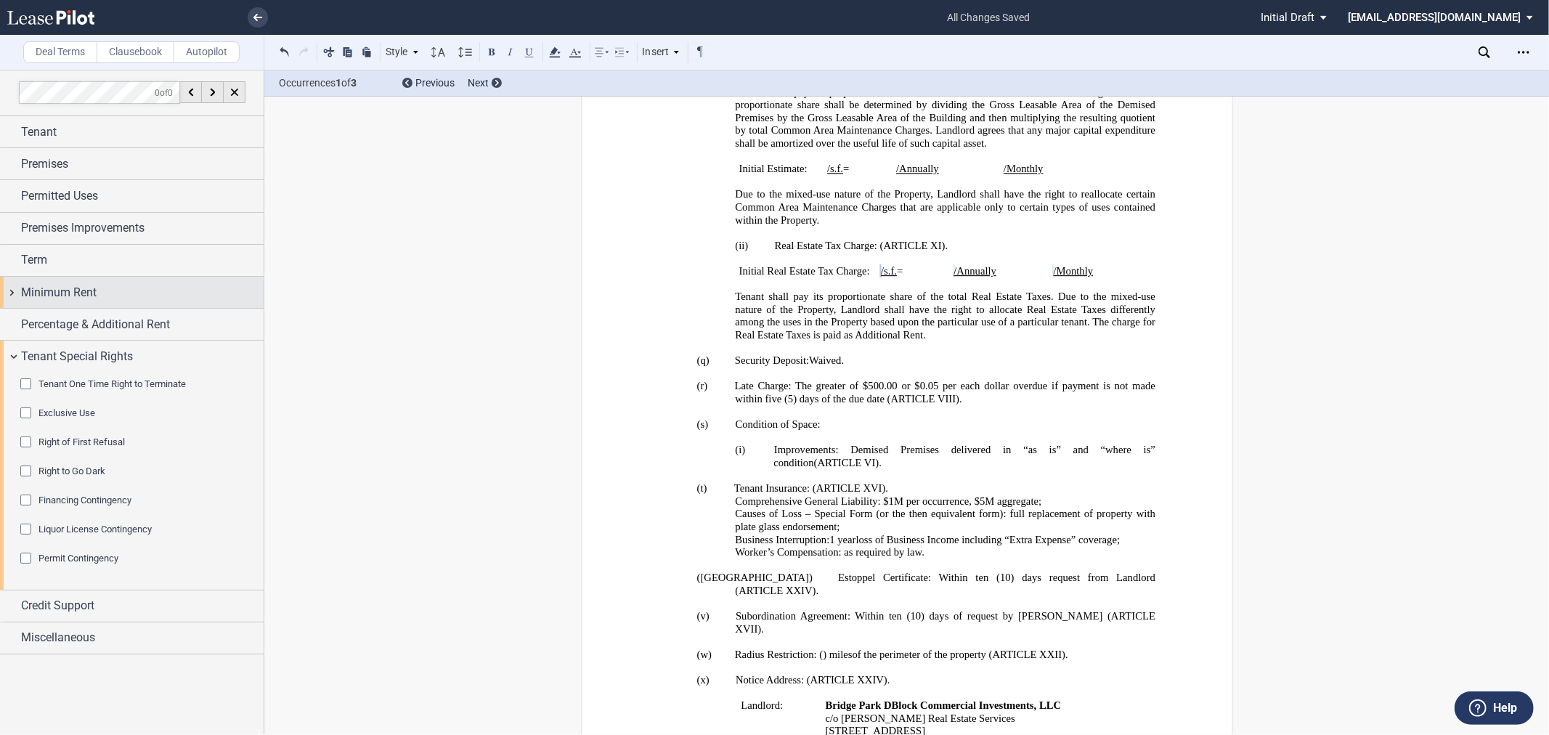
click at [92, 286] on span "Minimum Rent" at bounding box center [59, 292] width 76 height 17
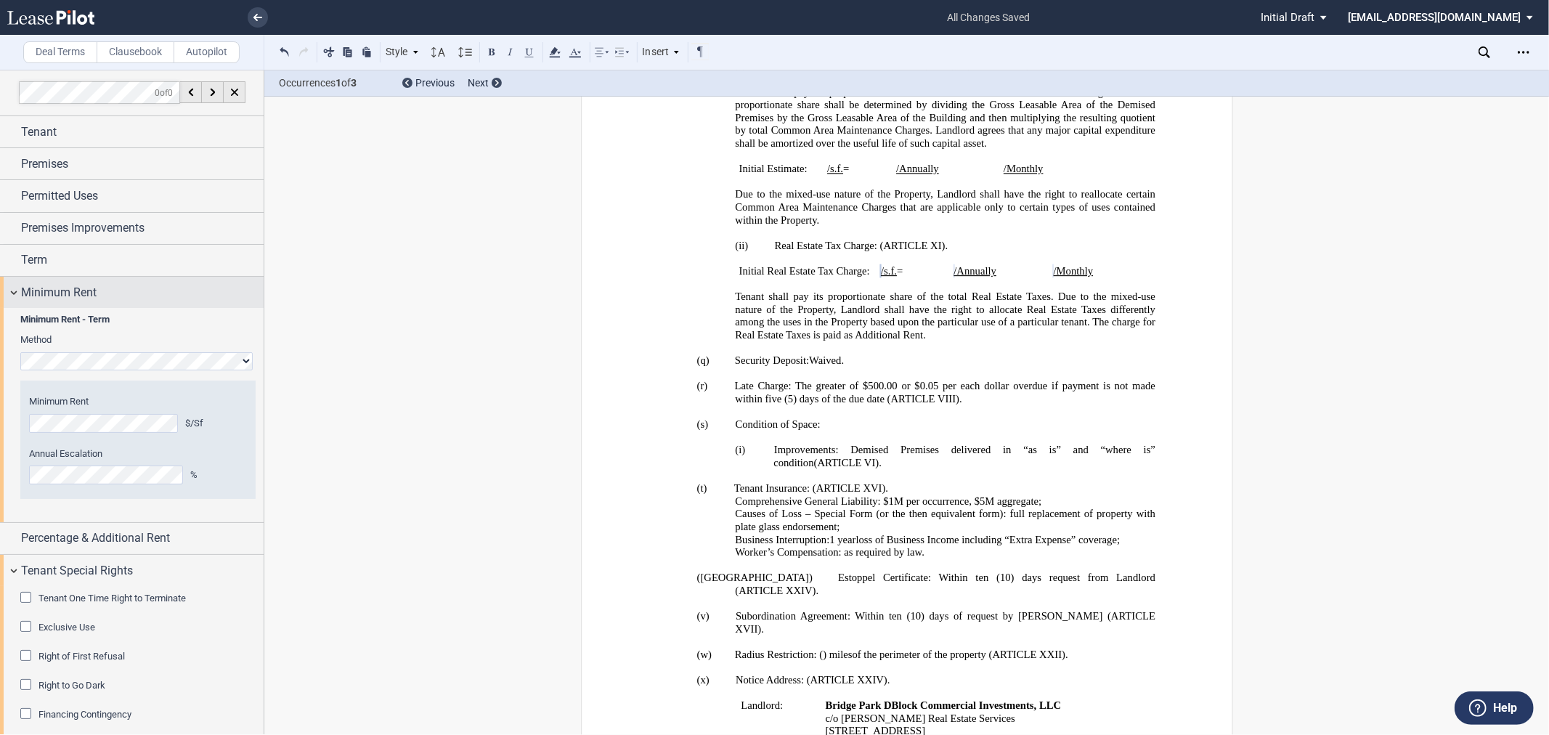
click at [92, 286] on span "Minimum Rent" at bounding box center [59, 292] width 76 height 17
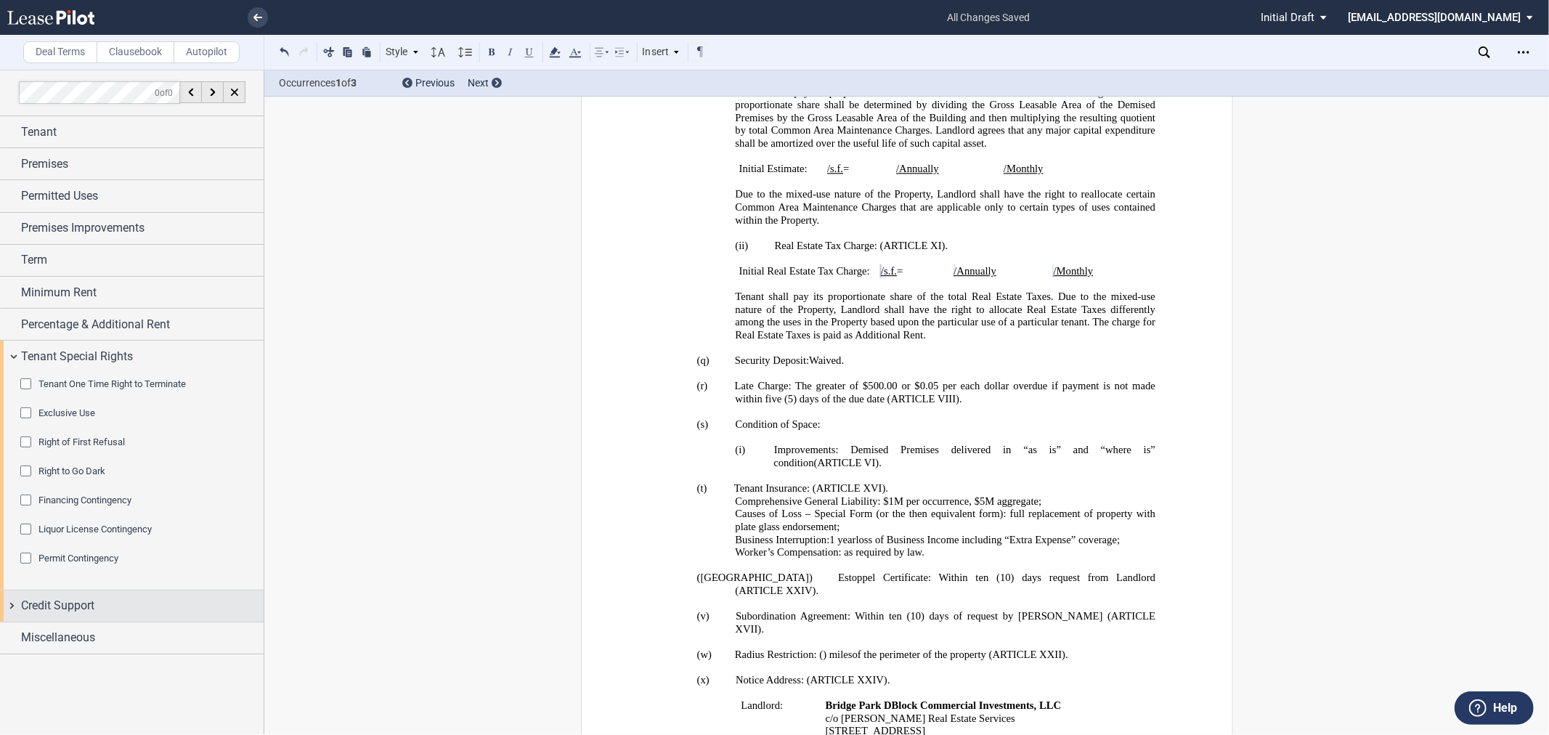
click at [76, 605] on span "Credit Support" at bounding box center [57, 605] width 73 height 17
click at [55, 656] on span "Security Deposit" at bounding box center [72, 661] width 68 height 11
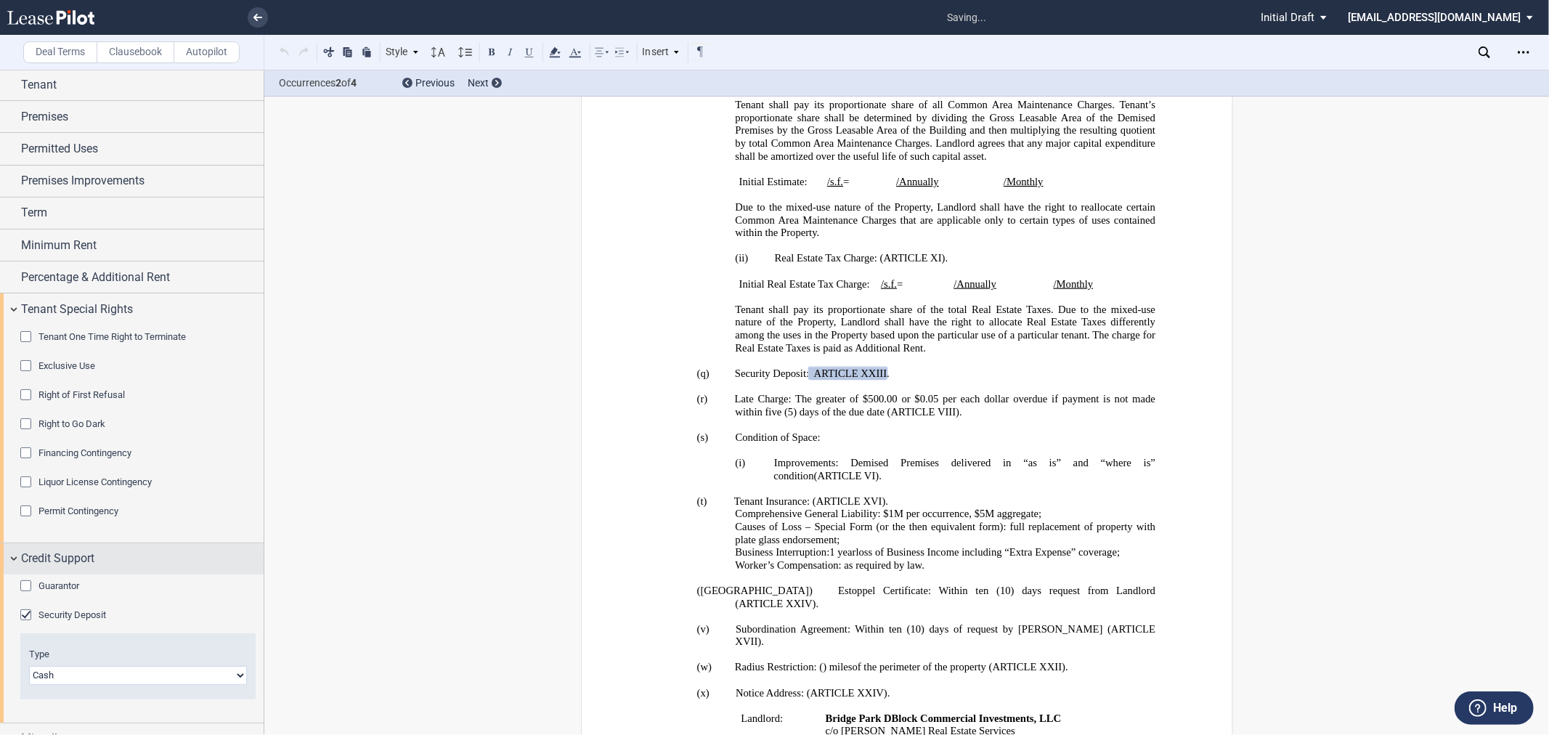
scroll to position [68, 0]
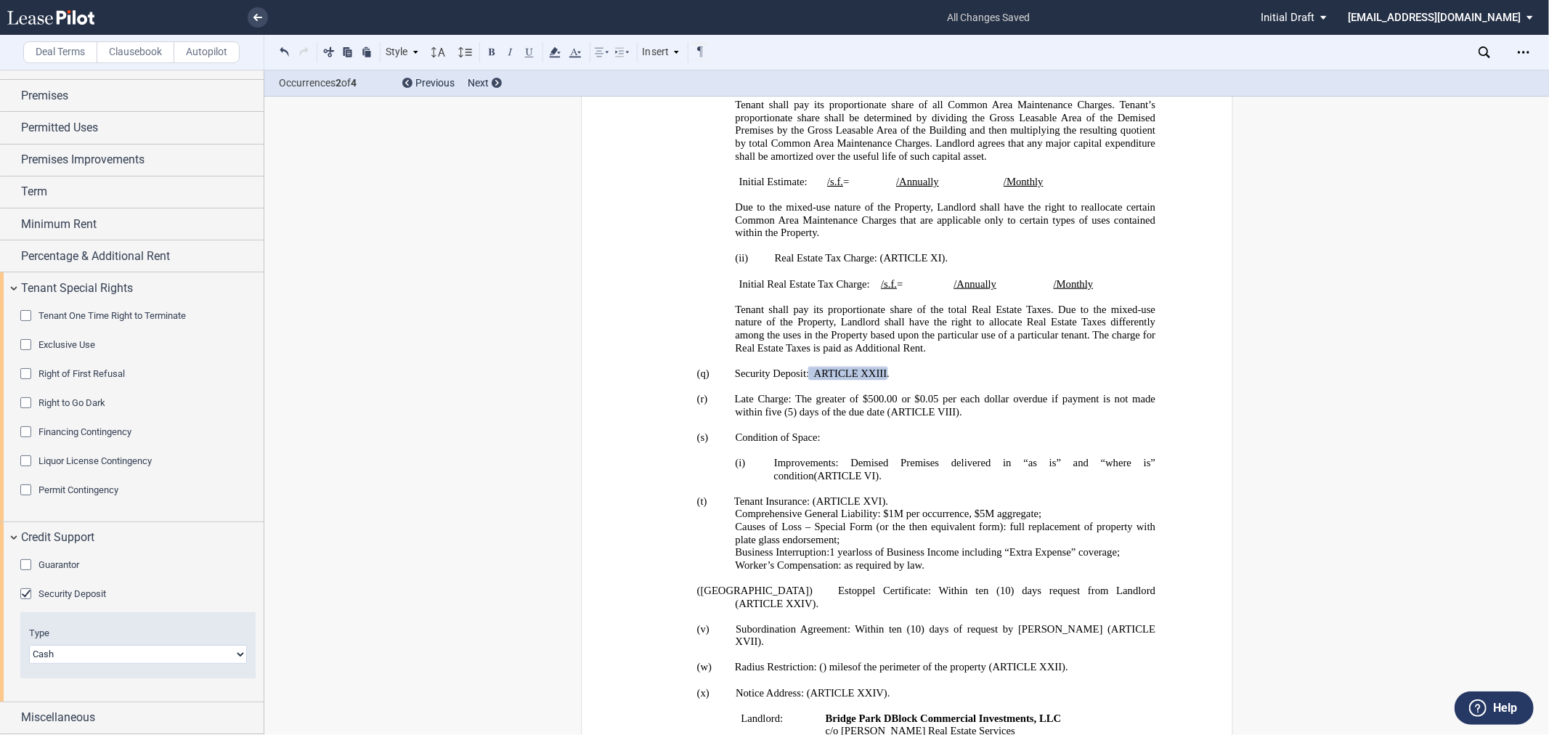
click at [44, 586] on div "Guarantor Guarantor Info: Individual (1) Individual 1 Guarantor Name Married Co…" at bounding box center [137, 572] width 235 height 29
click at [41, 598] on span "Security Deposit" at bounding box center [72, 593] width 68 height 11
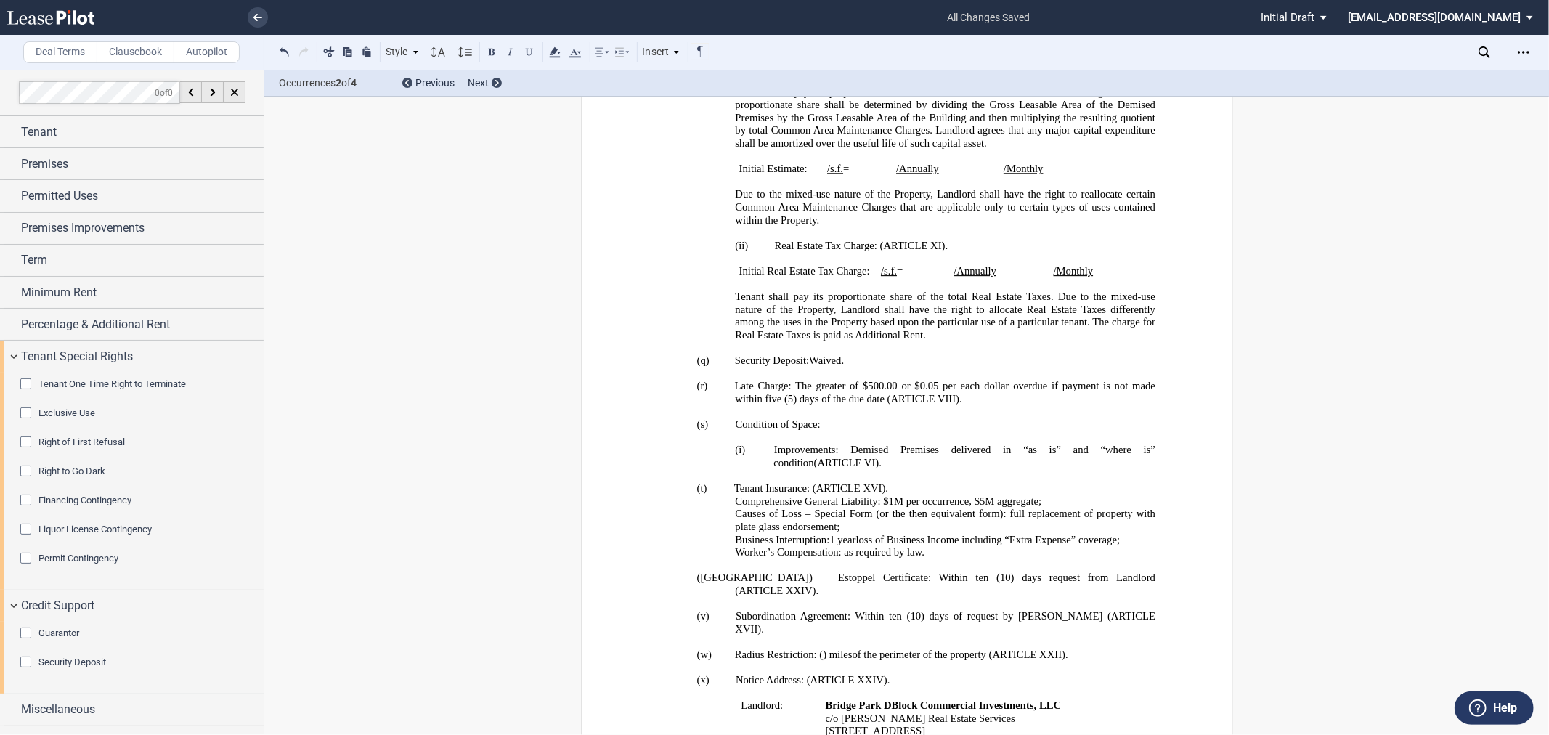
scroll to position [0, 0]
click at [38, 634] on span "Guarantor" at bounding box center [58, 632] width 41 height 11
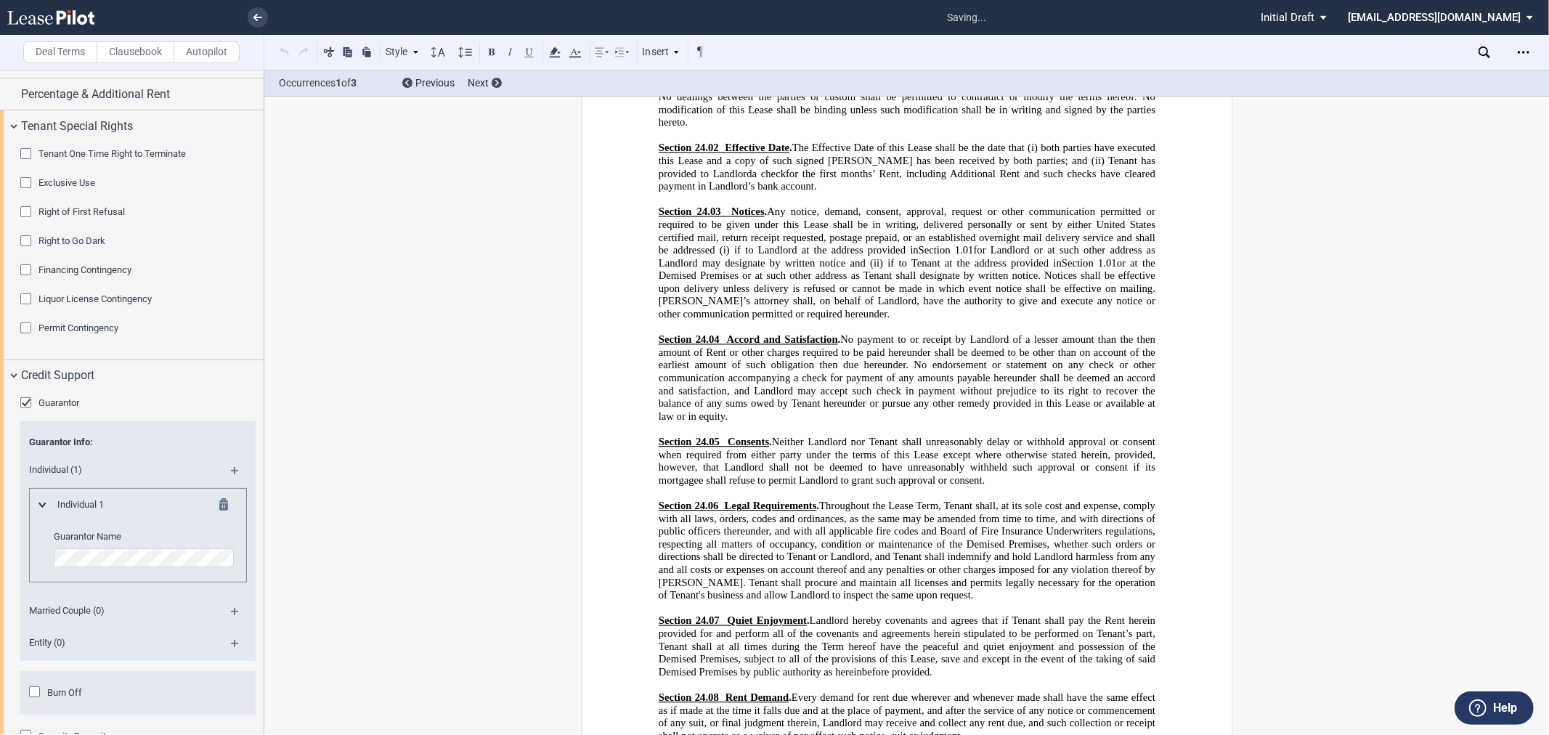
scroll to position [269, 0]
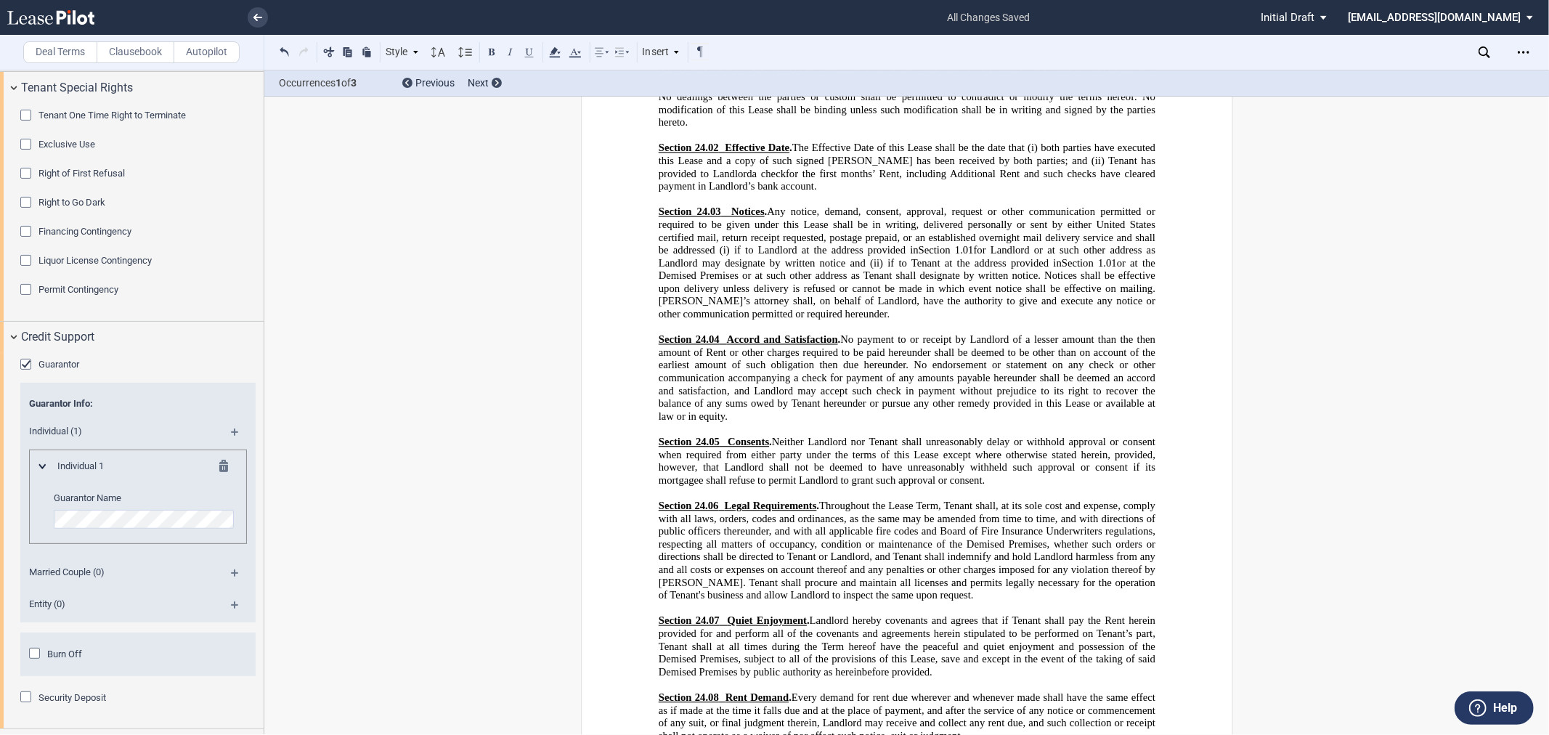
click at [234, 440] on md-icon at bounding box center [241, 436] width 20 height 17
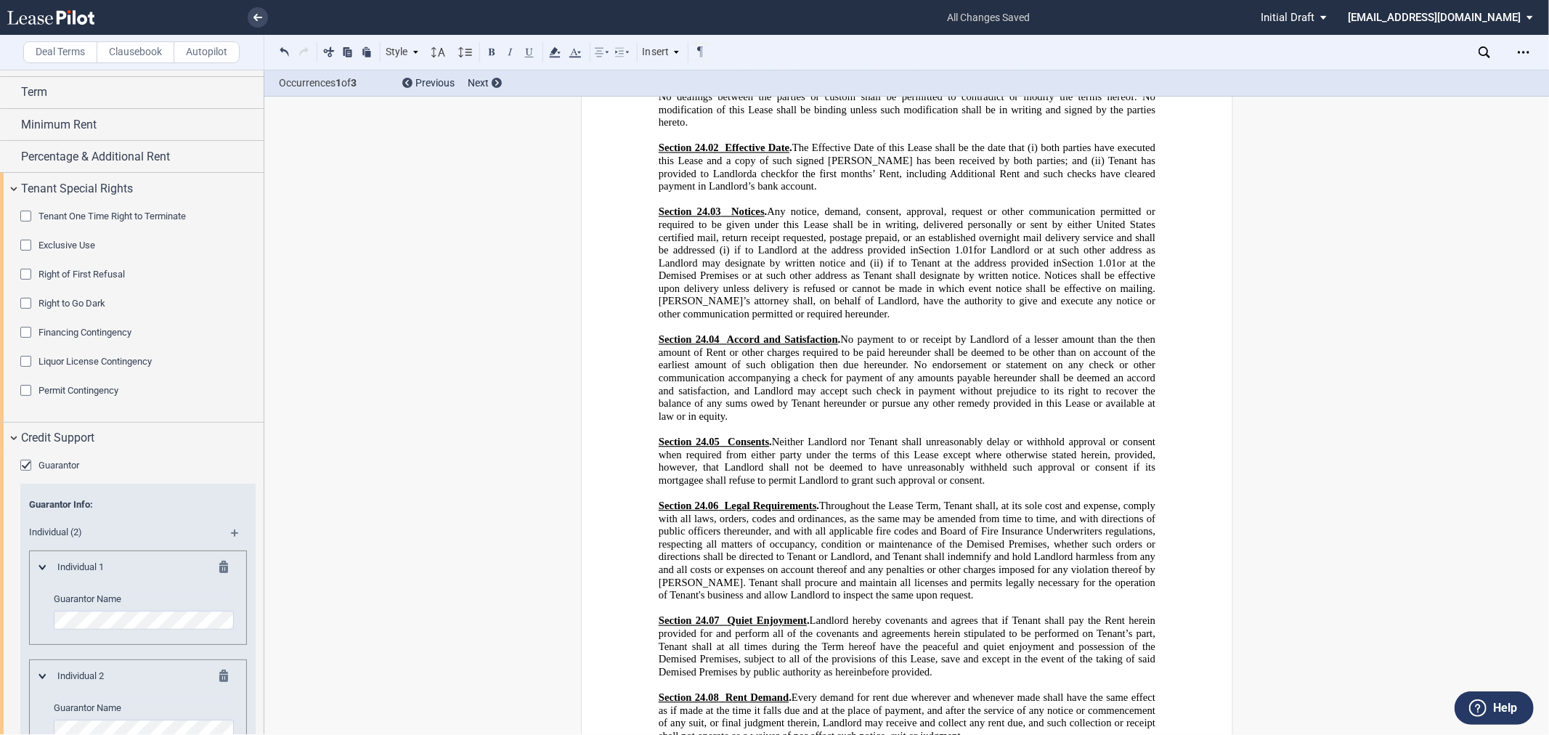
scroll to position [134, 0]
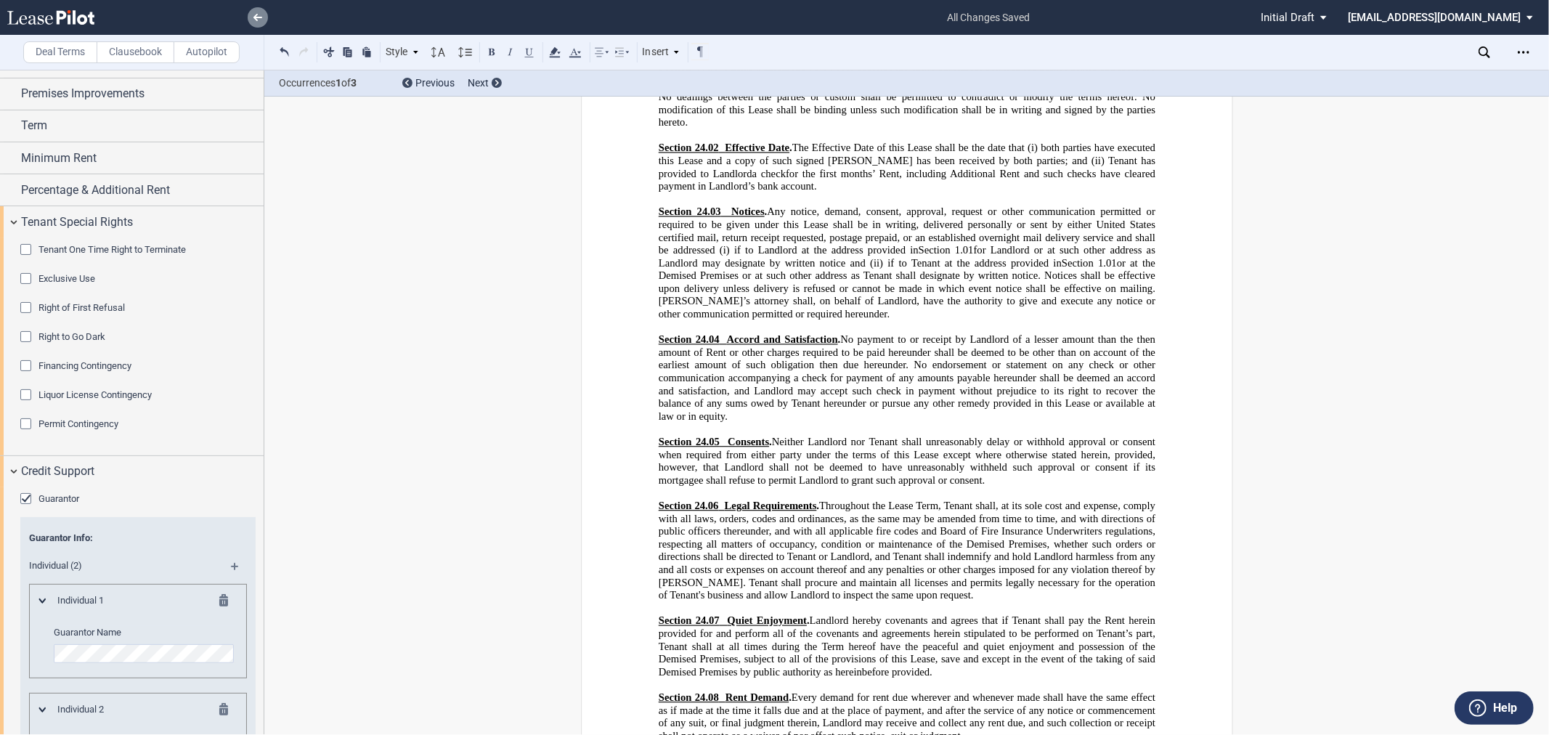
click at [258, 22] on link at bounding box center [258, 17] width 20 height 20
